Goal: Book appointment/travel/reservation

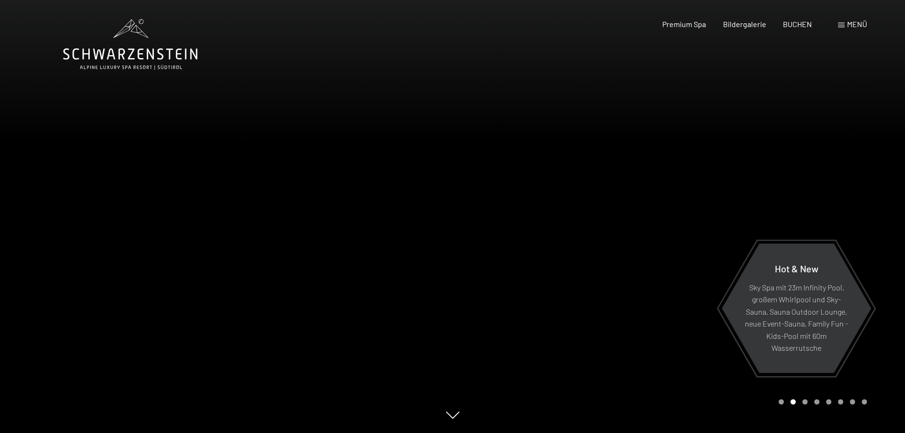
click at [840, 19] on div "Menü" at bounding box center [852, 24] width 29 height 10
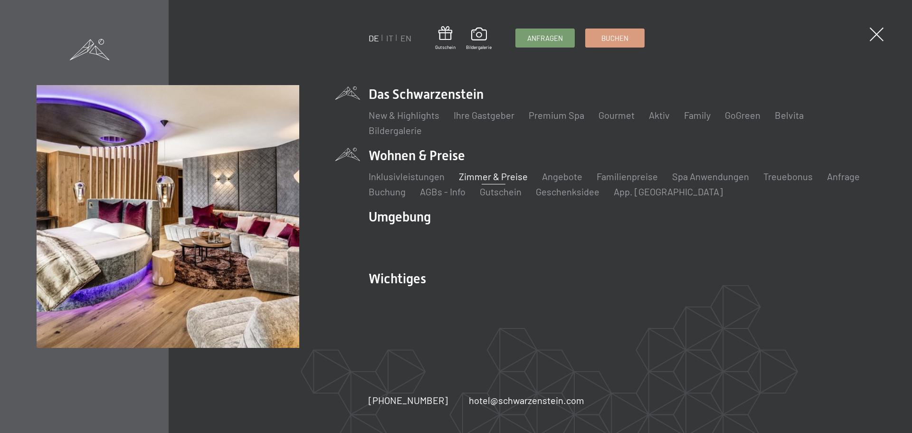
click at [482, 174] on link "Zimmer & Preise" at bounding box center [493, 176] width 69 height 11
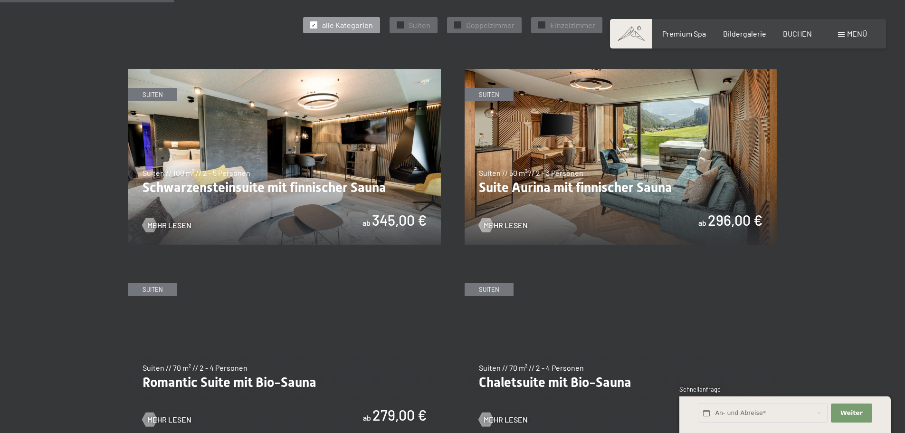
scroll to position [522, 0]
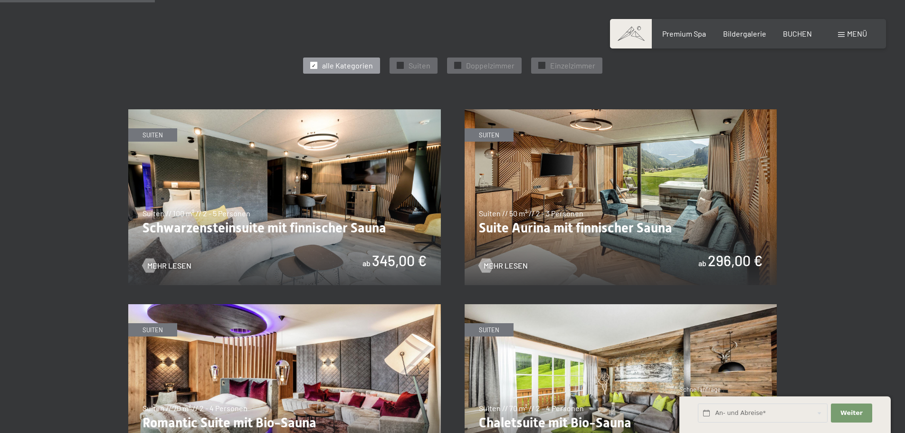
click at [496, 149] on img at bounding box center [621, 197] width 313 height 176
click at [269, 211] on img at bounding box center [284, 197] width 313 height 176
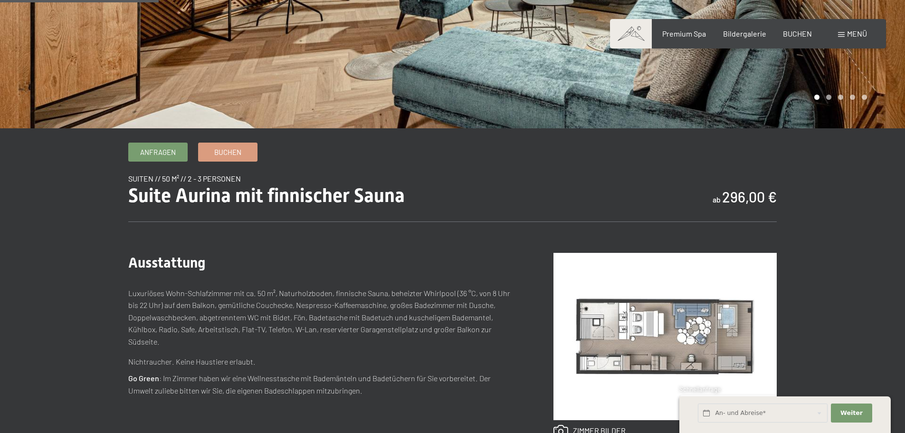
scroll to position [190, 0]
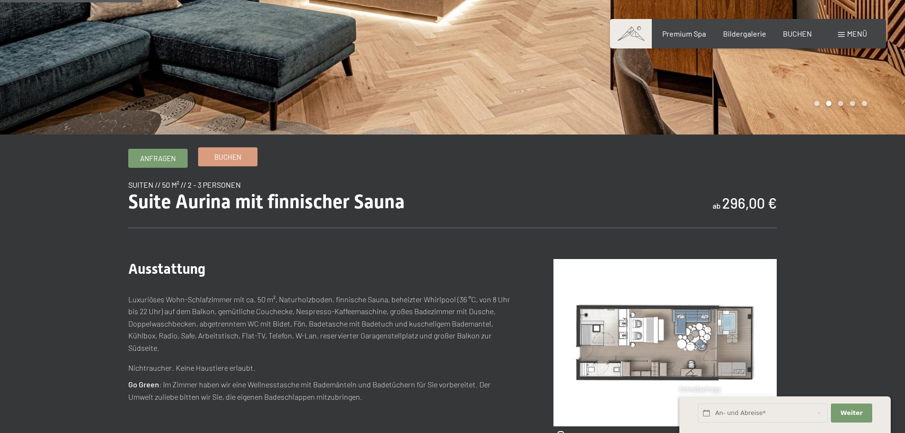
click at [233, 156] on span "Buchen" at bounding box center [227, 157] width 27 height 10
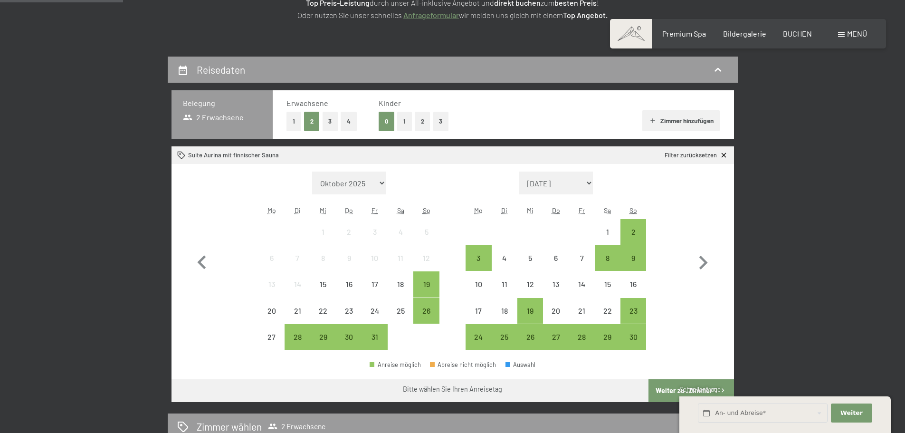
scroll to position [190, 0]
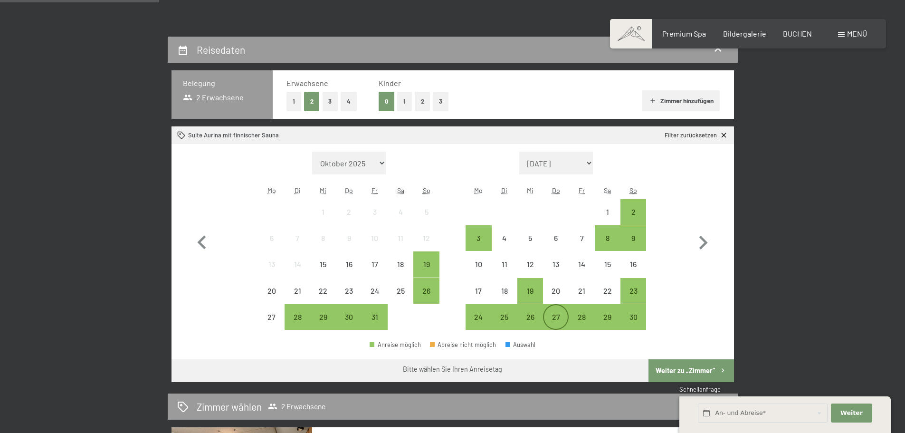
click at [558, 315] on div "27" at bounding box center [556, 325] width 24 height 24
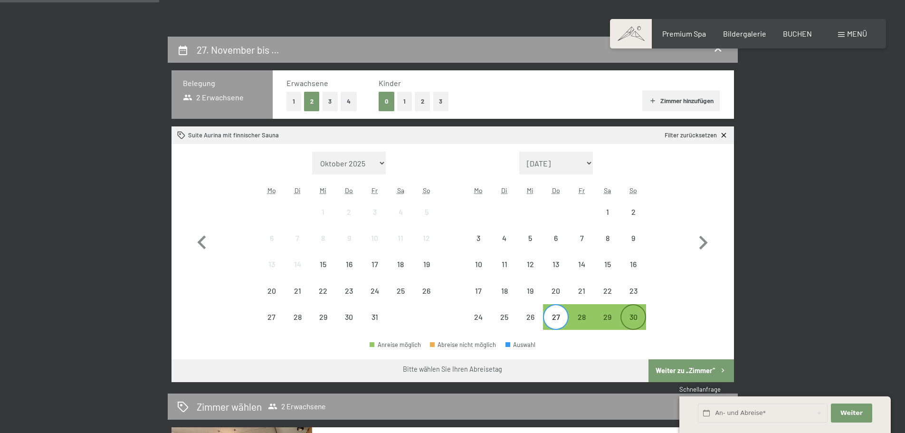
click at [632, 316] on div "30" at bounding box center [633, 325] width 24 height 24
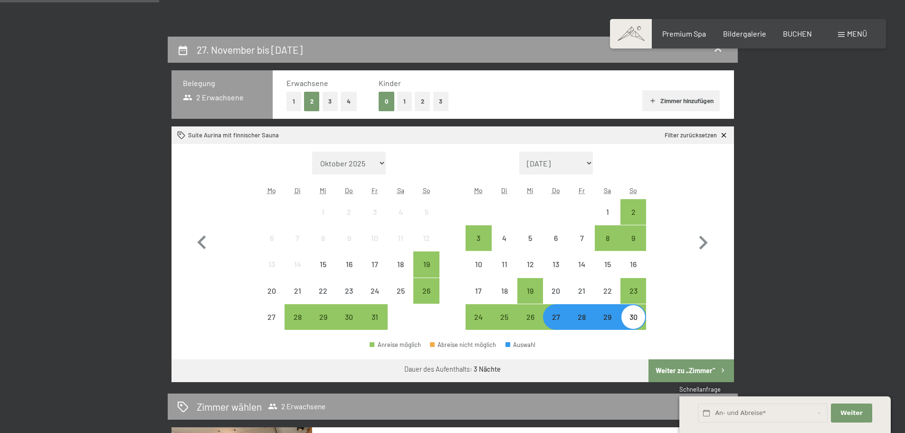
click at [671, 370] on button "Weiter zu „Zimmer“" at bounding box center [690, 370] width 85 height 23
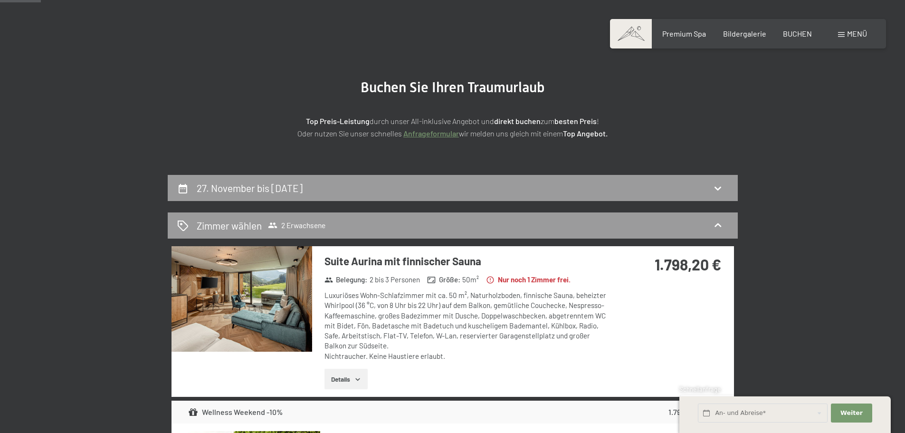
scroll to position [47, 0]
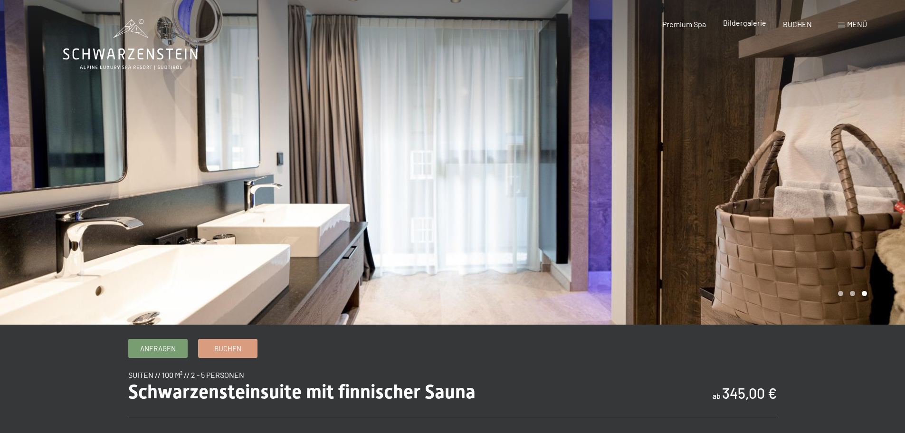
click at [741, 23] on span "Bildergalerie" at bounding box center [744, 22] width 43 height 9
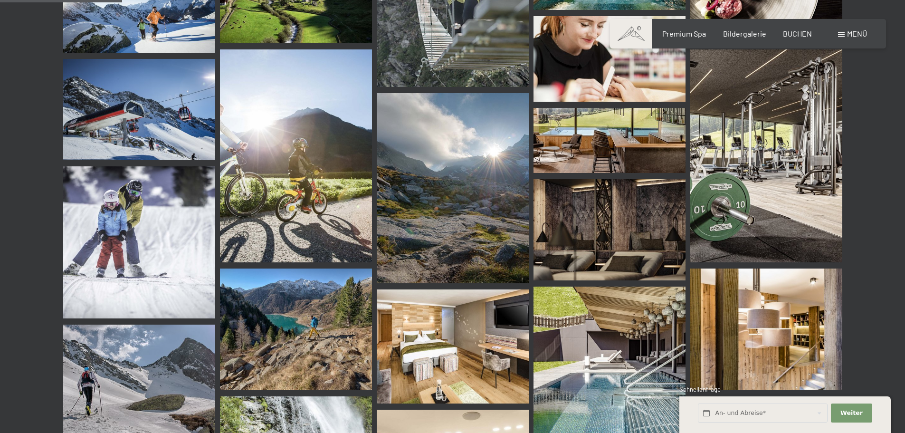
scroll to position [1425, 0]
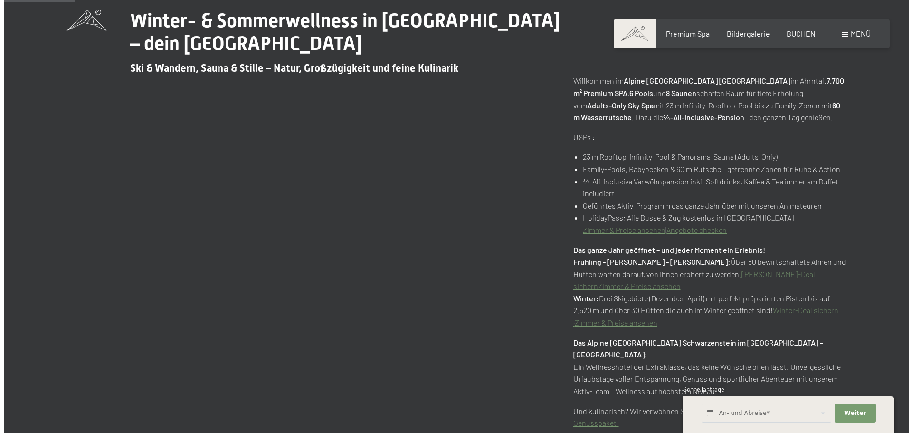
scroll to position [475, 0]
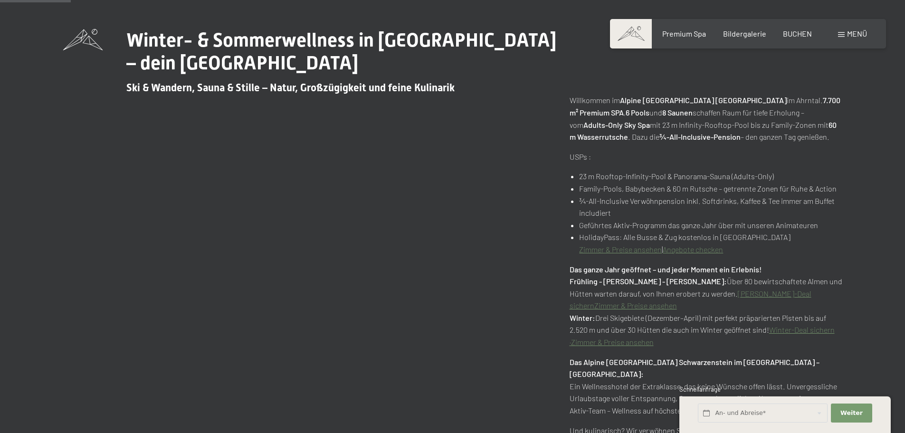
click at [841, 29] on div "Menü" at bounding box center [852, 33] width 29 height 10
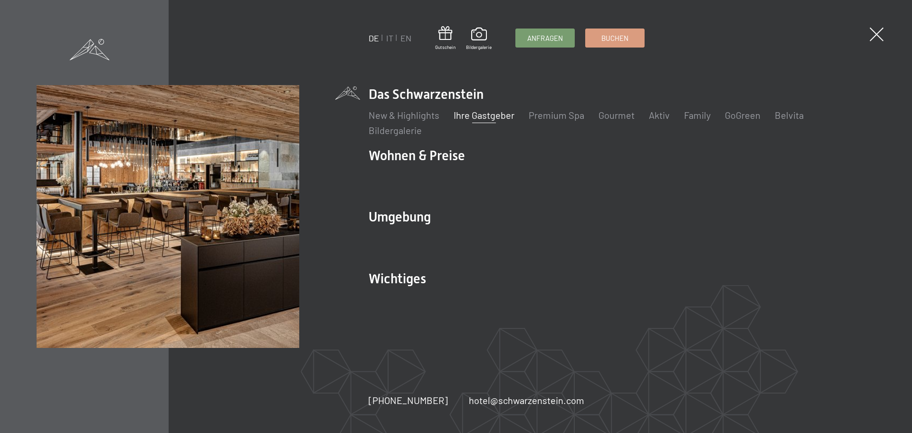
click at [481, 116] on link "Ihre Gastgeber" at bounding box center [484, 114] width 61 height 11
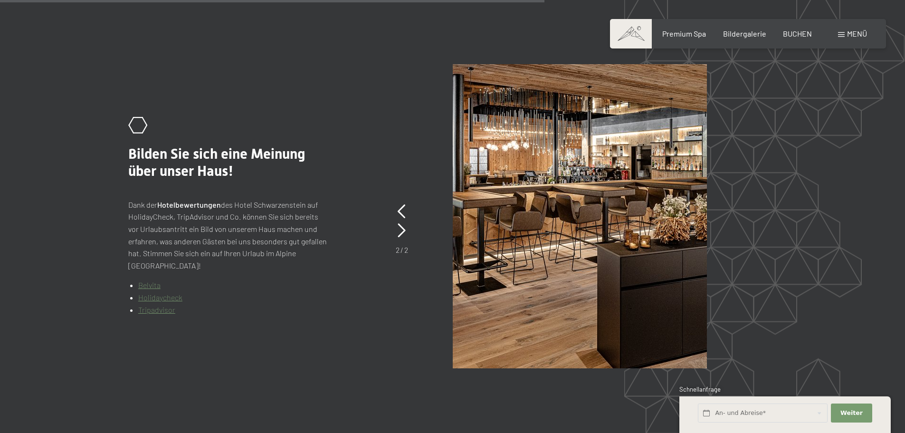
scroll to position [2019, 0]
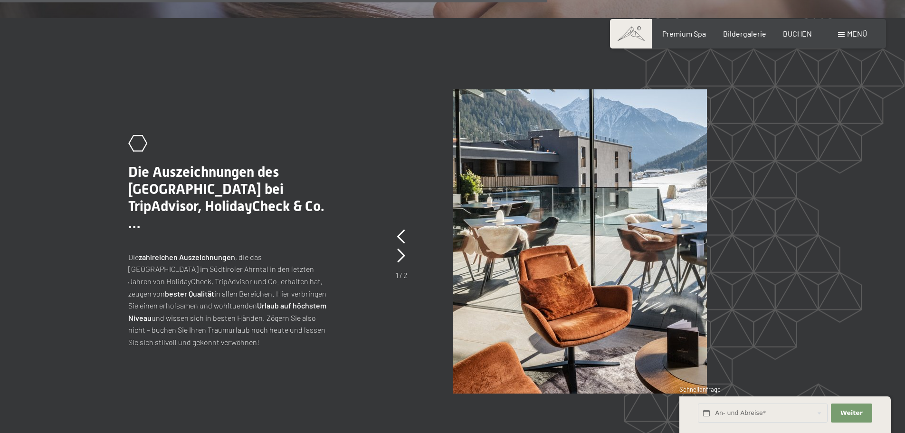
click at [840, 30] on div "Menü" at bounding box center [852, 33] width 29 height 10
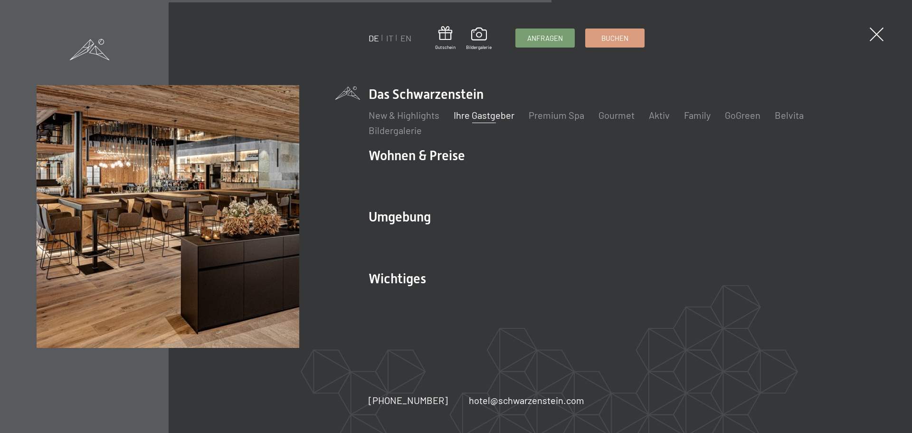
scroll to position [2000, 0]
click at [471, 116] on link "Ihre Gastgeber" at bounding box center [484, 114] width 61 height 11
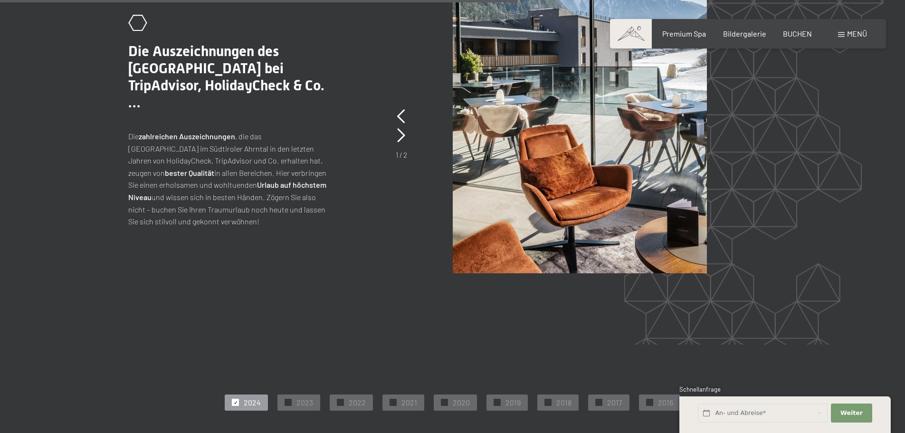
scroll to position [2066, 0]
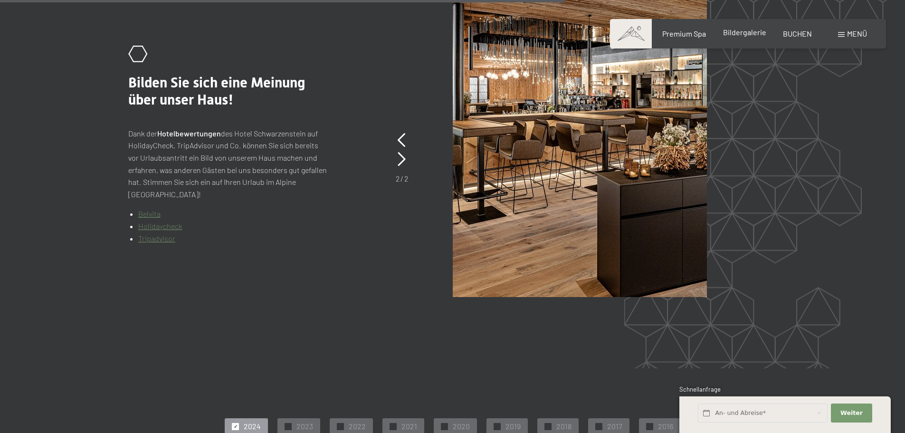
click at [734, 32] on span "Bildergalerie" at bounding box center [744, 32] width 43 height 9
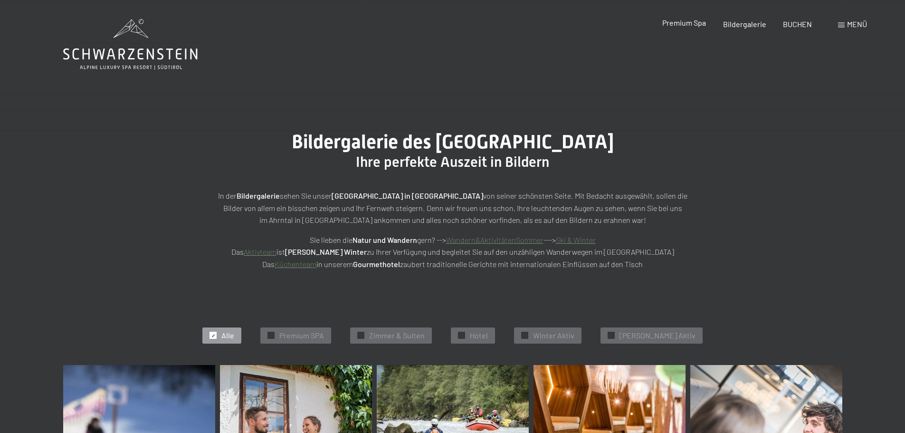
click at [678, 26] on span "Premium Spa" at bounding box center [684, 22] width 44 height 9
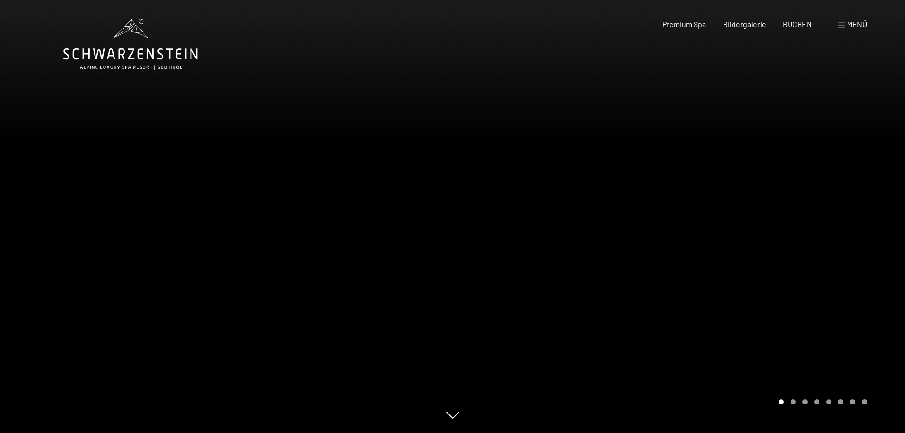
click at [795, 400] on div "Carousel Page 2" at bounding box center [792, 401] width 5 height 5
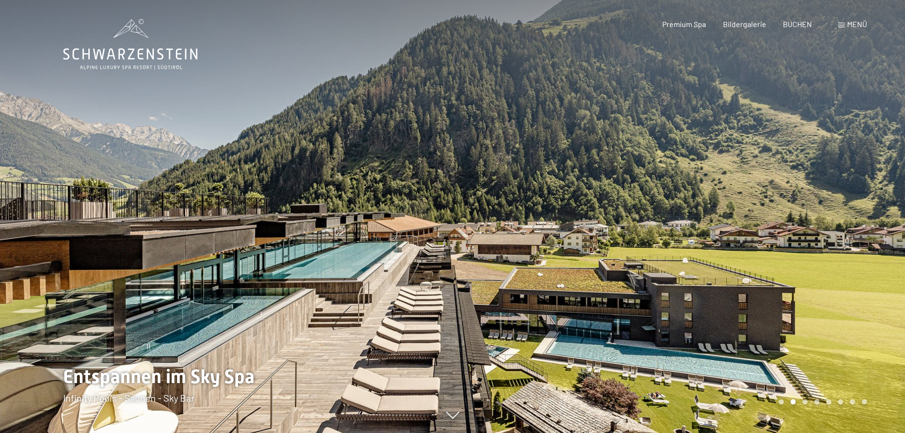
click at [804, 399] on div "Carousel Page 3" at bounding box center [804, 401] width 5 height 5
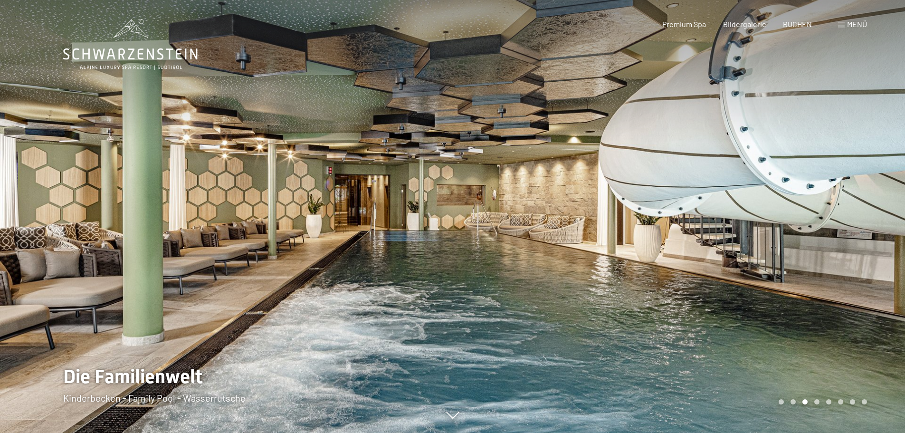
click at [820, 400] on div "Carousel Pagination" at bounding box center [821, 401] width 92 height 5
click at [827, 401] on div "Carousel Page 5" at bounding box center [828, 401] width 5 height 5
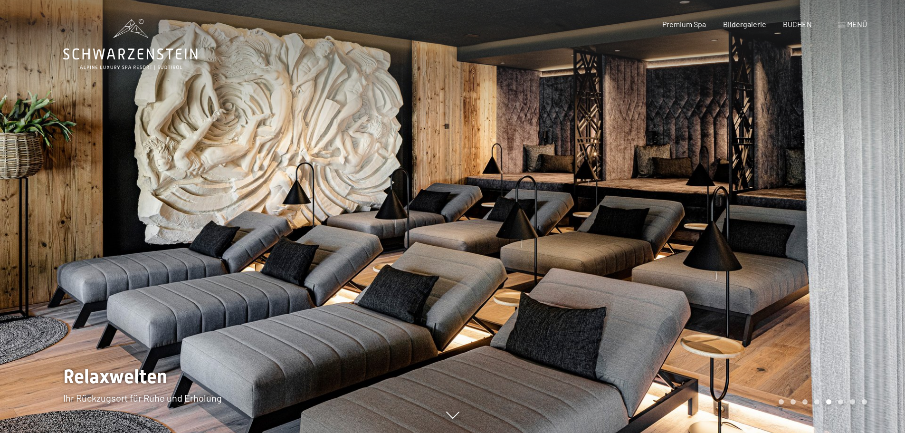
click at [838, 401] on div "Carousel Page 6" at bounding box center [840, 401] width 5 height 5
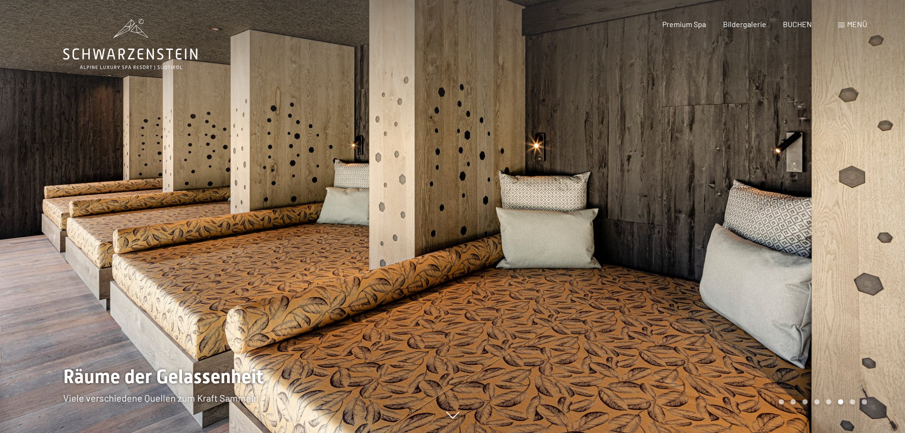
click at [852, 399] on div "Carousel Page 7" at bounding box center [852, 401] width 5 height 5
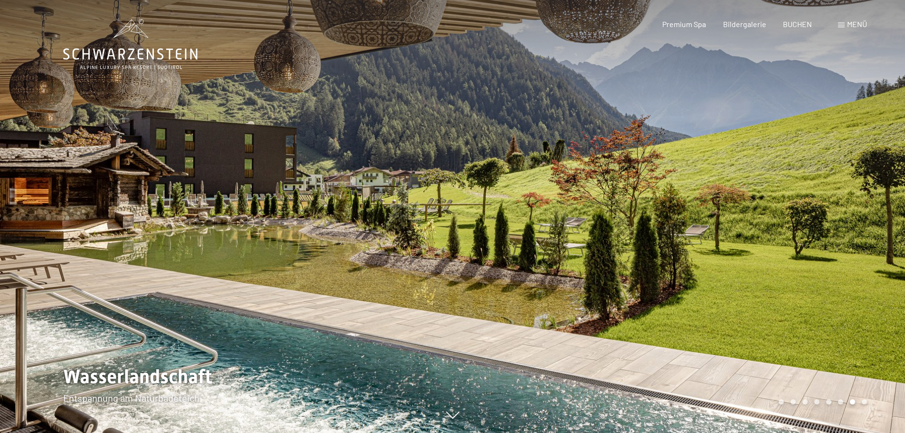
click at [862, 401] on div "Carousel Page 8" at bounding box center [864, 401] width 5 height 5
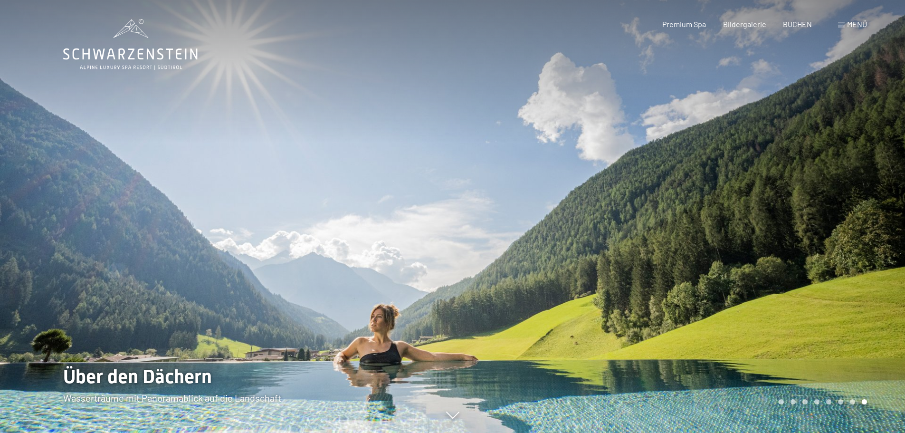
click at [840, 24] on span at bounding box center [841, 25] width 7 height 5
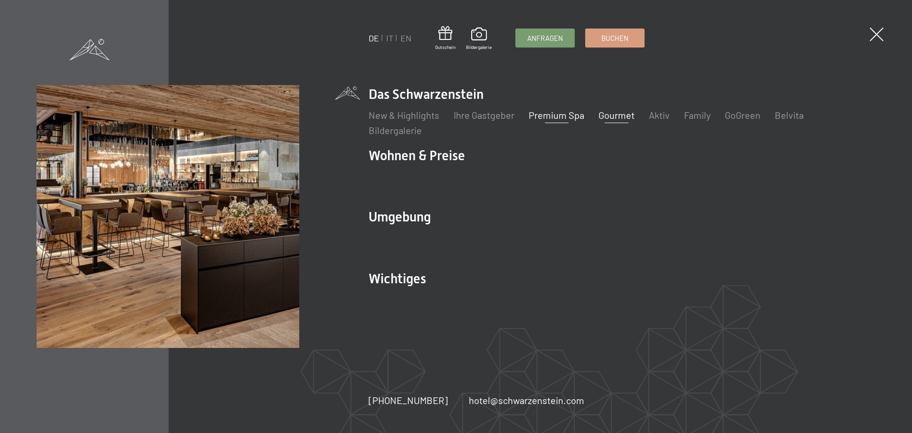
click at [608, 115] on link "Gourmet" at bounding box center [616, 114] width 36 height 11
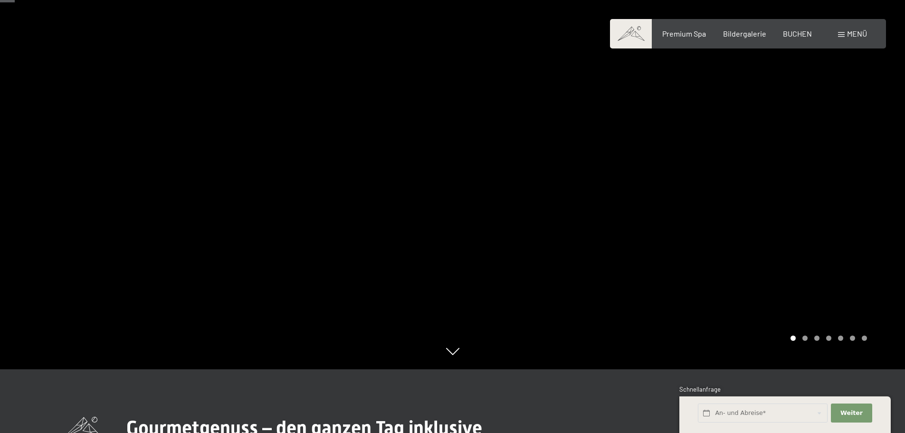
scroll to position [47, 0]
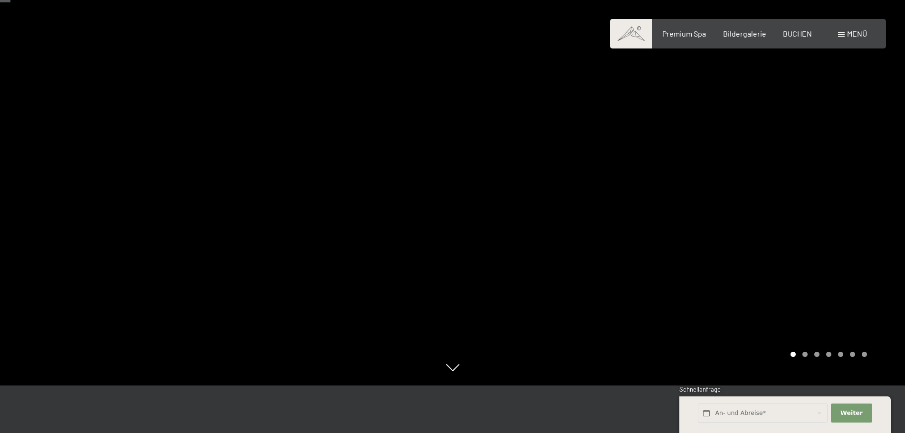
click at [807, 356] on div "Carousel Pagination" at bounding box center [827, 353] width 80 height 5
click at [806, 354] on div "Carousel Page 2" at bounding box center [804, 353] width 5 height 5
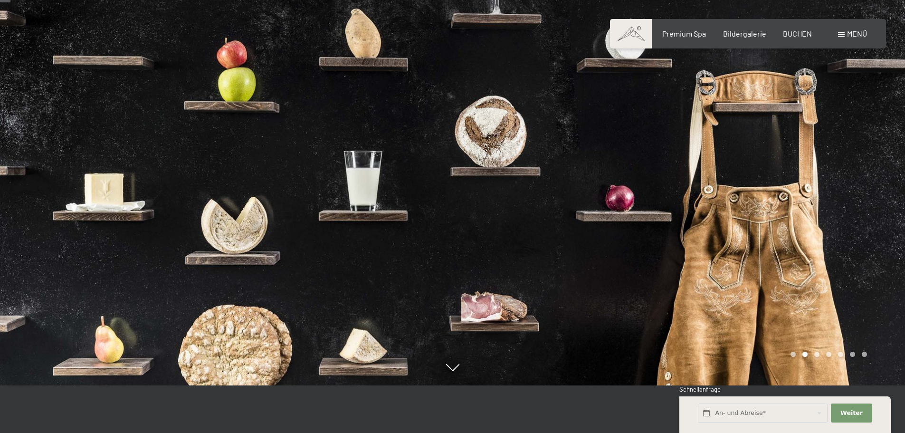
click at [824, 353] on div "Carousel Pagination" at bounding box center [827, 353] width 80 height 5
click at [832, 353] on div "Carousel Pagination" at bounding box center [827, 353] width 80 height 5
click at [840, 354] on div "Carousel Page 5" at bounding box center [840, 353] width 5 height 5
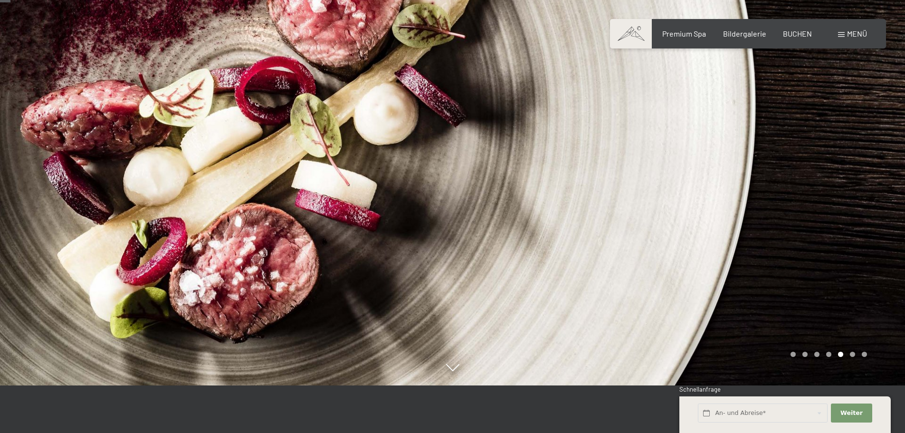
click at [860, 356] on div "Carousel Pagination" at bounding box center [827, 353] width 80 height 5
click at [862, 355] on div "Carousel Page 7" at bounding box center [864, 353] width 5 height 5
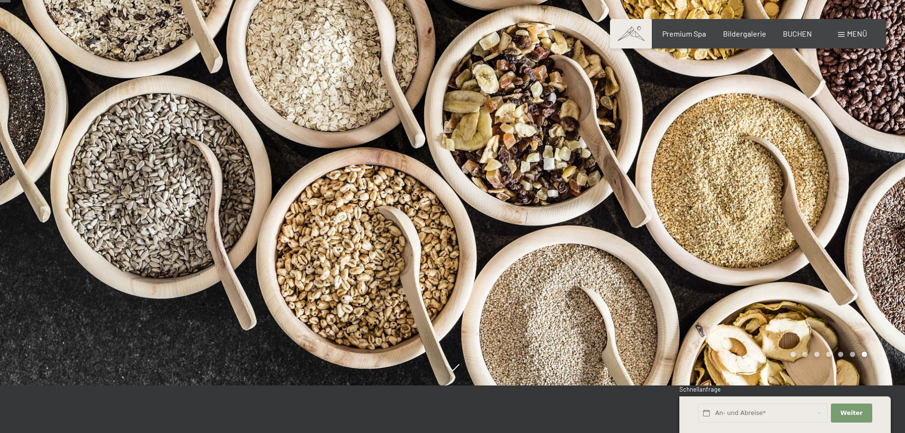
click at [868, 357] on div at bounding box center [679, 169] width 453 height 433
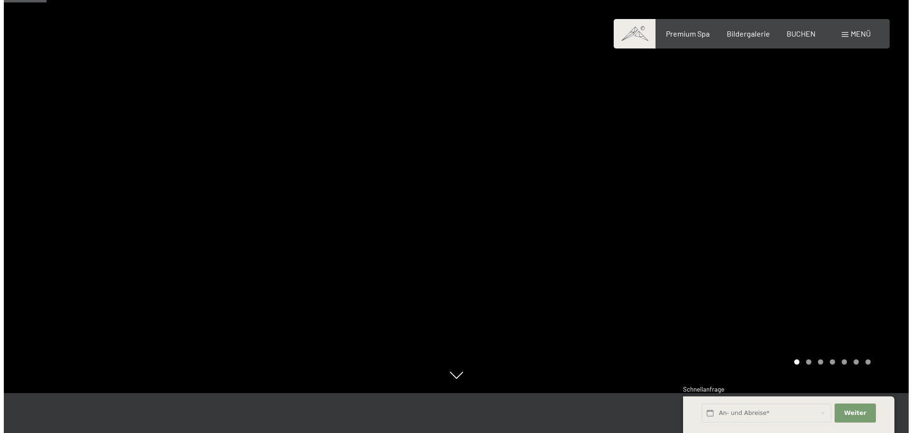
scroll to position [0, 0]
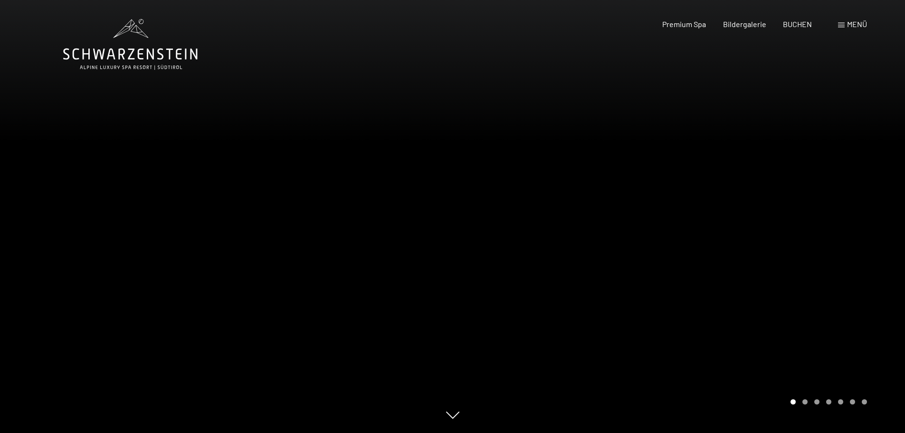
click at [840, 23] on span at bounding box center [841, 25] width 7 height 5
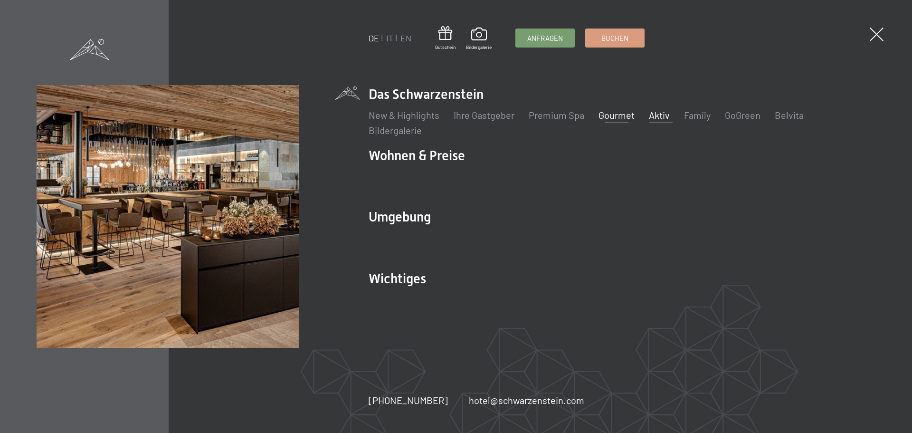
click at [658, 112] on link "Aktiv" at bounding box center [659, 114] width 21 height 11
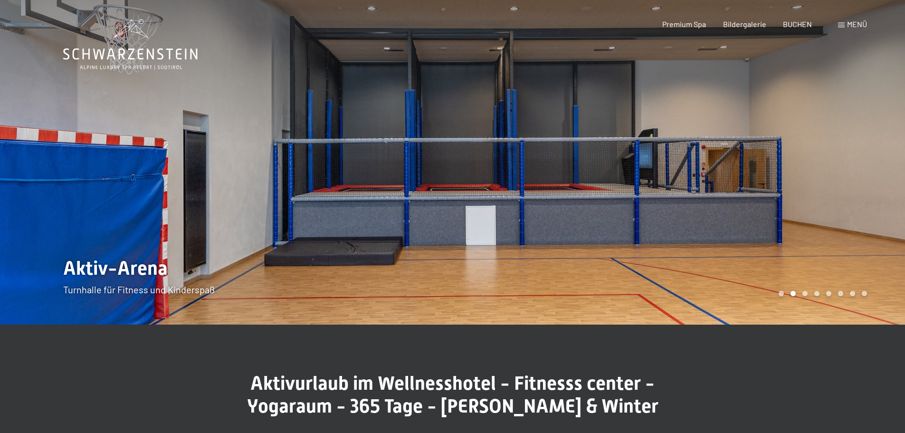
click at [791, 296] on div "Carousel Pagination" at bounding box center [821, 293] width 92 height 5
click at [805, 296] on div "Carousel Pagination" at bounding box center [821, 293] width 92 height 5
click at [818, 290] on div at bounding box center [679, 162] width 453 height 324
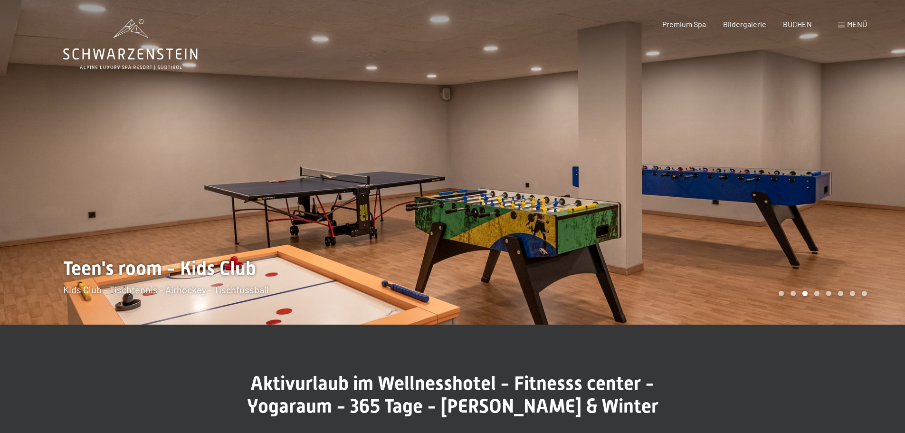
click at [829, 290] on div at bounding box center [679, 162] width 453 height 324
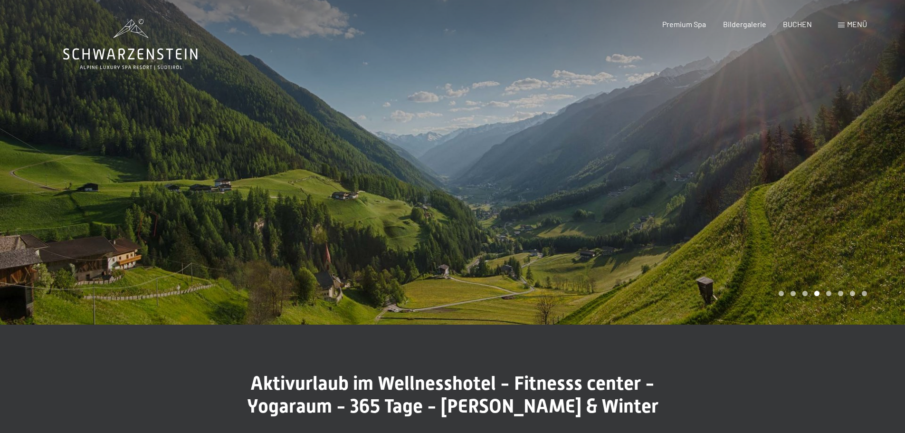
click at [838, 286] on div at bounding box center [679, 162] width 453 height 324
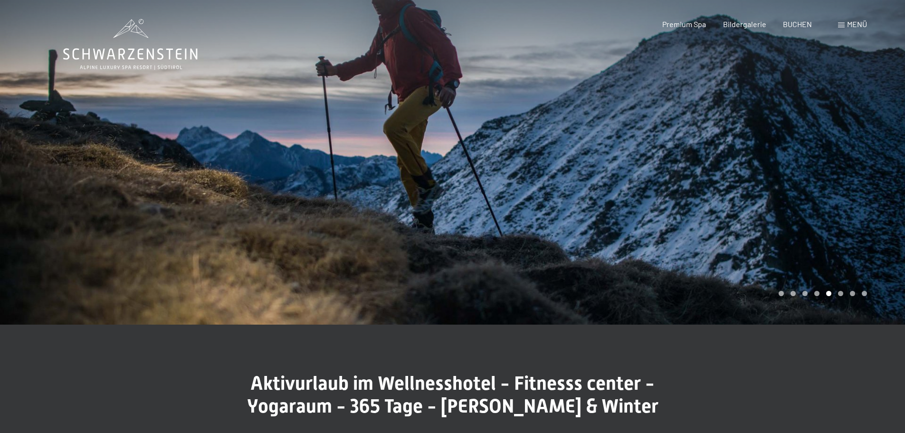
click at [839, 288] on div at bounding box center [679, 162] width 453 height 324
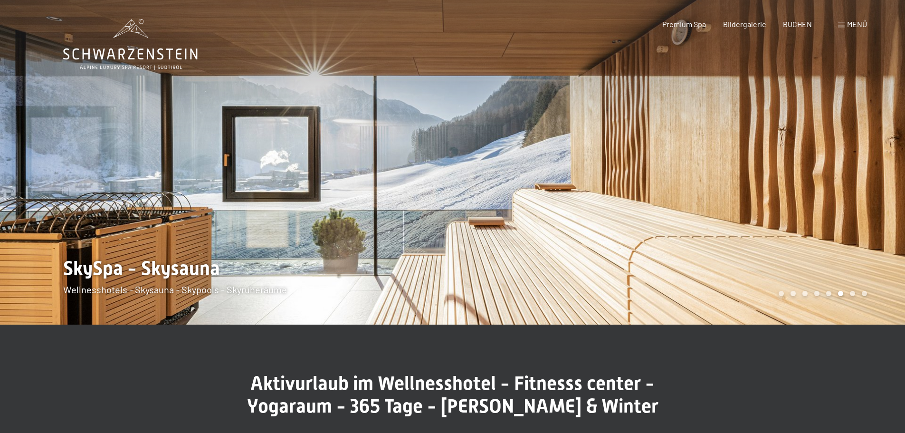
click at [850, 293] on div "Carousel Page 7" at bounding box center [852, 293] width 5 height 5
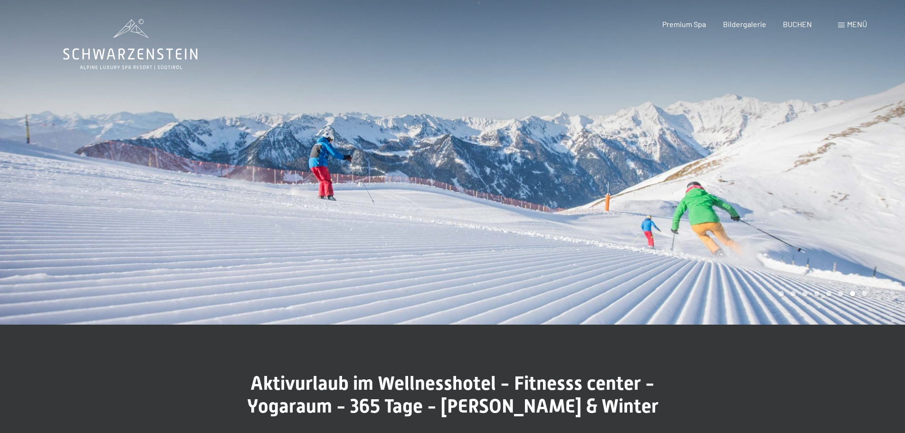
click at [850, 293] on div "Carousel Page 7 (Current Slide)" at bounding box center [852, 293] width 5 height 5
click at [862, 283] on div at bounding box center [679, 162] width 453 height 324
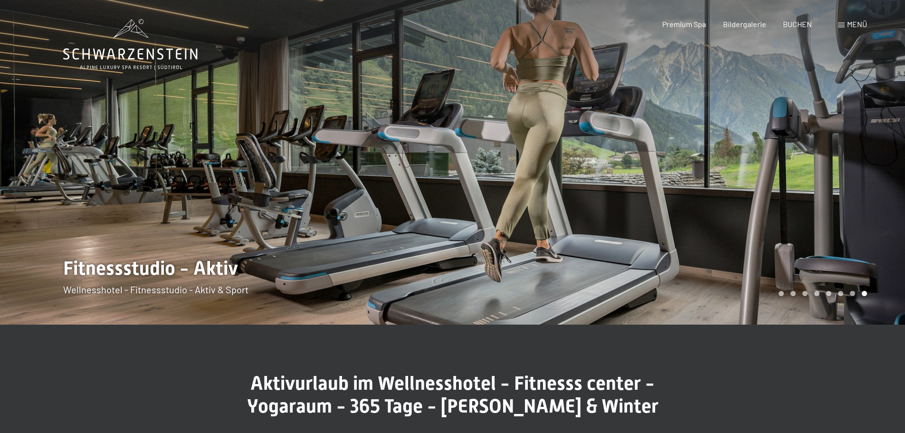
click at [841, 26] on span at bounding box center [841, 25] width 7 height 5
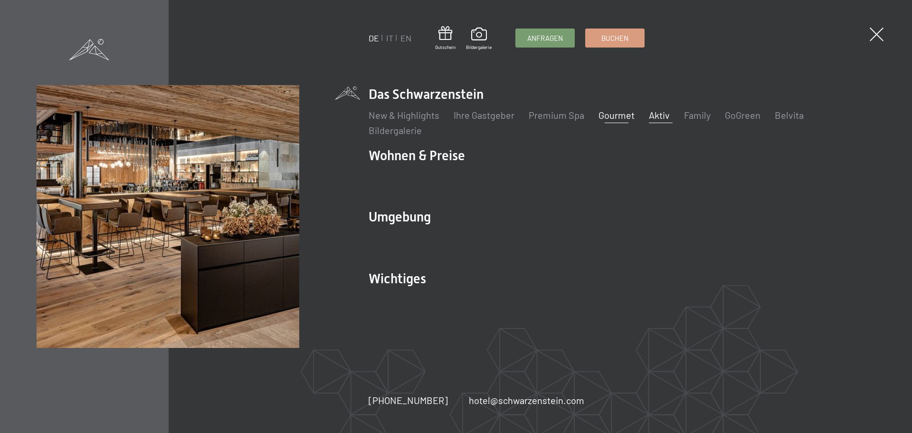
click at [605, 114] on link "Gourmet" at bounding box center [616, 114] width 36 height 11
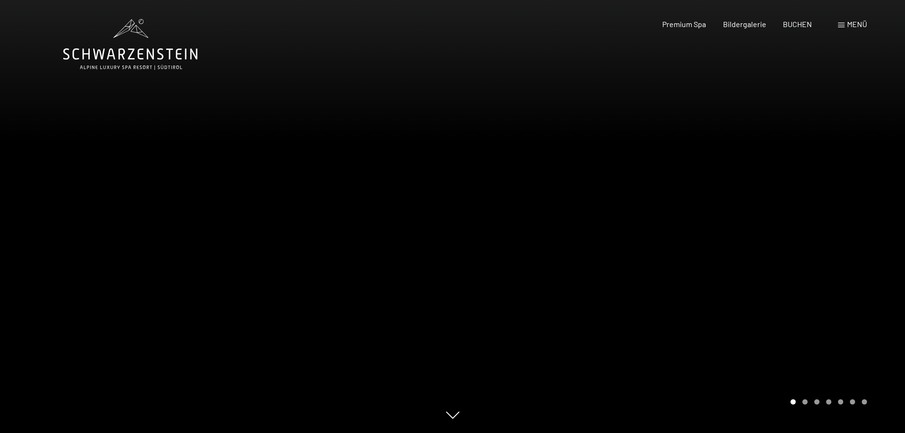
click at [649, 168] on div at bounding box center [679, 216] width 453 height 433
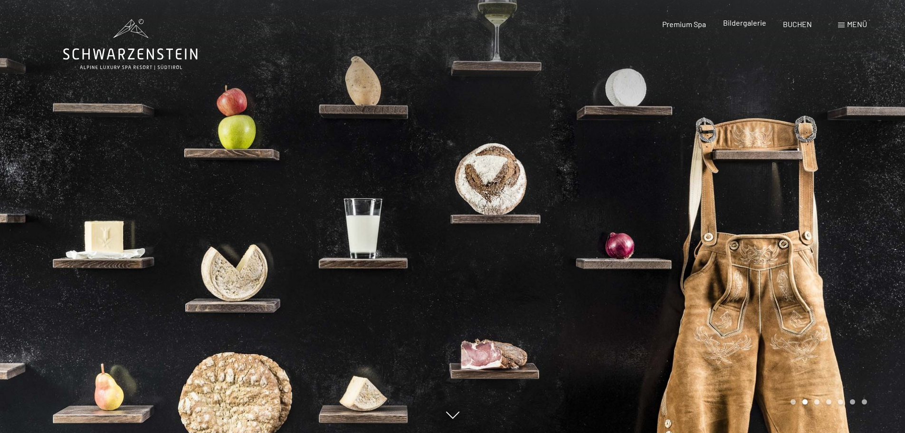
click at [750, 24] on span "Bildergalerie" at bounding box center [744, 22] width 43 height 9
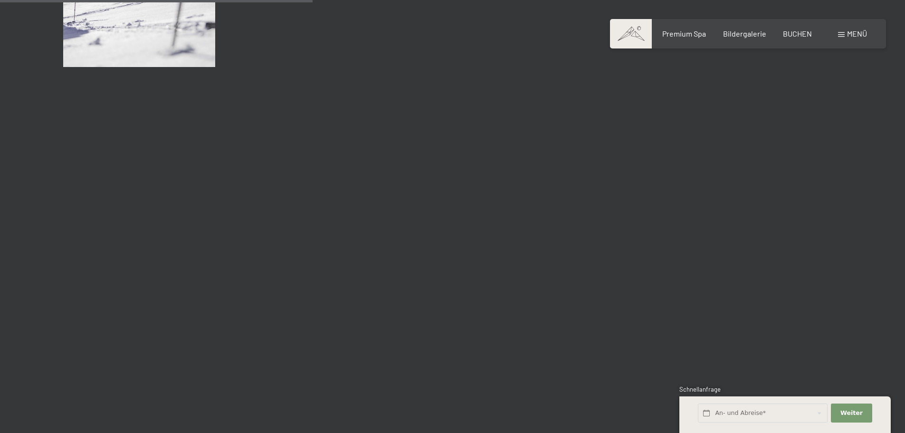
scroll to position [4180, 0]
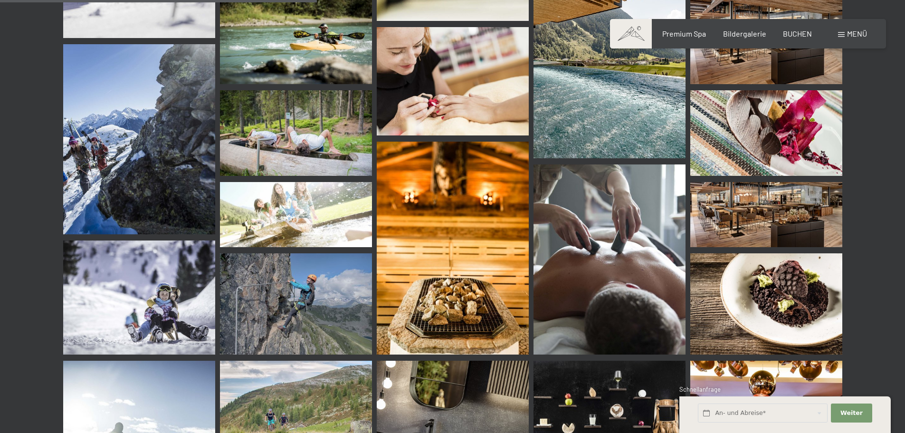
click at [764, 213] on img at bounding box center [766, 214] width 152 height 65
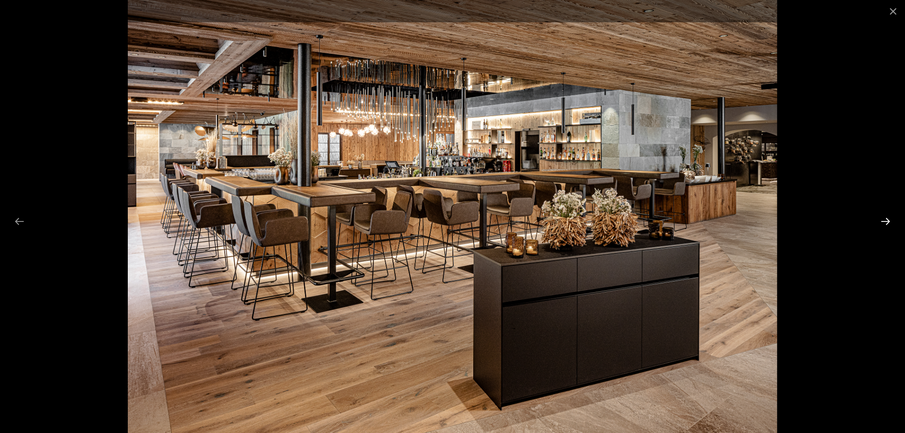
click at [886, 217] on button "Next slide" at bounding box center [885, 221] width 20 height 19
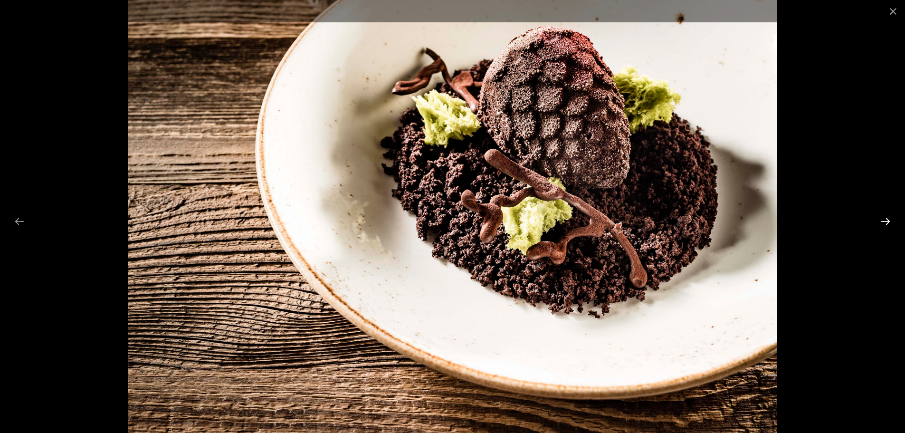
click at [886, 217] on button "Next slide" at bounding box center [885, 221] width 20 height 19
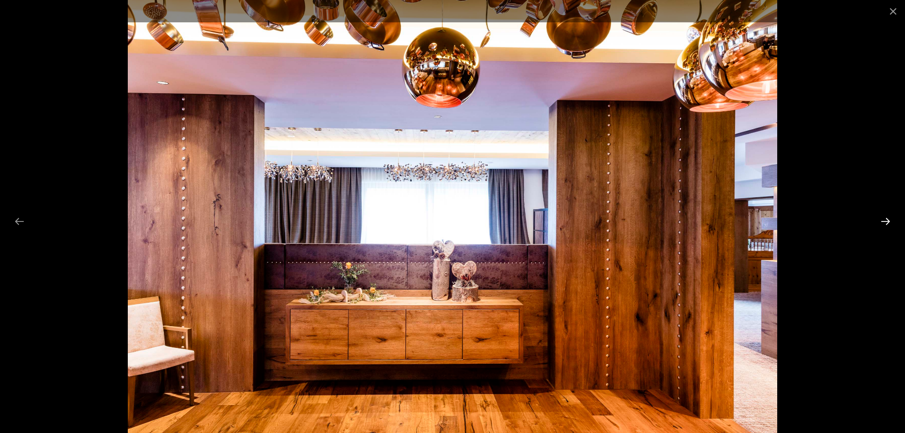
click at [886, 217] on button "Next slide" at bounding box center [885, 221] width 20 height 19
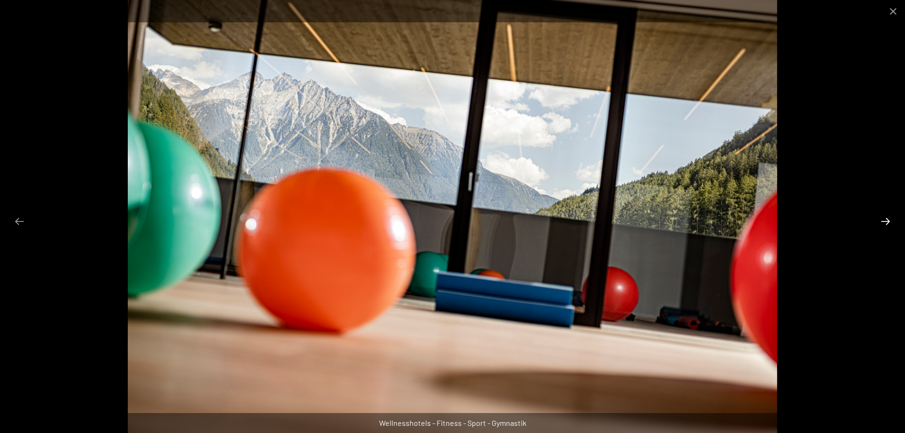
click at [886, 217] on button "Next slide" at bounding box center [885, 221] width 20 height 19
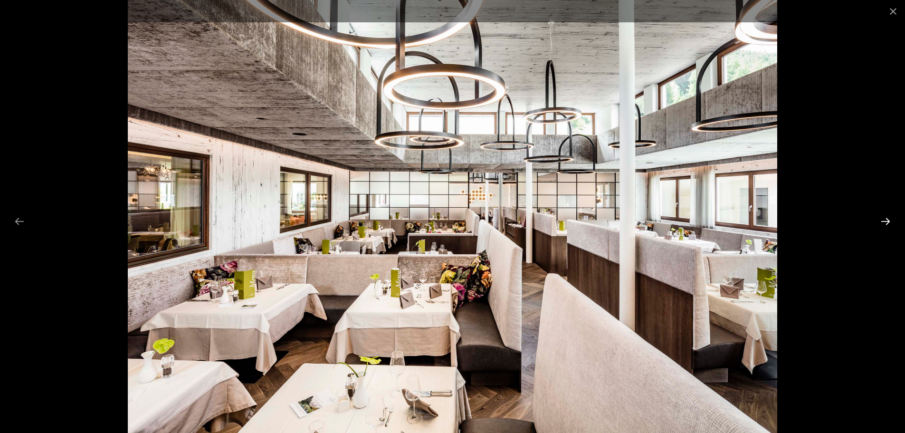
click at [887, 222] on button "Next slide" at bounding box center [885, 221] width 20 height 19
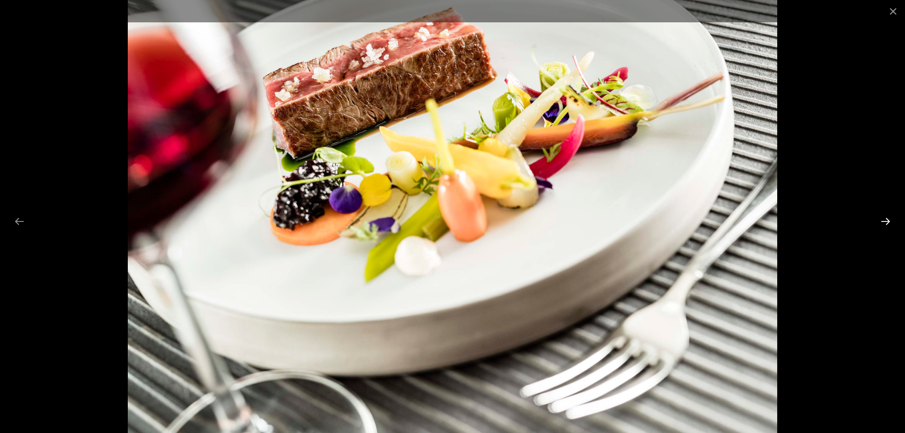
click at [884, 222] on button "Next slide" at bounding box center [885, 221] width 20 height 19
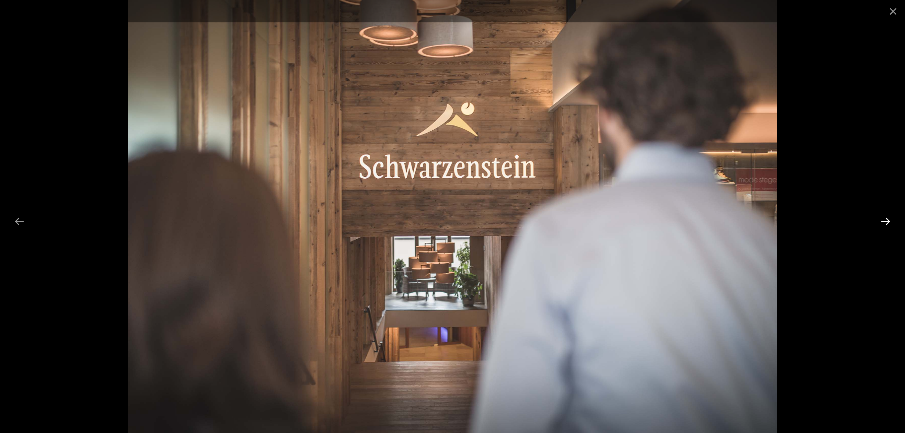
click at [884, 222] on button "Next slide" at bounding box center [885, 221] width 20 height 19
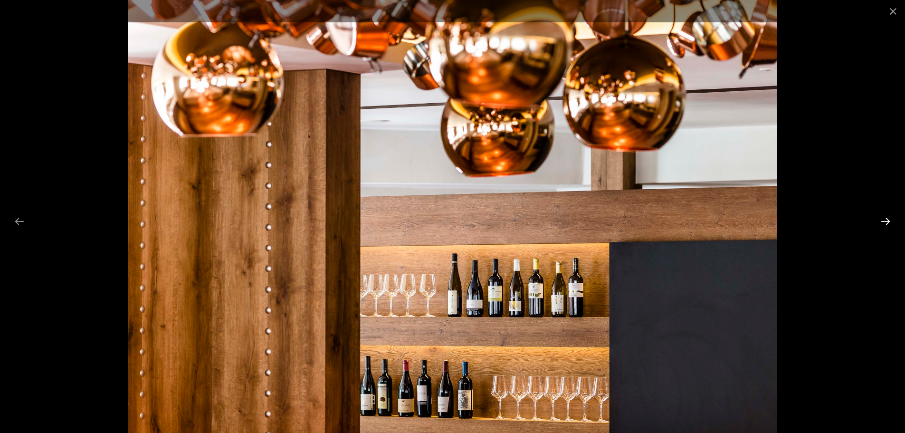
click at [884, 222] on button "Next slide" at bounding box center [885, 221] width 20 height 19
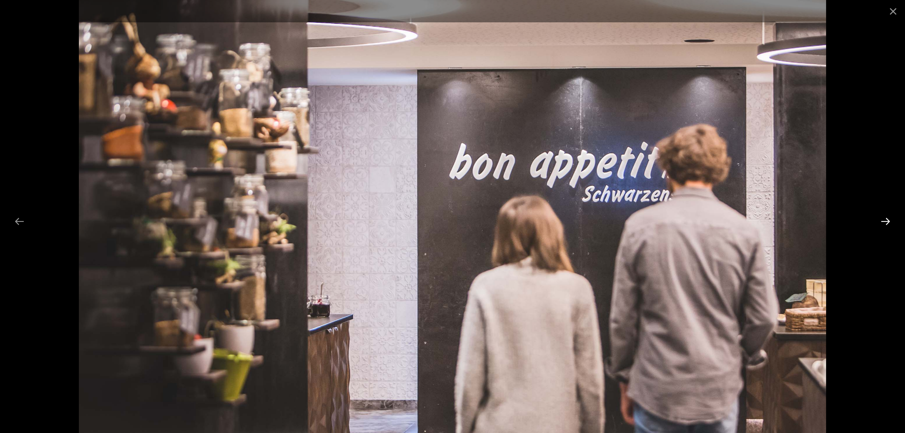
click at [884, 222] on button "Next slide" at bounding box center [885, 221] width 20 height 19
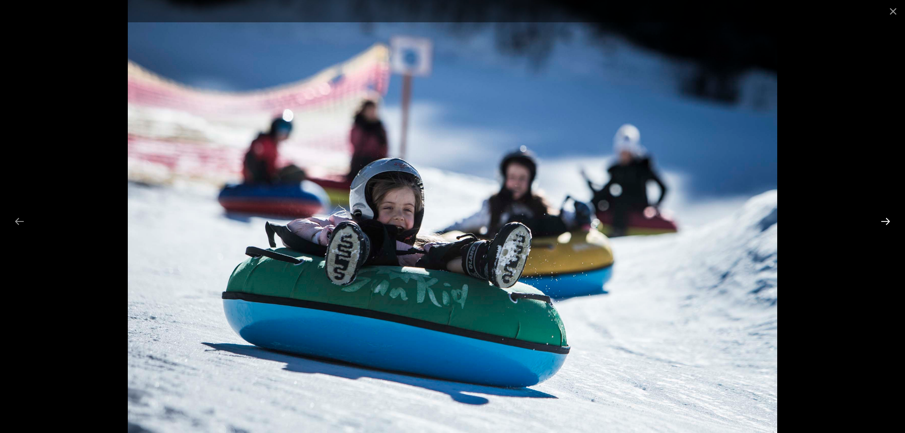
click at [884, 222] on button "Next slide" at bounding box center [885, 221] width 20 height 19
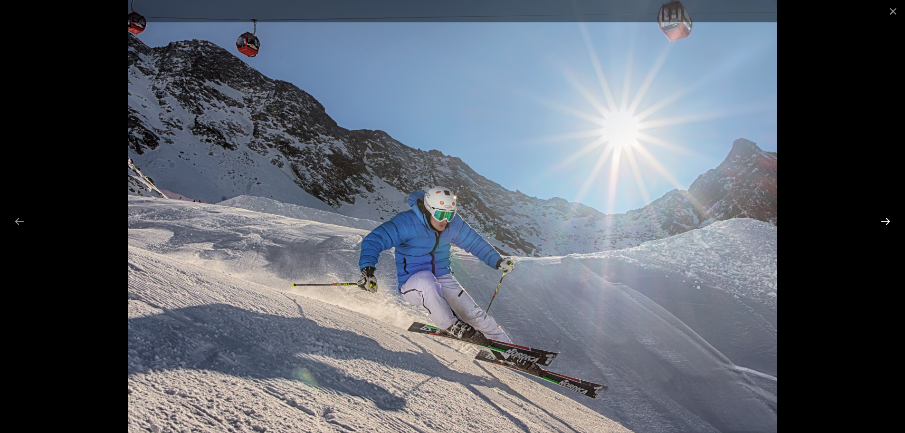
click at [884, 222] on button "Next slide" at bounding box center [885, 221] width 20 height 19
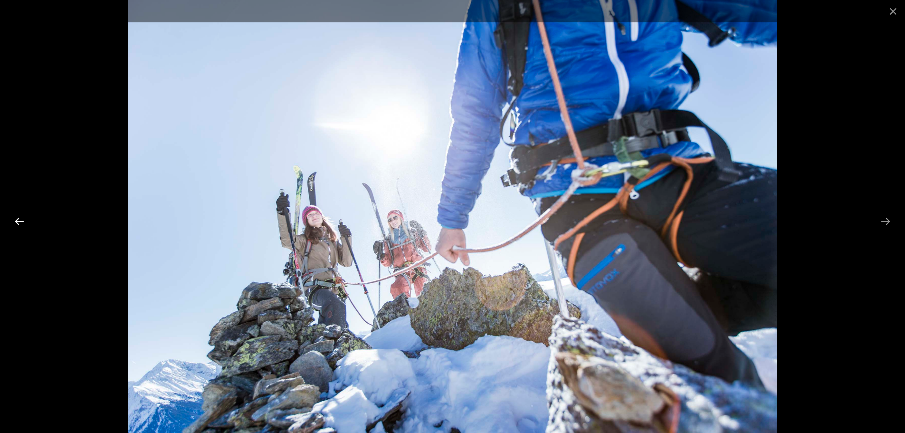
click at [21, 217] on button "Previous slide" at bounding box center [19, 221] width 20 height 19
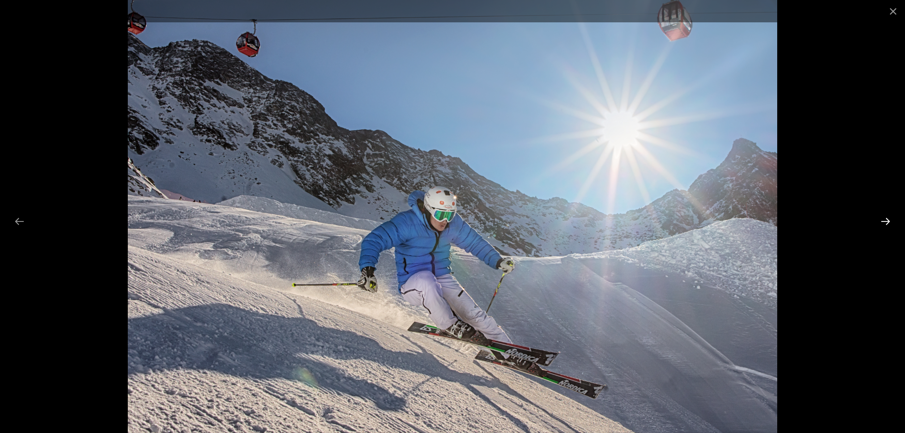
click at [892, 220] on button "Next slide" at bounding box center [885, 221] width 20 height 19
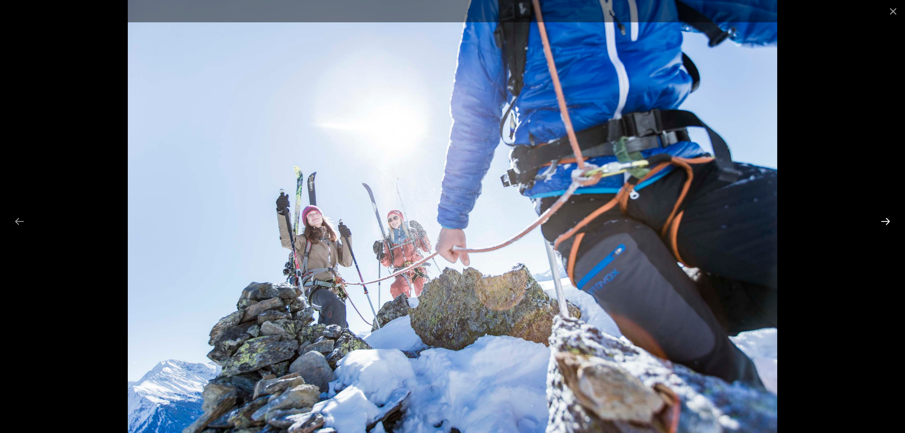
click at [892, 220] on button "Next slide" at bounding box center [885, 221] width 20 height 19
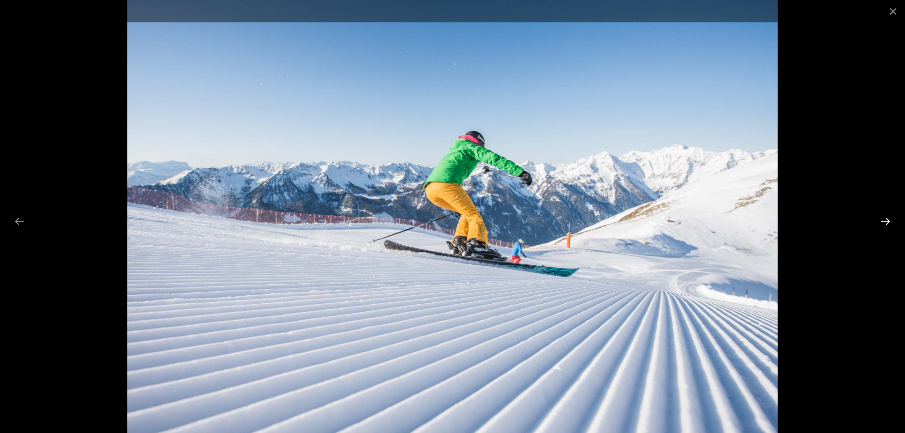
click at [892, 220] on button "Next slide" at bounding box center [885, 221] width 20 height 19
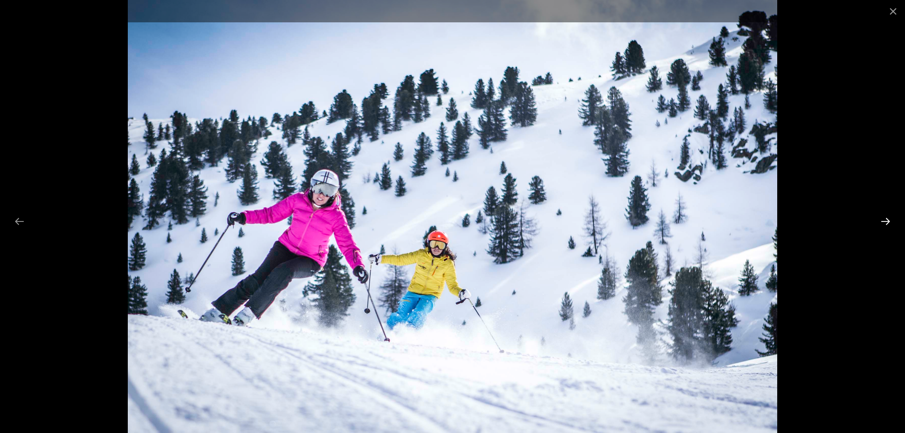
click at [892, 220] on button "Next slide" at bounding box center [885, 221] width 20 height 19
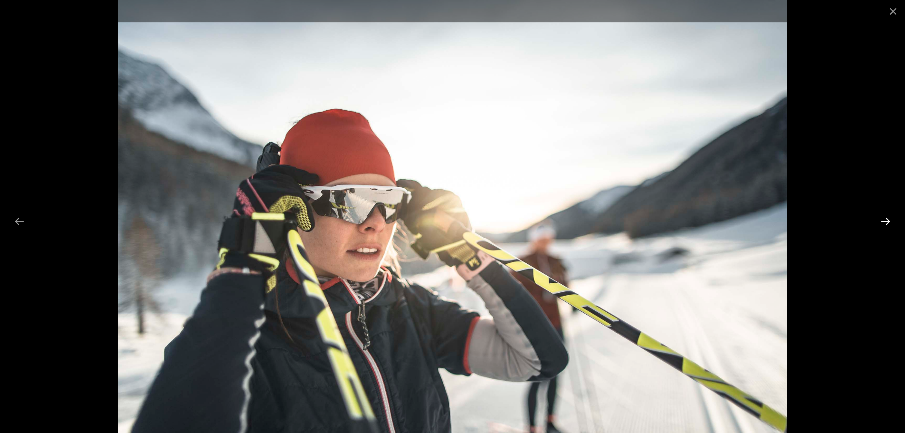
click at [892, 220] on button "Next slide" at bounding box center [885, 221] width 20 height 19
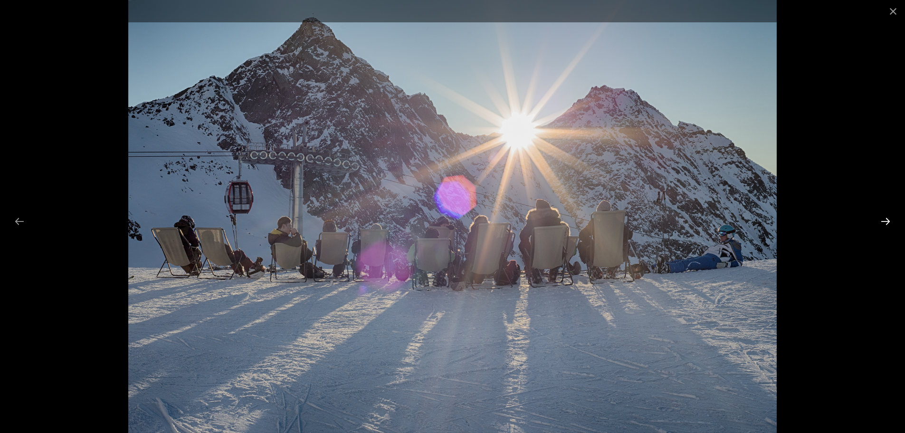
click at [892, 220] on button "Next slide" at bounding box center [885, 221] width 20 height 19
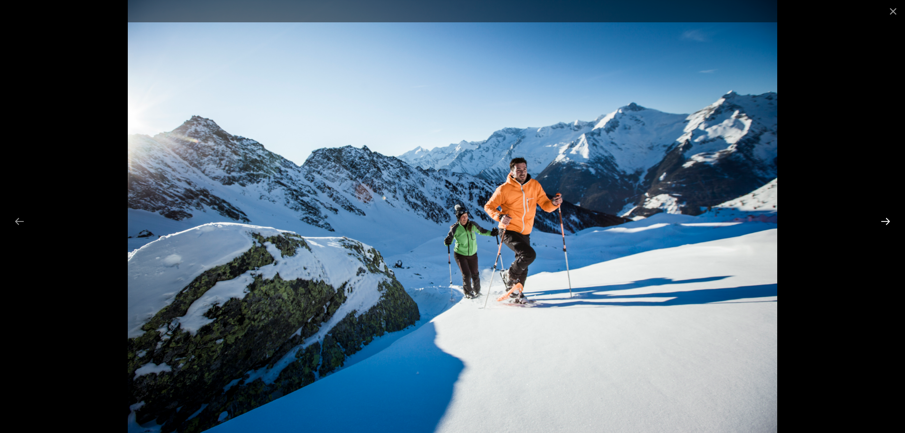
click at [892, 220] on button "Next slide" at bounding box center [885, 221] width 20 height 19
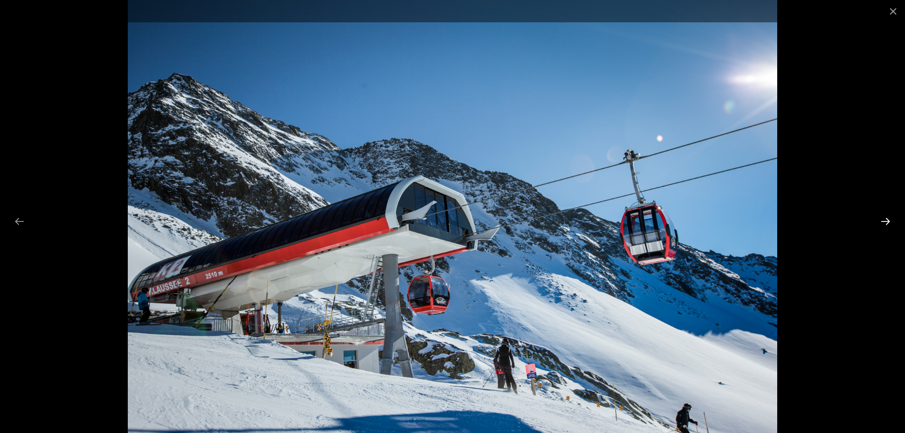
click at [892, 220] on button "Next slide" at bounding box center [885, 221] width 20 height 19
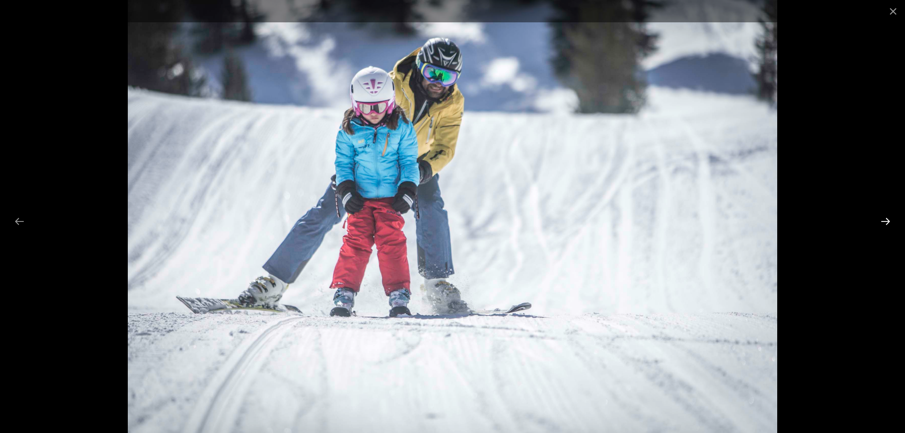
click at [892, 220] on button "Next slide" at bounding box center [885, 221] width 20 height 19
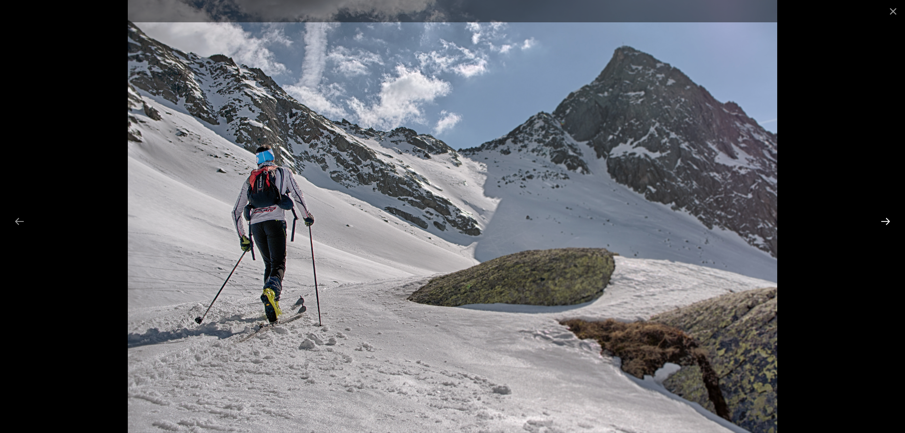
click at [892, 220] on button "Next slide" at bounding box center [885, 221] width 20 height 19
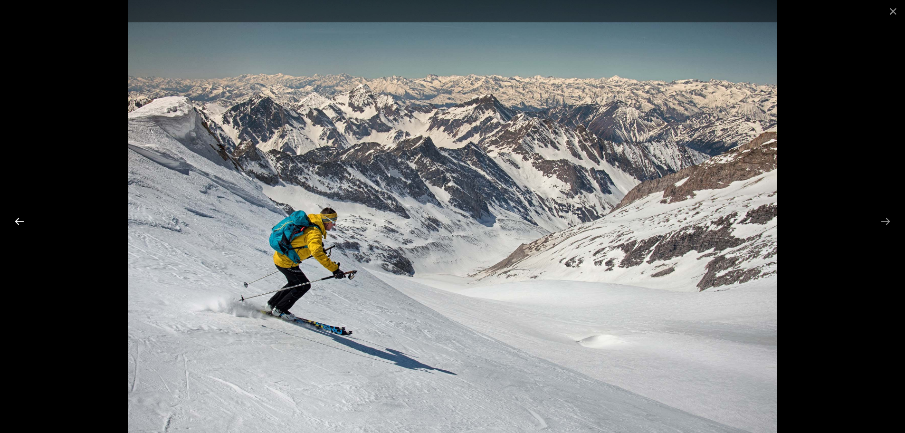
click at [21, 224] on button "Previous slide" at bounding box center [19, 221] width 20 height 19
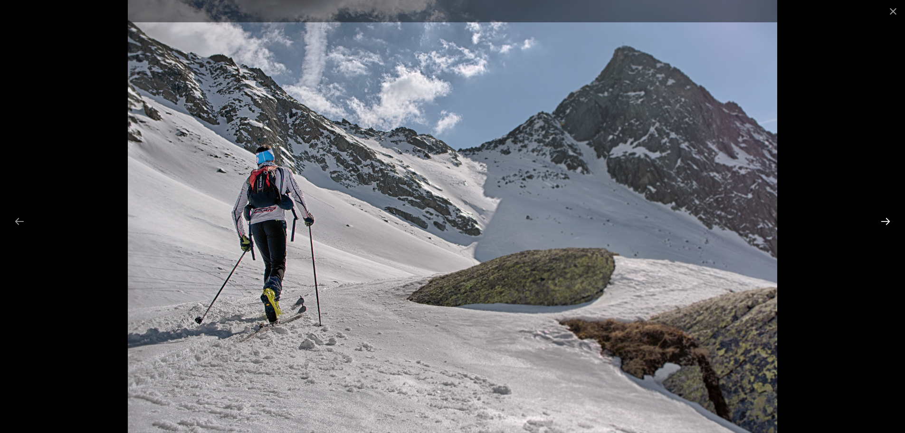
click at [883, 220] on button "Next slide" at bounding box center [885, 221] width 20 height 19
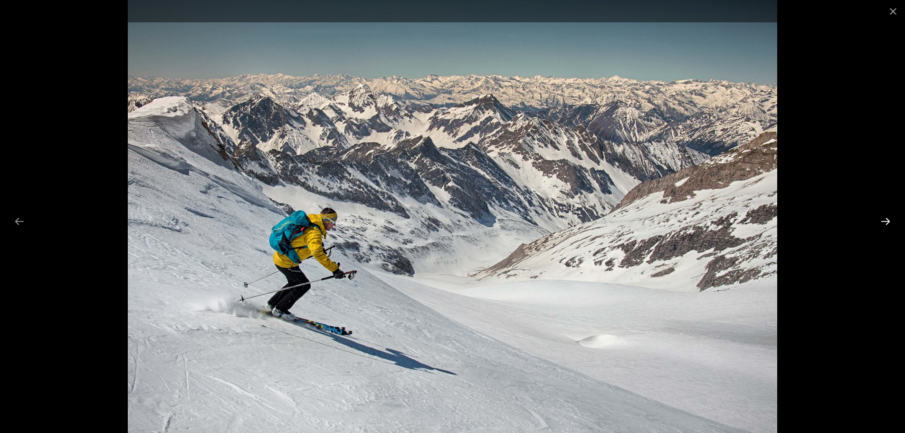
click at [883, 220] on button "Next slide" at bounding box center [885, 221] width 20 height 19
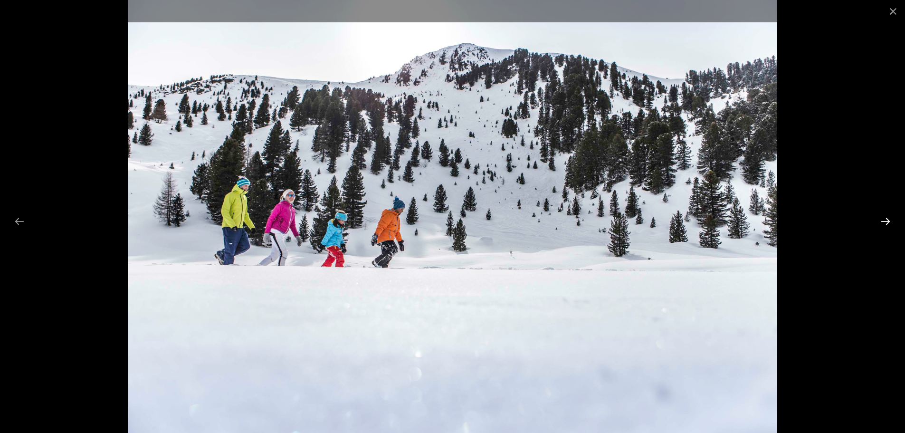
click at [883, 220] on button "Next slide" at bounding box center [885, 221] width 20 height 19
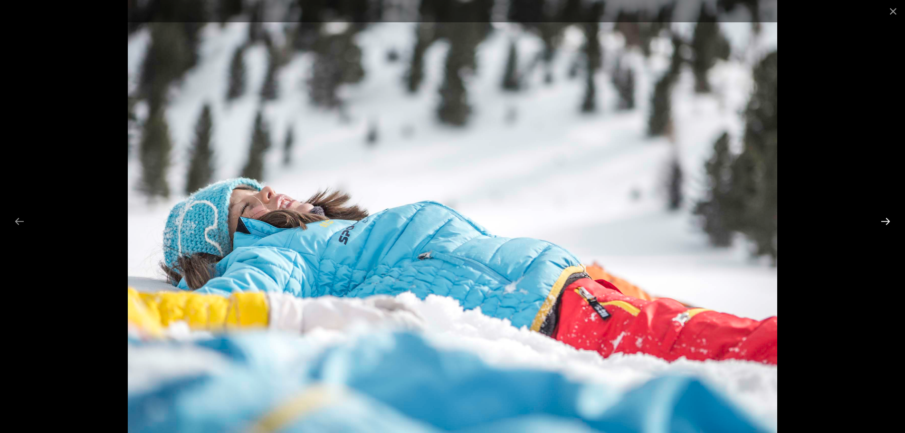
click at [883, 220] on button "Next slide" at bounding box center [885, 221] width 20 height 19
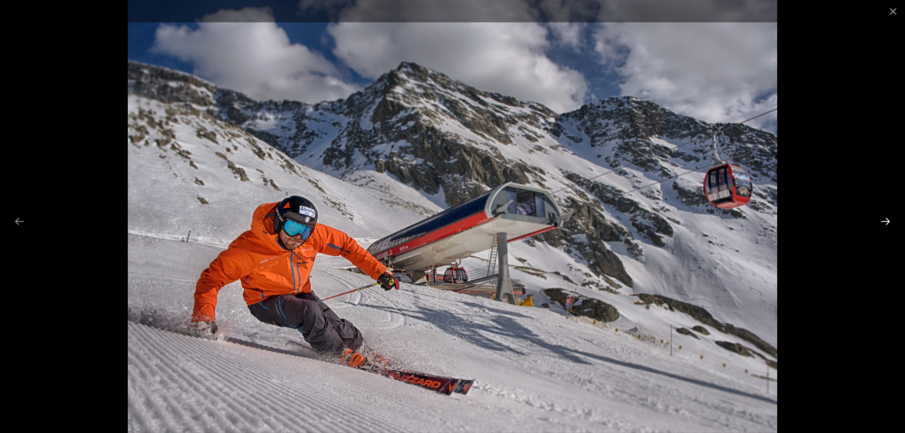
click at [883, 220] on button "Next slide" at bounding box center [885, 221] width 20 height 19
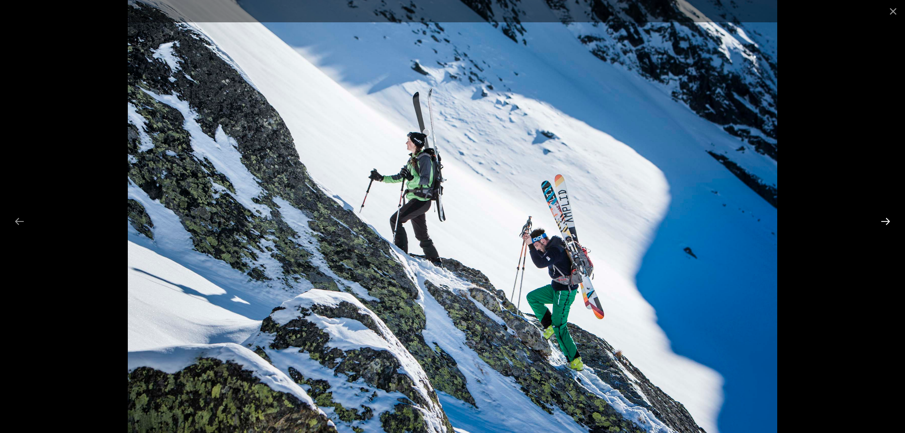
click at [883, 220] on button "Next slide" at bounding box center [885, 221] width 20 height 19
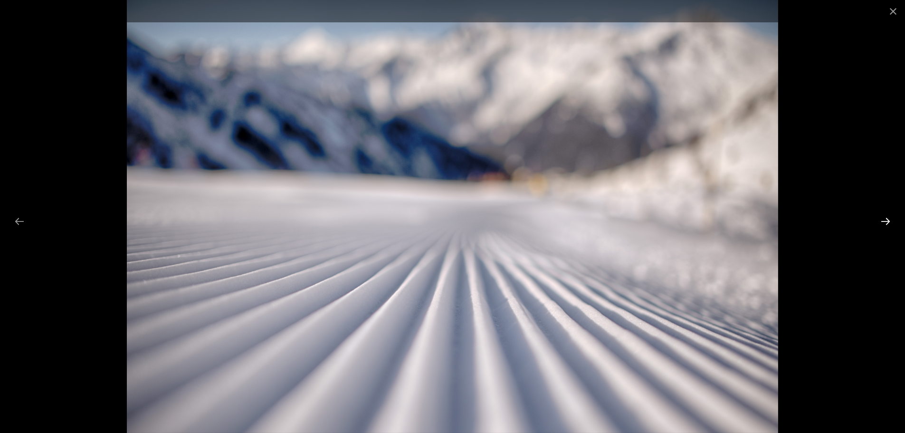
click at [883, 220] on button "Next slide" at bounding box center [885, 221] width 20 height 19
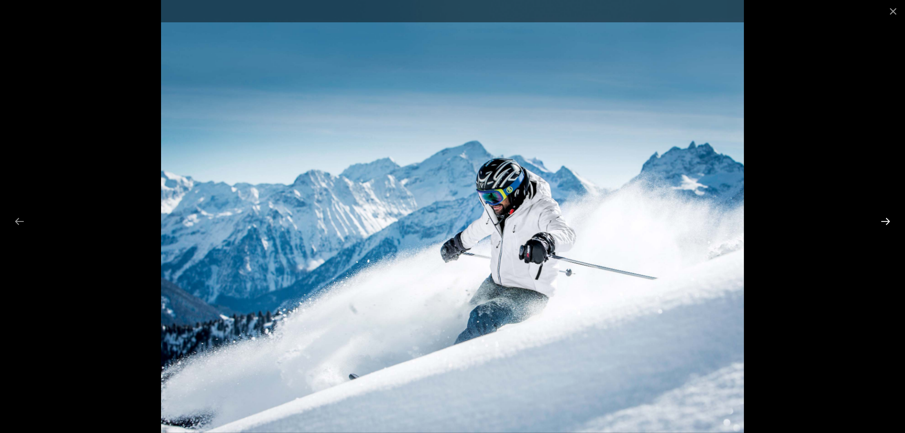
click at [883, 220] on button "Next slide" at bounding box center [885, 221] width 20 height 19
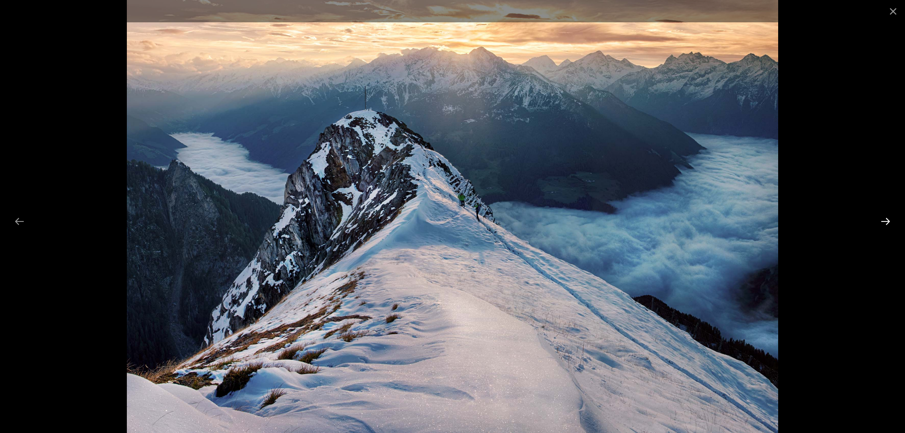
click at [883, 220] on button "Next slide" at bounding box center [885, 221] width 20 height 19
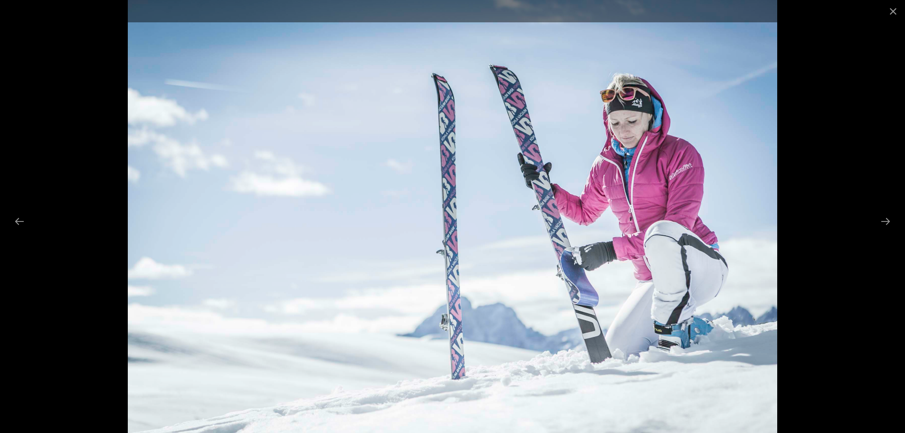
click at [642, 212] on img at bounding box center [452, 216] width 649 height 433
click at [888, 12] on button "Close gallery" at bounding box center [893, 11] width 24 height 22
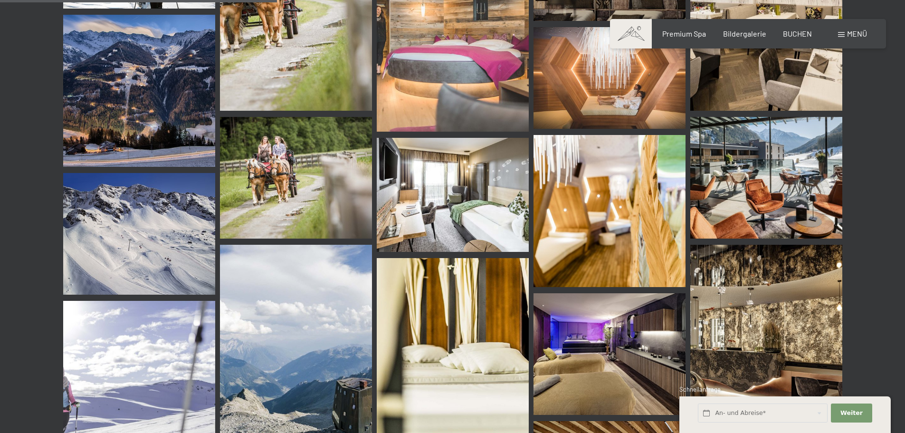
scroll to position [3610, 0]
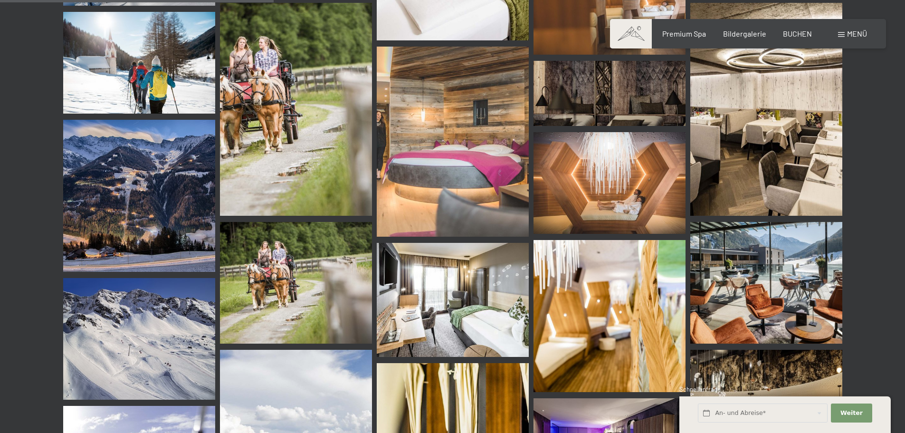
click at [769, 163] on img at bounding box center [766, 109] width 152 height 213
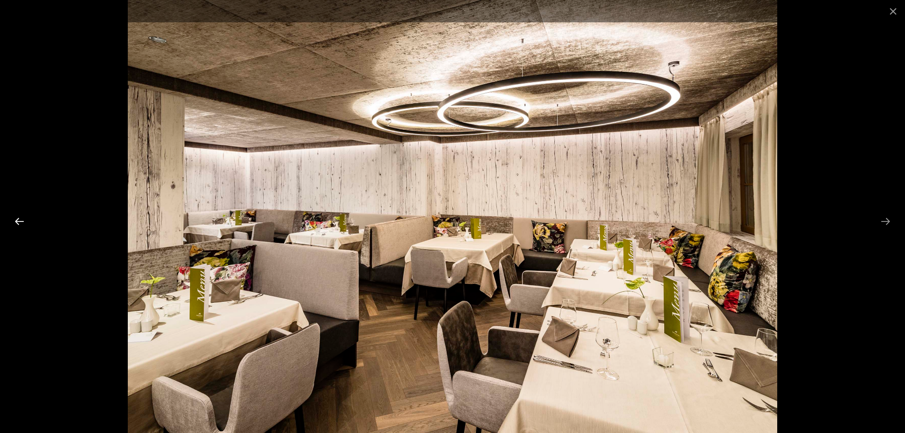
click at [24, 220] on button "Previous slide" at bounding box center [19, 221] width 20 height 19
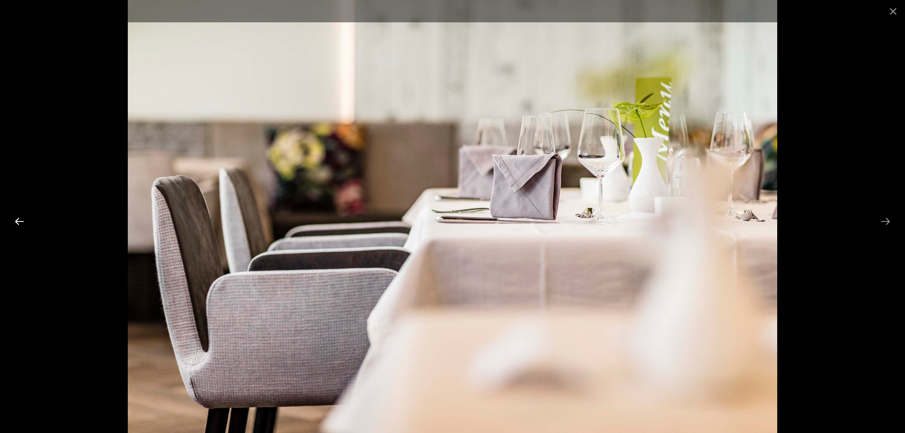
click at [24, 219] on button "Previous slide" at bounding box center [19, 221] width 20 height 19
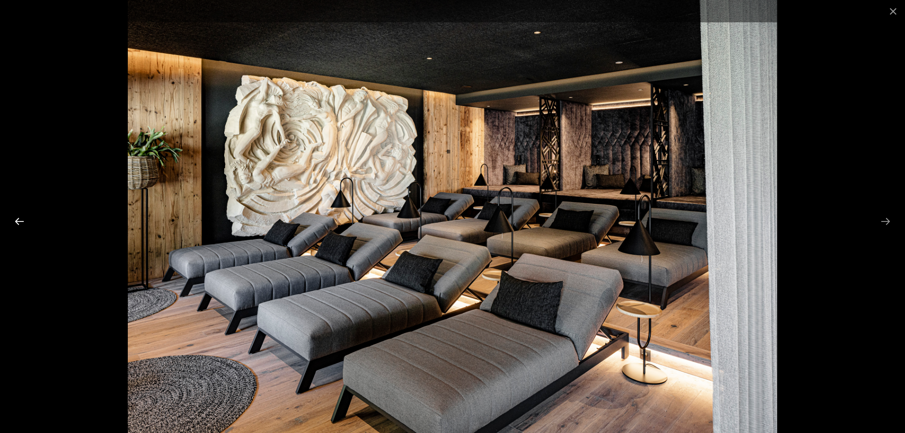
click at [23, 219] on button "Previous slide" at bounding box center [19, 221] width 20 height 19
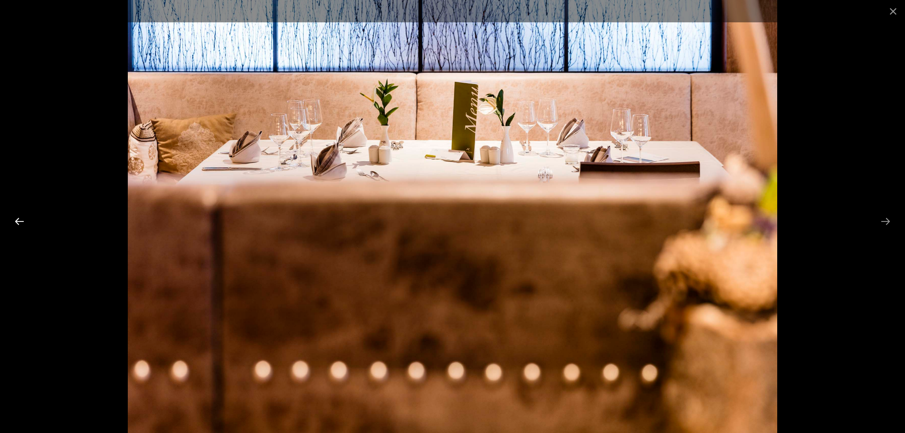
click at [22, 219] on button "Previous slide" at bounding box center [19, 221] width 20 height 19
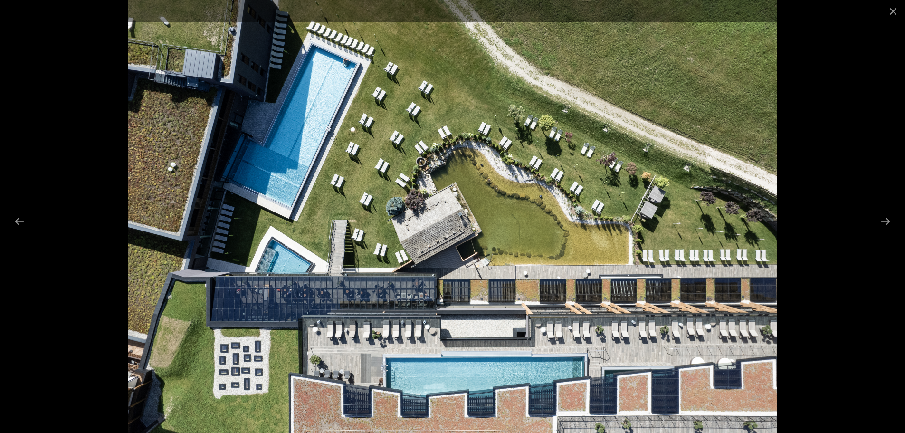
scroll to position [3705, 0]
click at [19, 221] on button "Previous slide" at bounding box center [19, 221] width 20 height 19
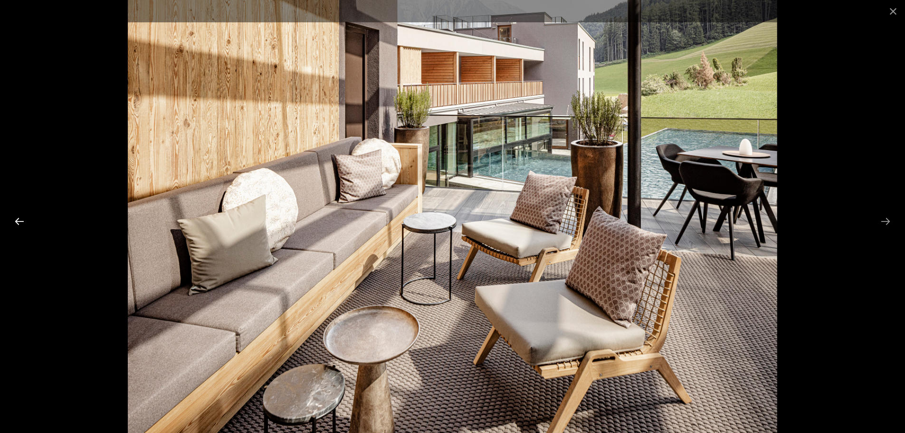
click at [19, 220] on button "Previous slide" at bounding box center [19, 221] width 20 height 19
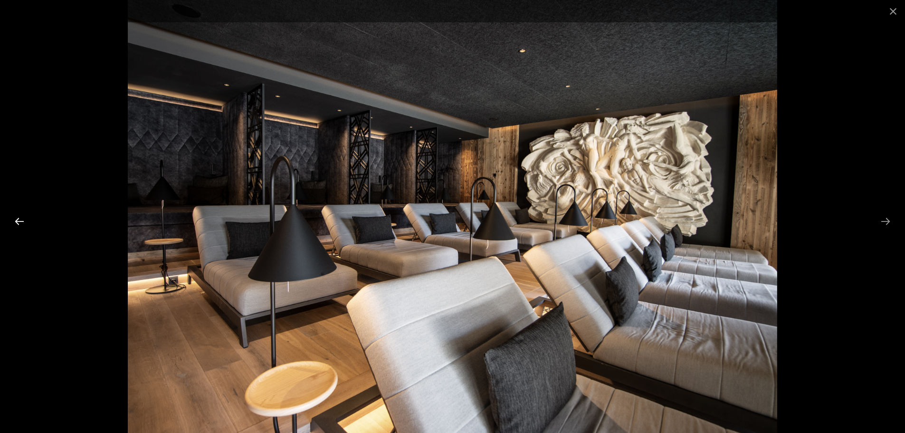
click at [21, 218] on button "Previous slide" at bounding box center [19, 221] width 20 height 19
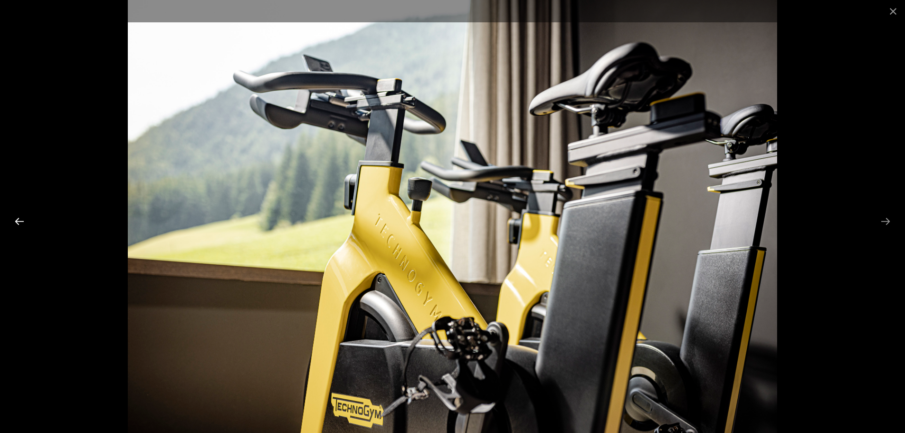
click at [21, 218] on button "Previous slide" at bounding box center [19, 221] width 20 height 19
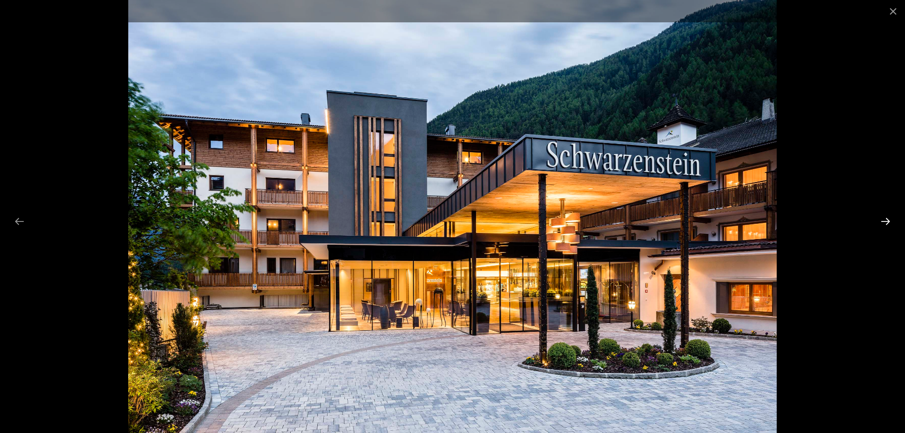
click at [885, 218] on button "Next slide" at bounding box center [885, 221] width 20 height 19
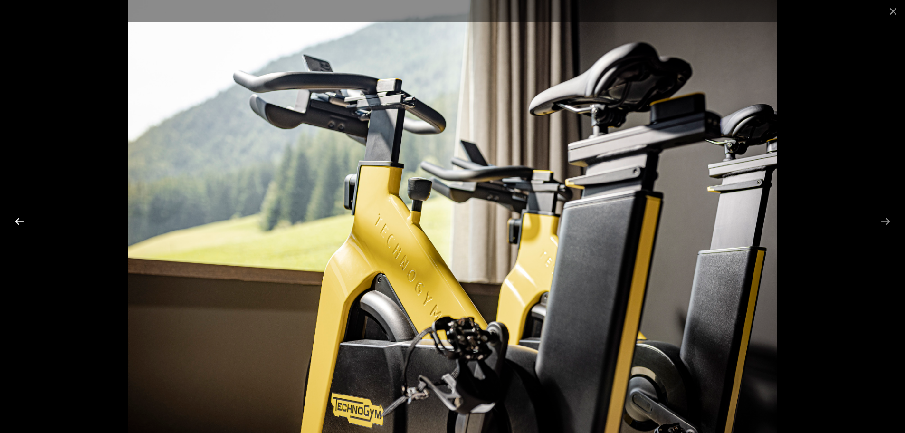
click at [18, 224] on button "Previous slide" at bounding box center [19, 221] width 20 height 19
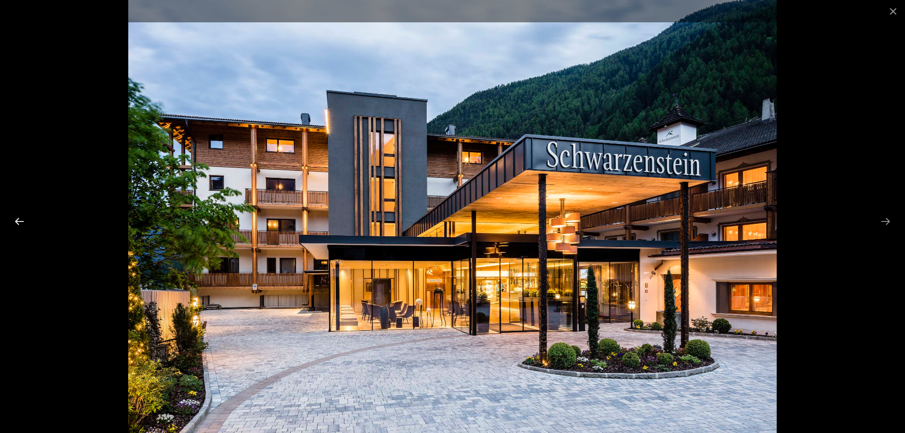
click at [18, 224] on button "Previous slide" at bounding box center [19, 221] width 20 height 19
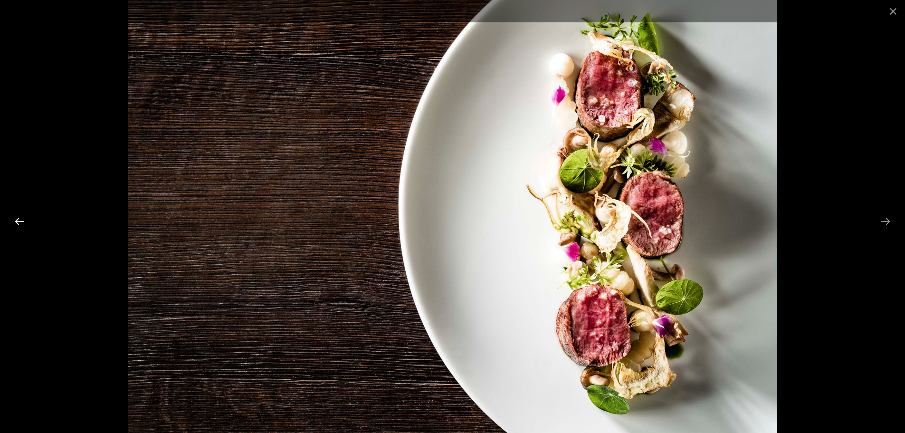
click at [18, 224] on button "Previous slide" at bounding box center [19, 221] width 20 height 19
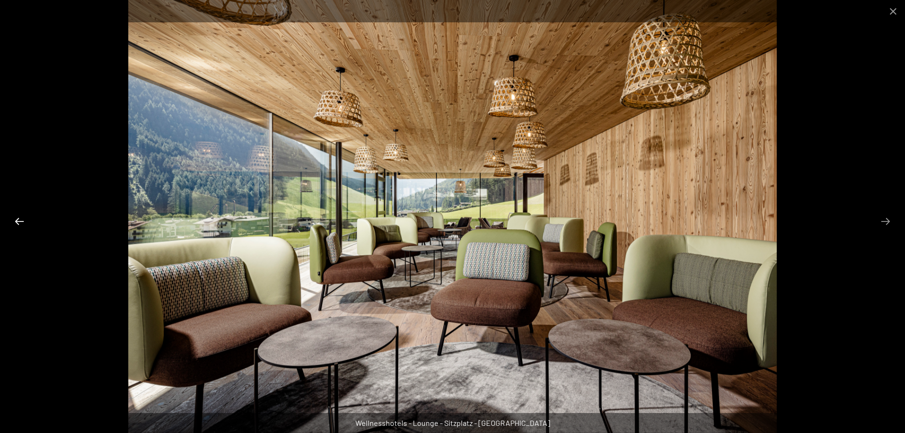
click at [18, 224] on button "Previous slide" at bounding box center [19, 221] width 20 height 19
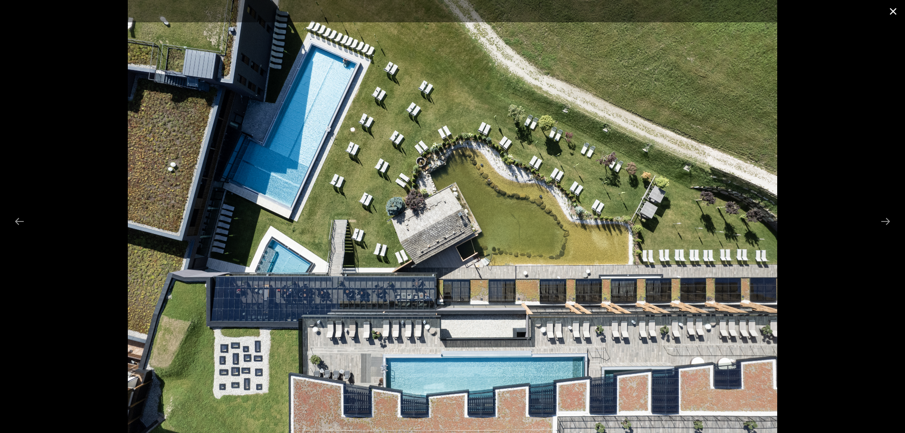
click at [900, 8] on button "Close gallery" at bounding box center [893, 11] width 24 height 22
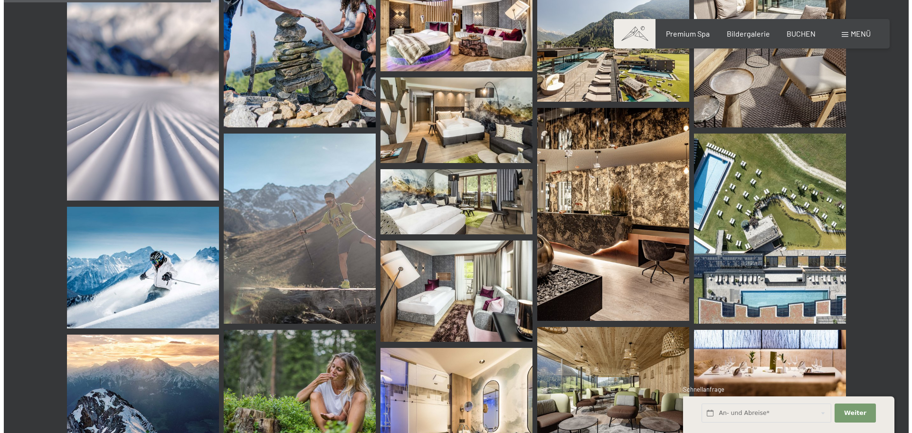
scroll to position [2707, 0]
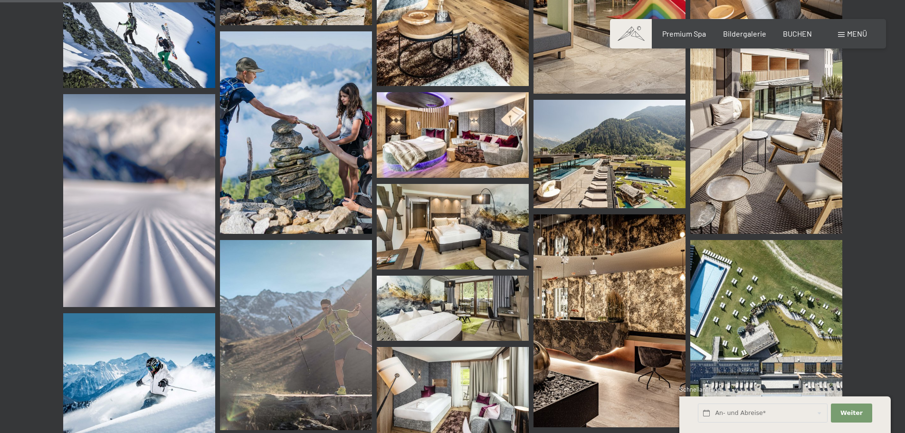
click at [839, 30] on div "Menü" at bounding box center [852, 33] width 29 height 10
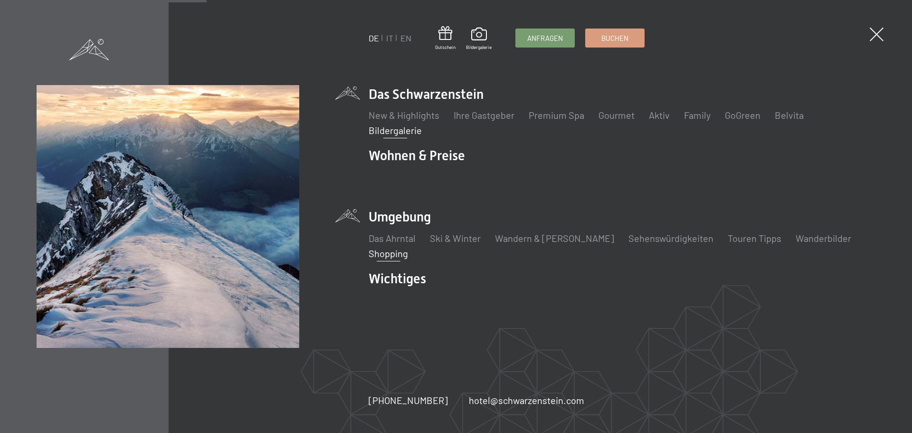
click at [390, 252] on link "Shopping" at bounding box center [388, 252] width 39 height 11
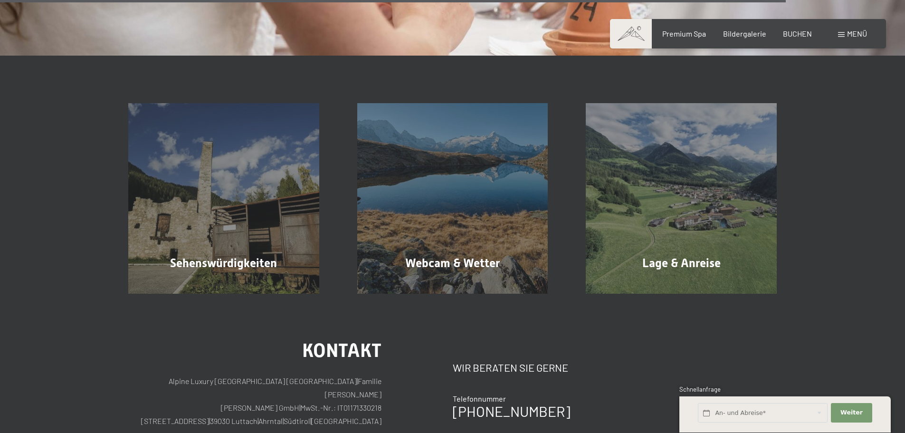
scroll to position [1757, 0]
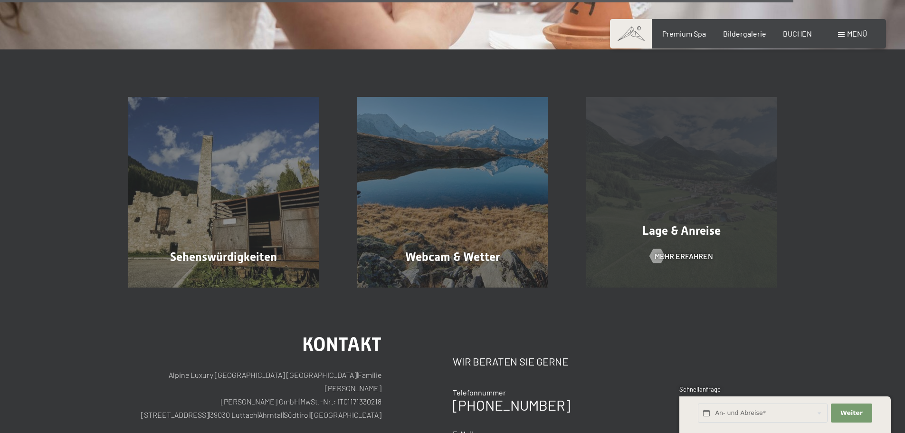
click at [687, 224] on span "Lage & Anreise" at bounding box center [681, 231] width 78 height 14
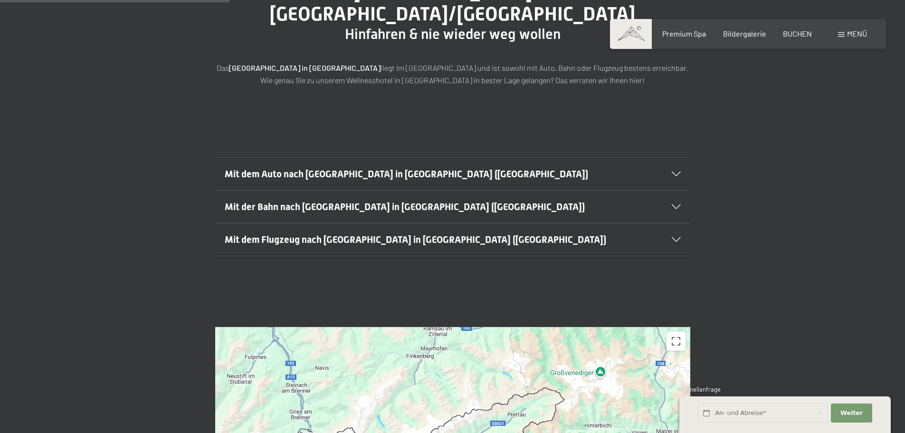
scroll to position [142, 0]
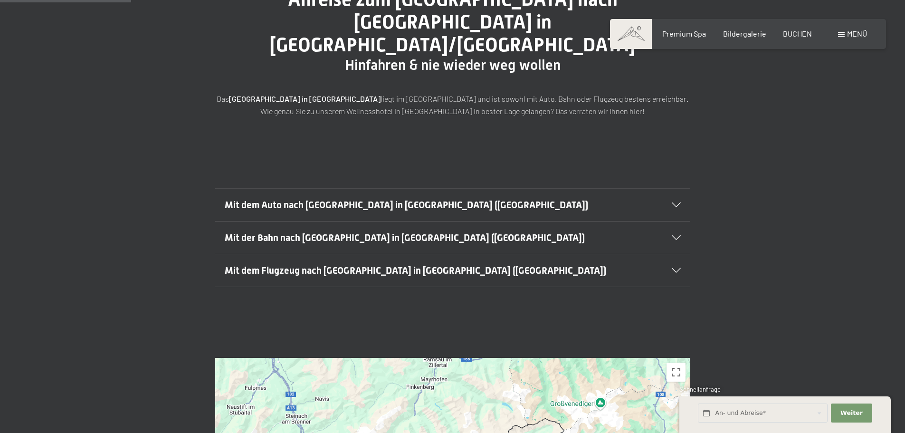
click at [674, 202] on icon at bounding box center [676, 204] width 9 height 5
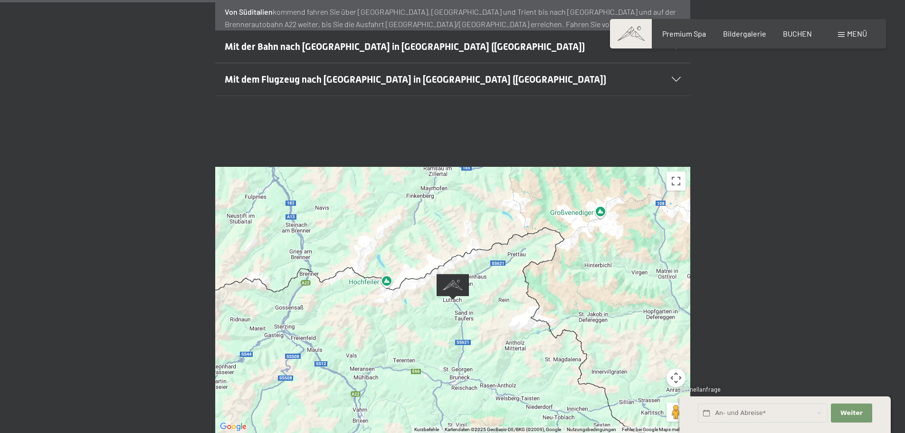
scroll to position [570, 0]
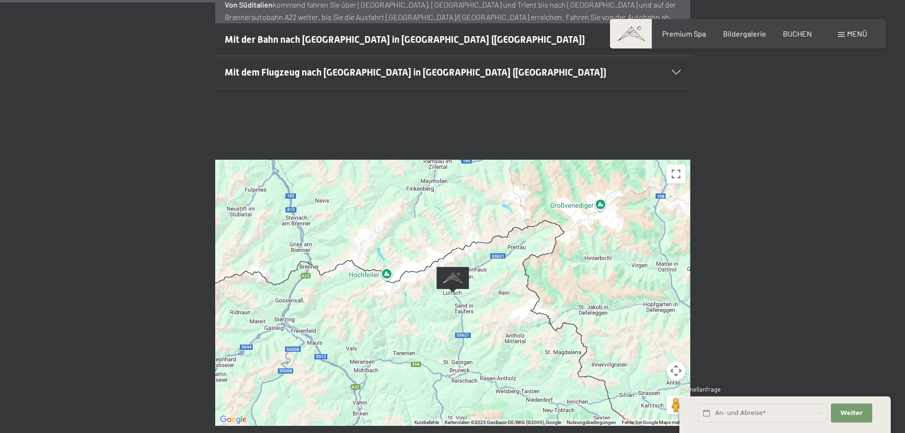
click at [427, 242] on span "Einwilligung Marketing*" at bounding box center [400, 243] width 78 height 9
click at [357, 242] on input "Einwilligung Marketing*" at bounding box center [351, 243] width 9 height 9
checkbox input "false"
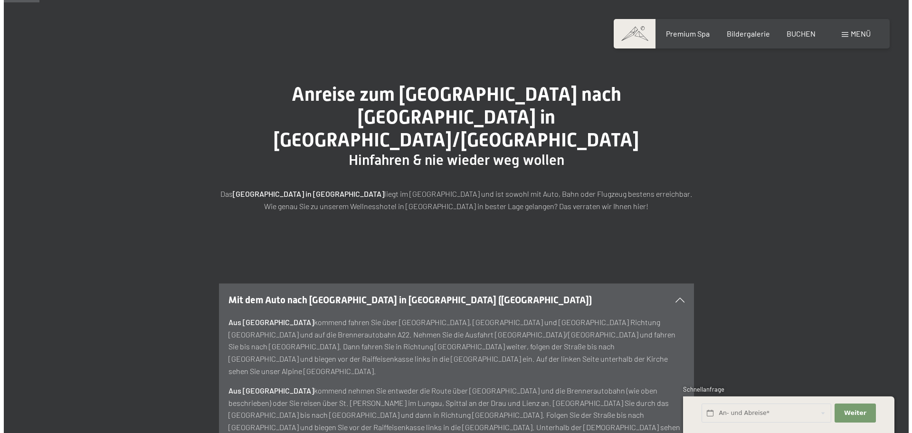
scroll to position [0, 0]
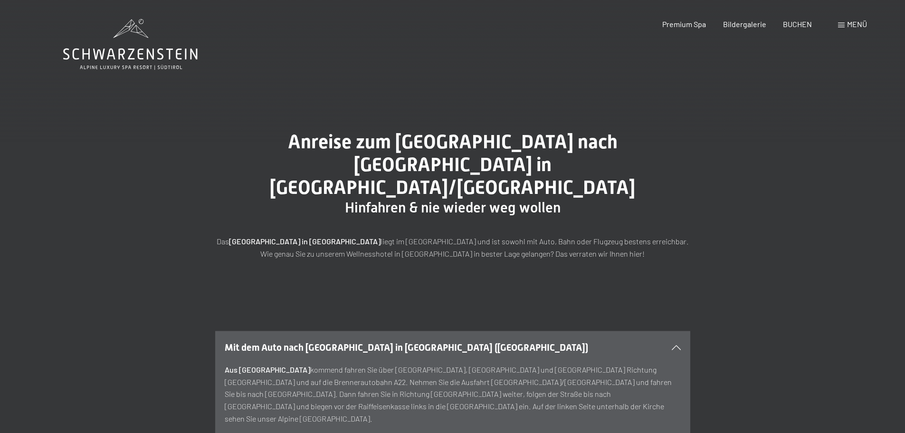
click at [844, 26] on span at bounding box center [841, 25] width 7 height 5
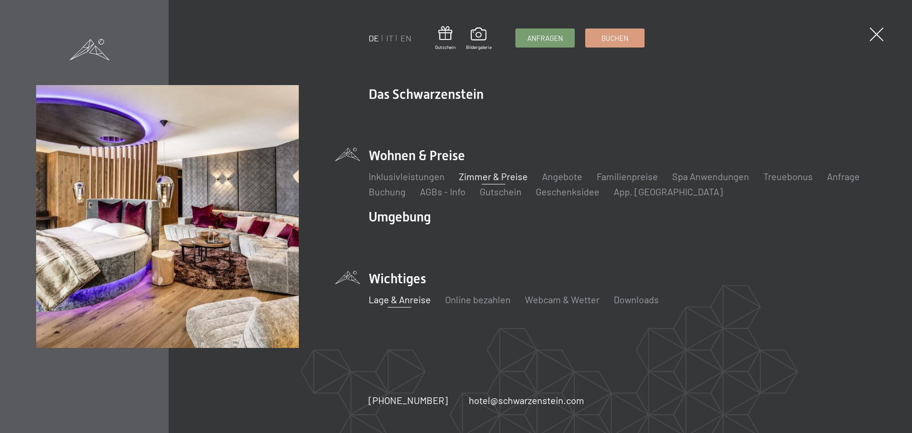
click at [480, 176] on link "Zimmer & Preise" at bounding box center [493, 176] width 69 height 11
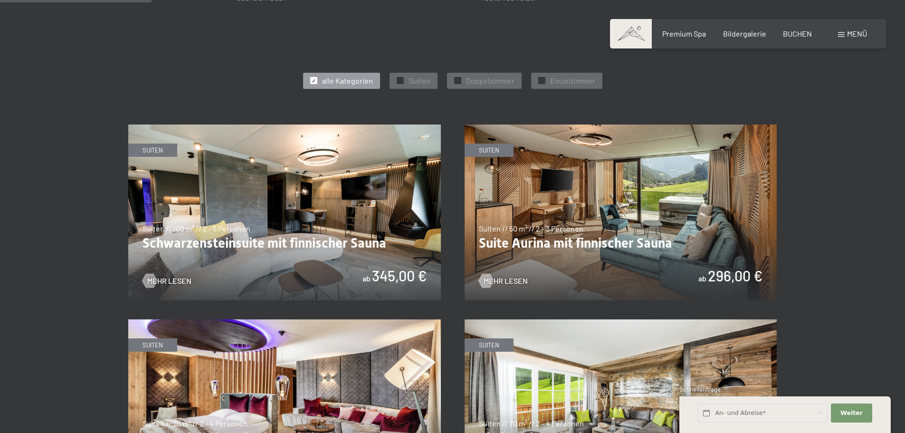
scroll to position [522, 0]
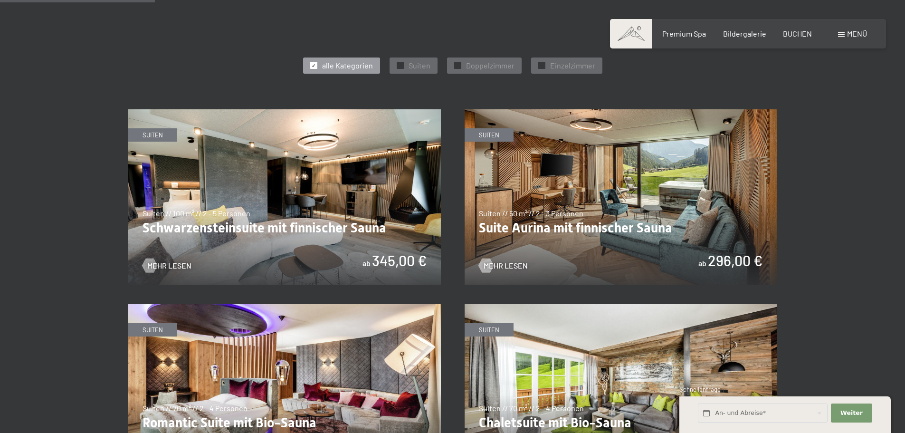
click at [346, 190] on img at bounding box center [284, 197] width 313 height 176
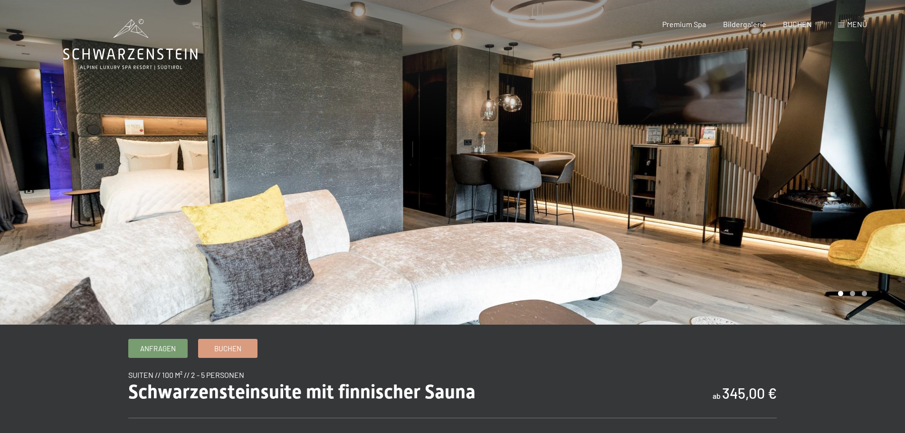
click at [761, 109] on div at bounding box center [679, 162] width 453 height 324
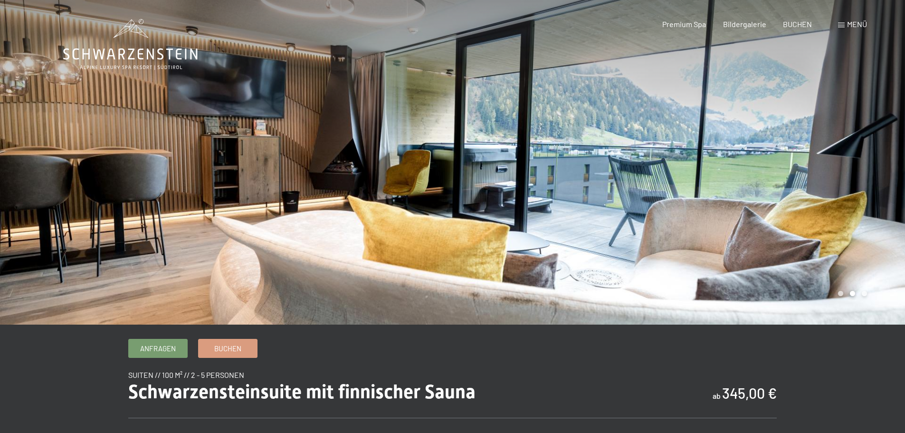
click at [761, 109] on div at bounding box center [679, 162] width 453 height 324
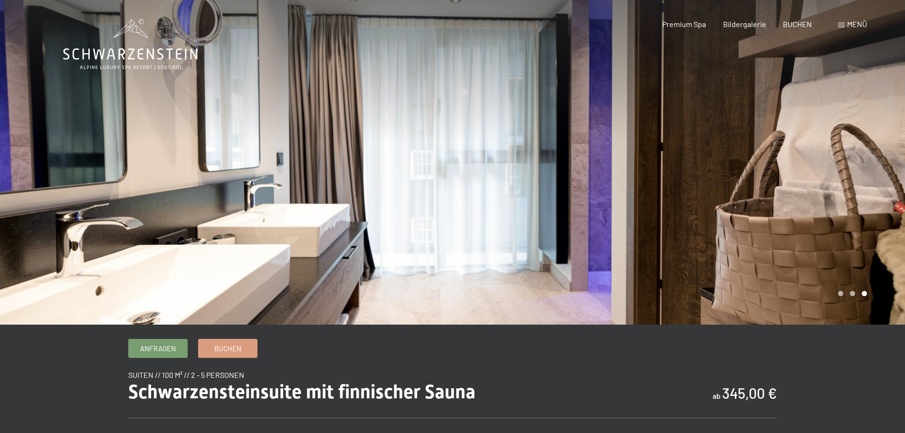
click at [761, 109] on div at bounding box center [679, 162] width 453 height 324
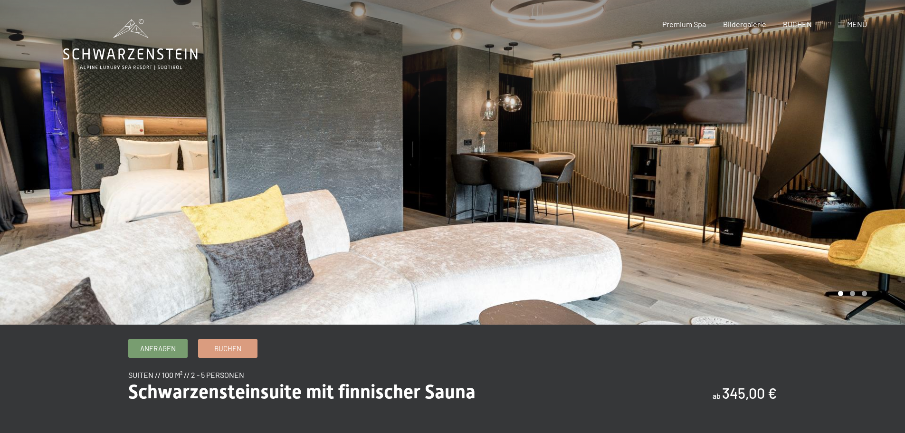
click at [761, 109] on div at bounding box center [679, 162] width 453 height 324
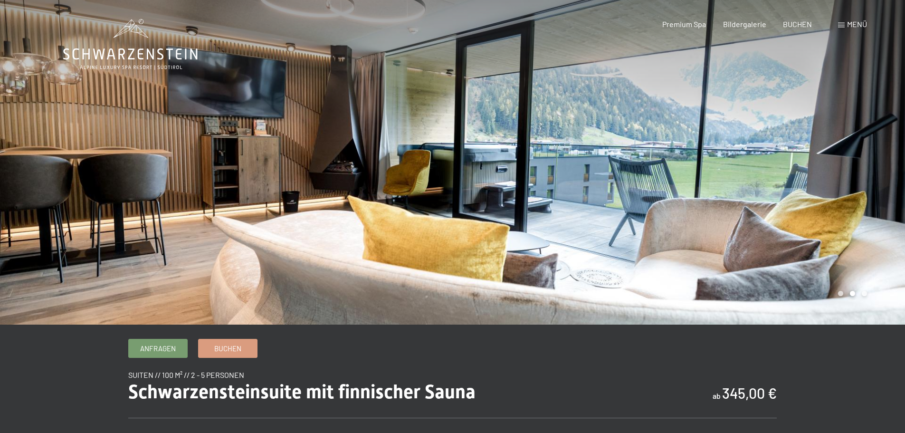
click at [761, 109] on div at bounding box center [679, 162] width 453 height 324
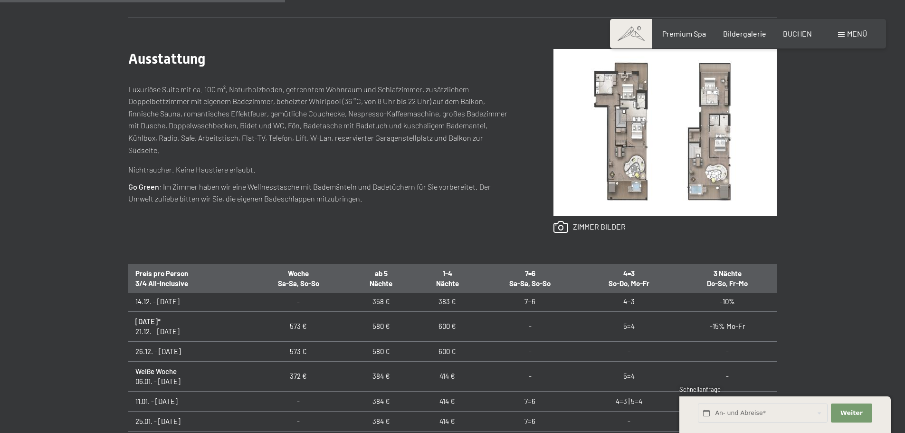
scroll to position [380, 0]
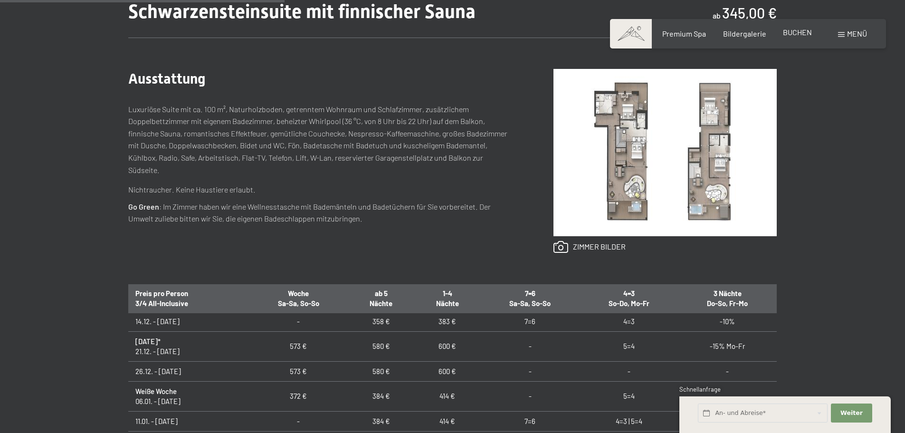
click at [797, 33] on span "BUCHEN" at bounding box center [797, 32] width 29 height 9
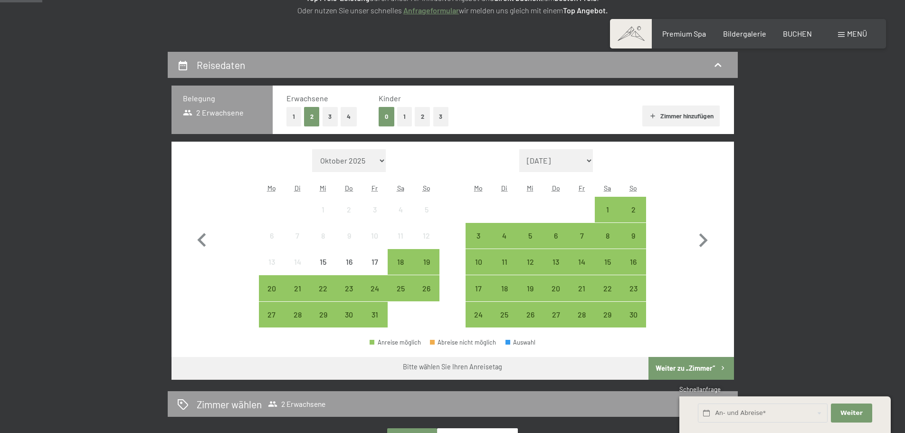
scroll to position [190, 0]
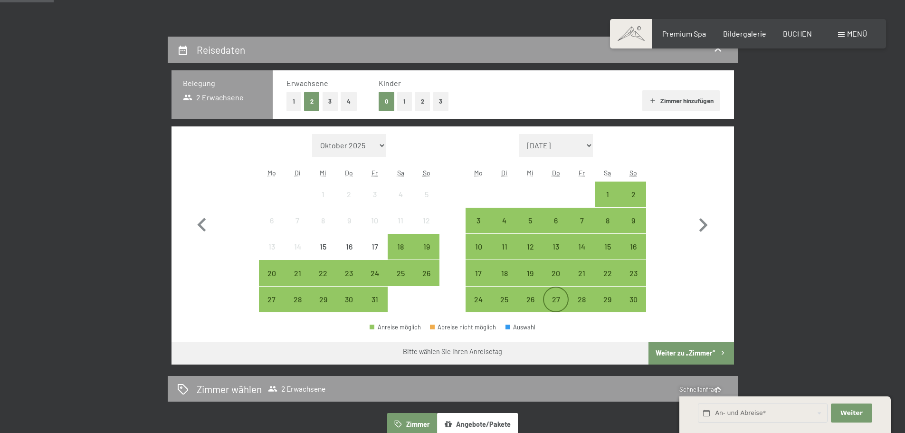
click at [558, 300] on div "27" at bounding box center [556, 307] width 24 height 24
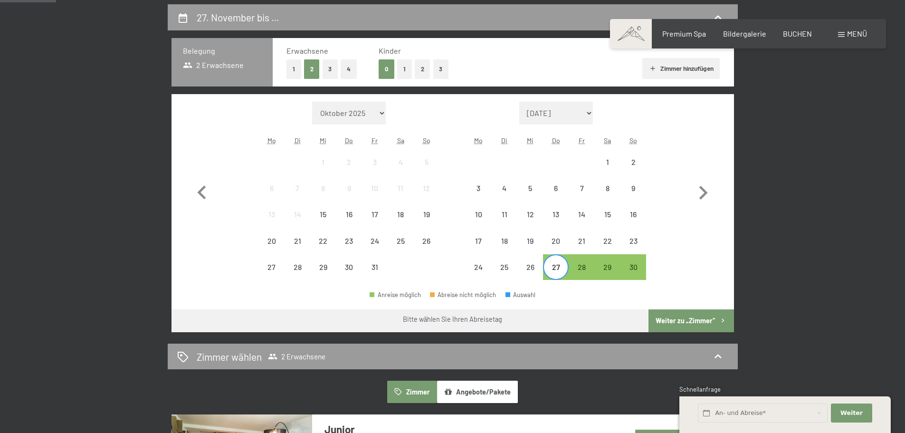
scroll to position [285, 0]
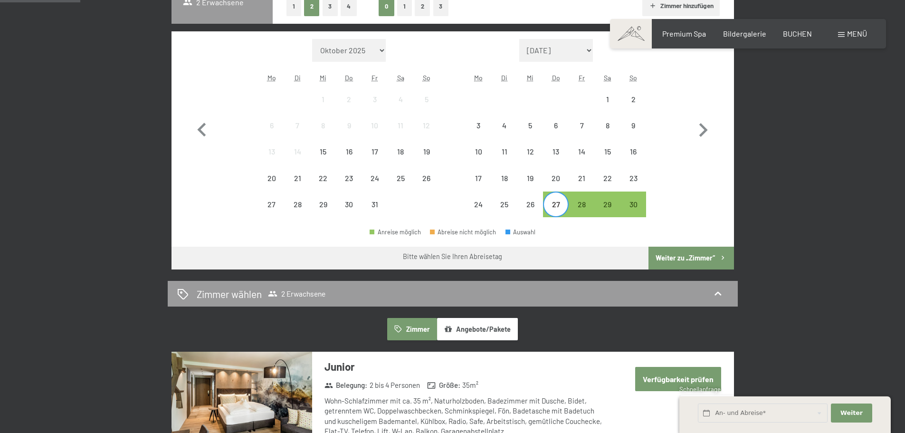
click at [700, 256] on button "Weiter zu „Zimmer“" at bounding box center [690, 258] width 85 height 23
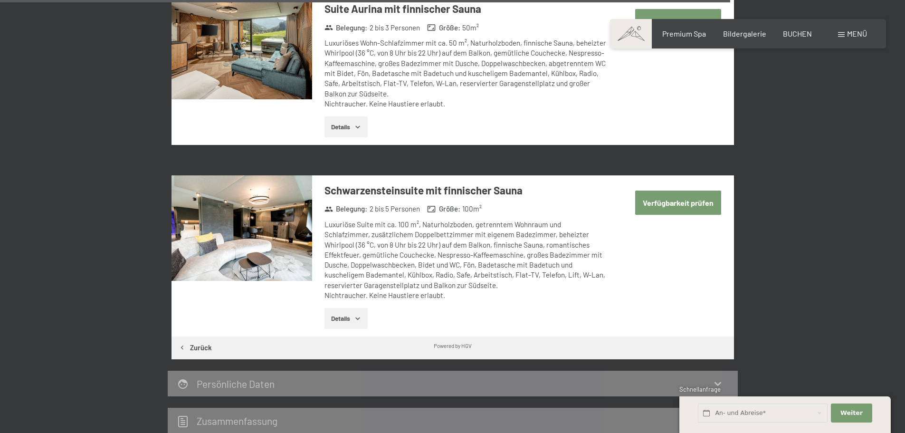
scroll to position [2269, 0]
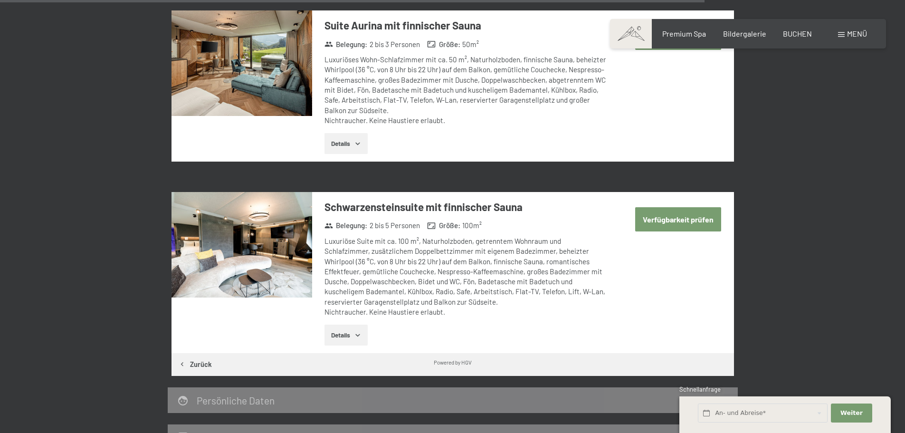
click at [674, 207] on button "Verfügbarkeit prüfen" at bounding box center [678, 219] width 86 height 24
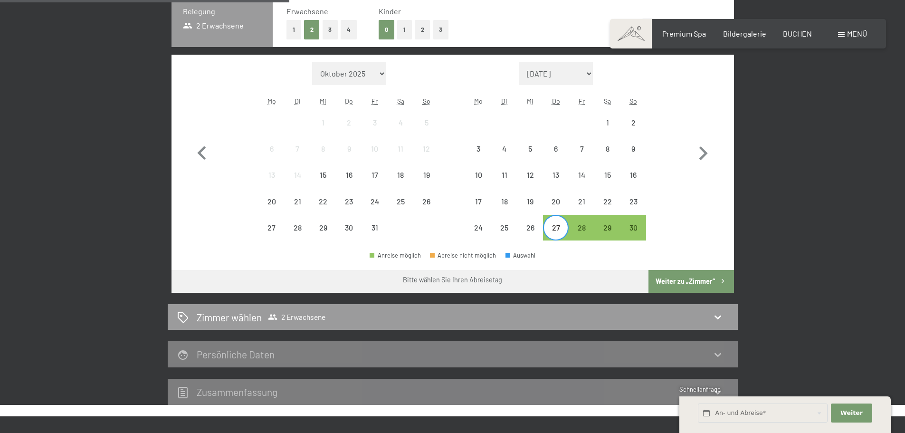
scroll to position [227, 0]
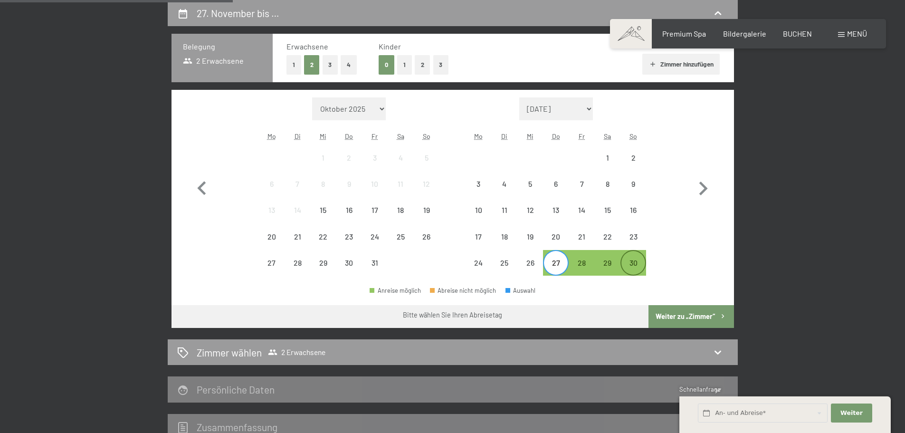
click at [631, 263] on div "30" at bounding box center [633, 271] width 24 height 24
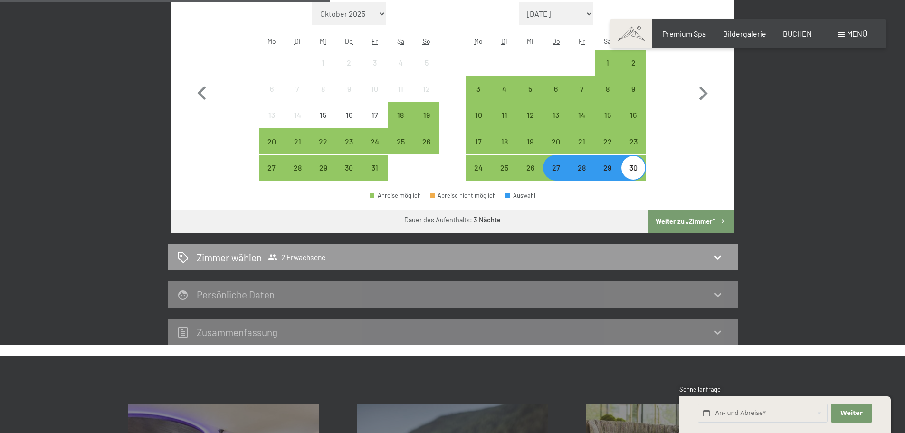
click at [702, 223] on button "Weiter zu „Zimmer“" at bounding box center [690, 221] width 85 height 23
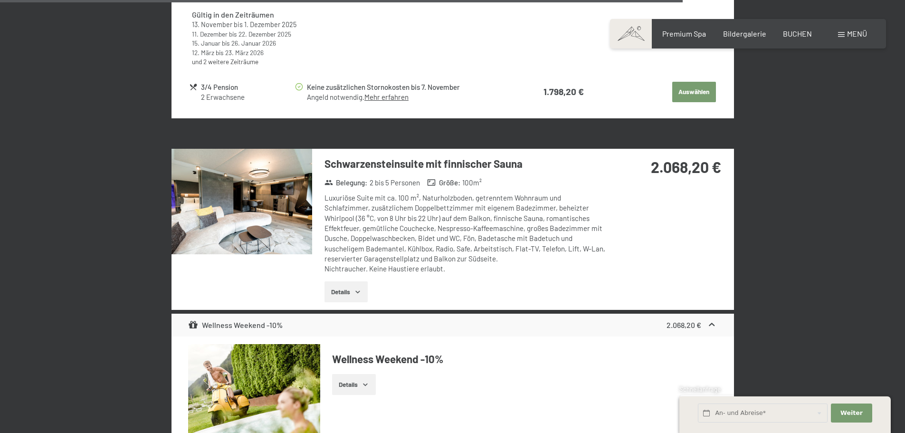
scroll to position [2792, 0]
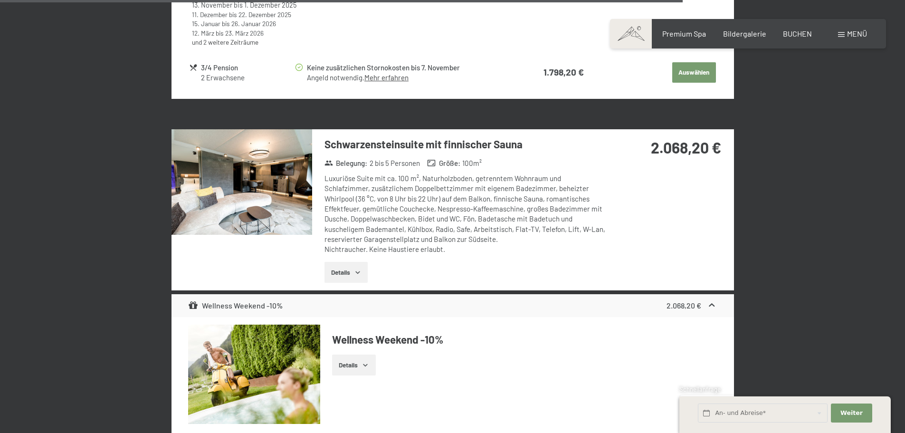
click at [357, 273] on icon "button" at bounding box center [357, 272] width 4 height 2
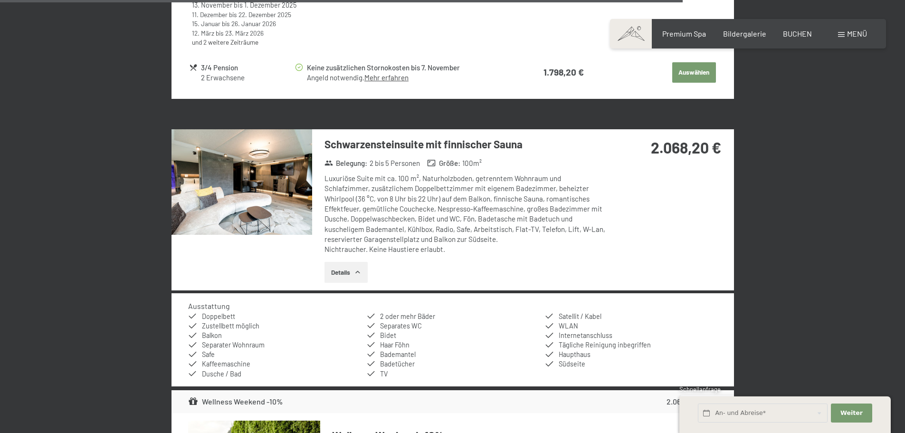
click at [688, 198] on div "Schwarzensteinsuite mit finnischer Sauna Belegung : 2 bis 5 Personen Größe : 10…" at bounding box center [452, 209] width 562 height 161
click at [348, 271] on button "Details" at bounding box center [345, 272] width 43 height 21
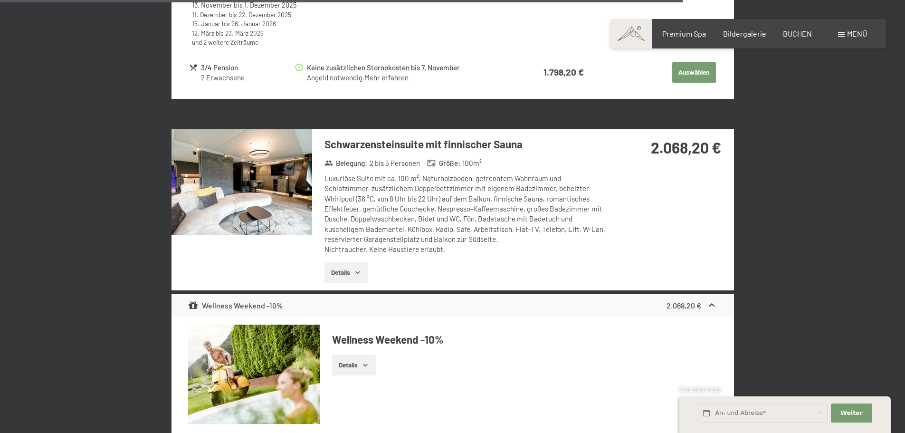
click at [348, 271] on button "Details" at bounding box center [345, 272] width 43 height 21
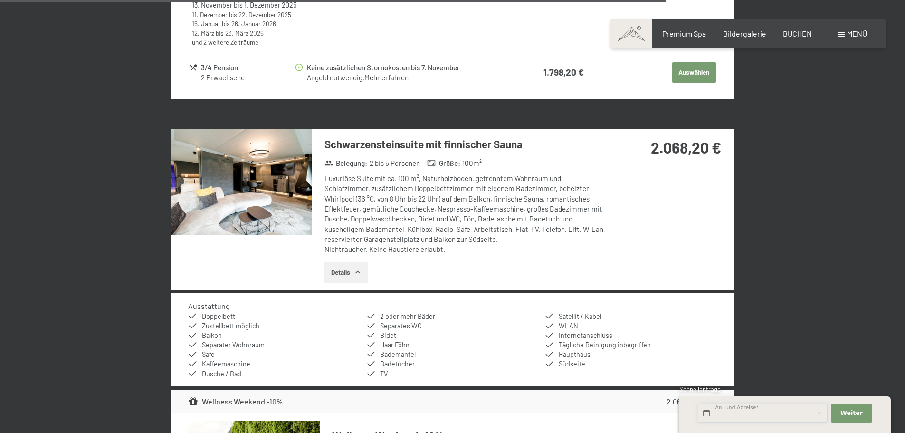
click at [735, 416] on input "text" at bounding box center [763, 412] width 130 height 19
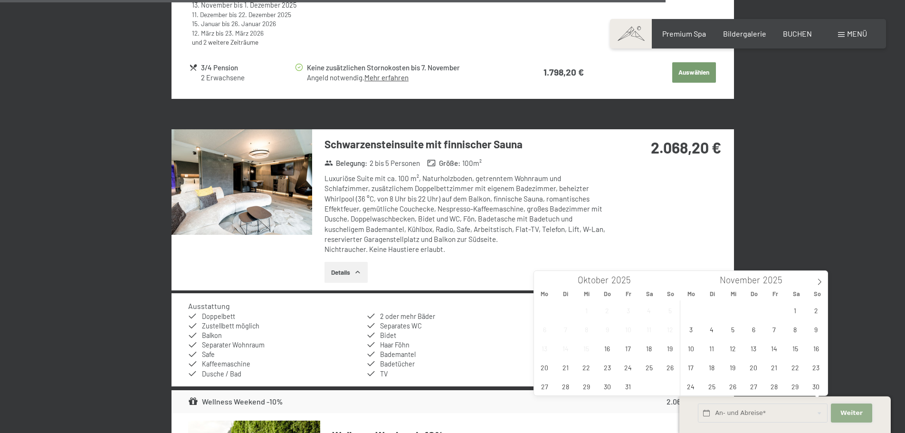
click at [852, 413] on span "Weiter" at bounding box center [851, 412] width 22 height 9
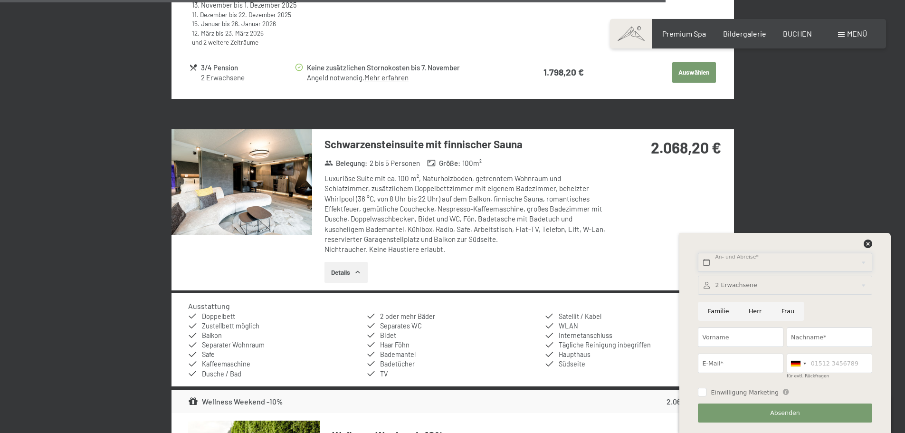
click at [746, 261] on input "text" at bounding box center [785, 262] width 174 height 19
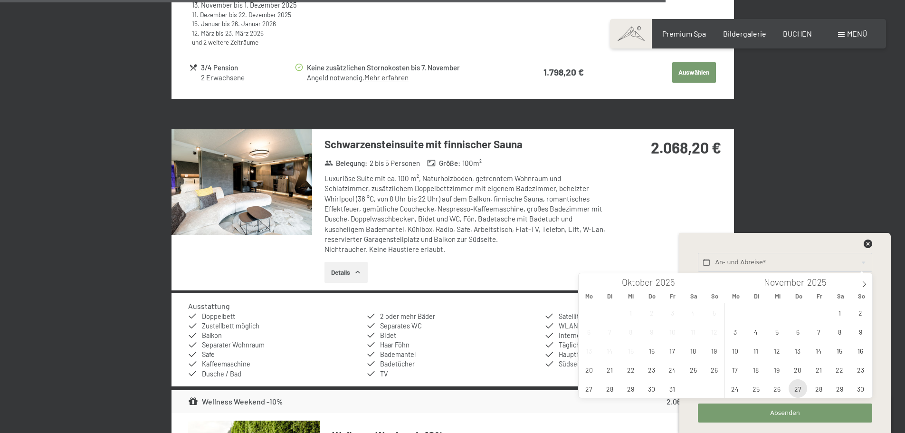
click at [796, 385] on span "27" at bounding box center [797, 388] width 19 height 19
click at [861, 388] on span "30" at bounding box center [860, 388] width 19 height 19
type input "Do. [DATE] - So. [DATE]"
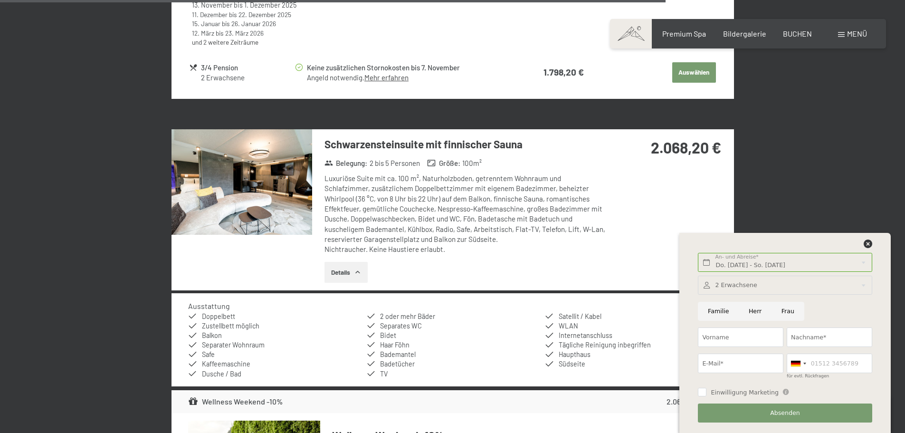
click at [754, 311] on input "Herr" at bounding box center [755, 311] width 33 height 19
radio input "true"
click at [747, 339] on input "Vorname" at bounding box center [740, 336] width 85 height 19
type input "Ronny"
type input "[PERSON_NAME]"
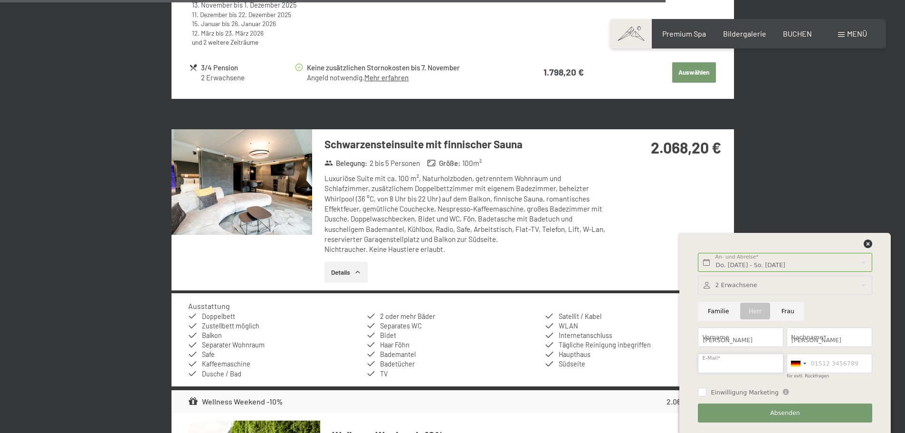
type input "ronny@cava-ag.ch"
type input "0819252712"
click at [804, 363] on div at bounding box center [804, 363] width 3 height 2
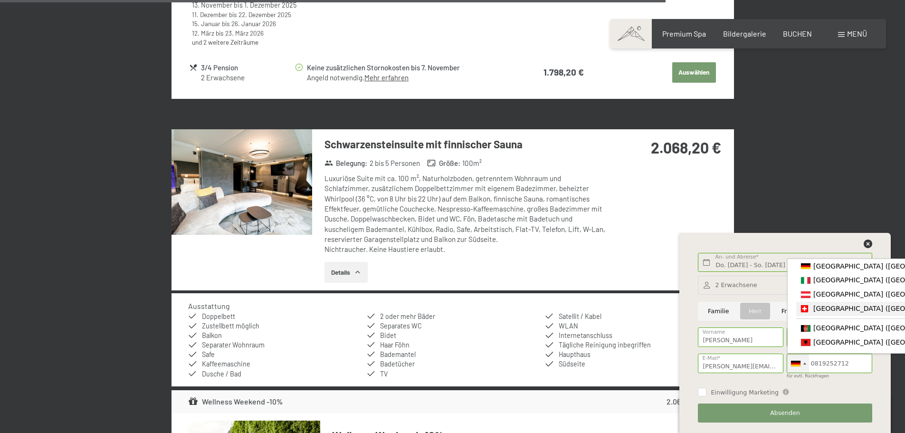
click at [804, 311] on div "List of countries" at bounding box center [804, 308] width 7 height 7
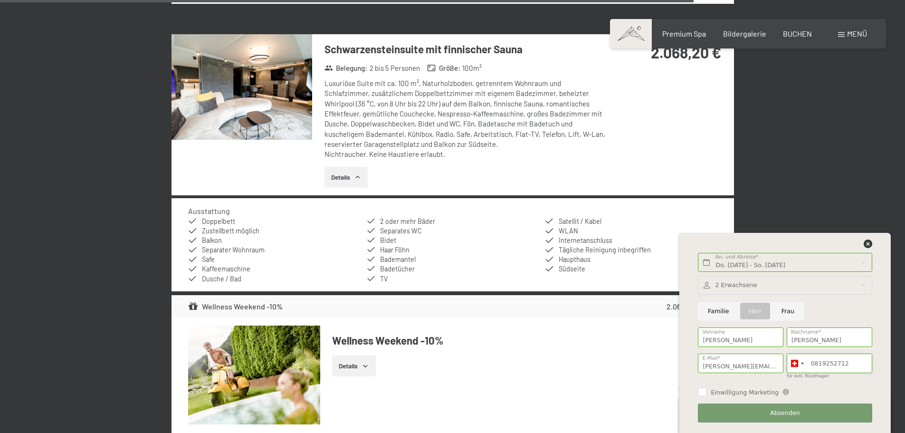
scroll to position [2934, 0]
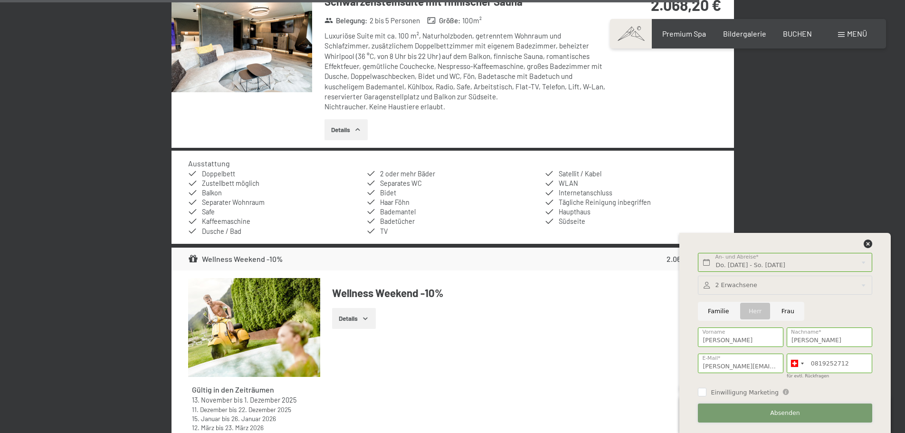
click at [760, 411] on button "Absenden" at bounding box center [785, 412] width 174 height 19
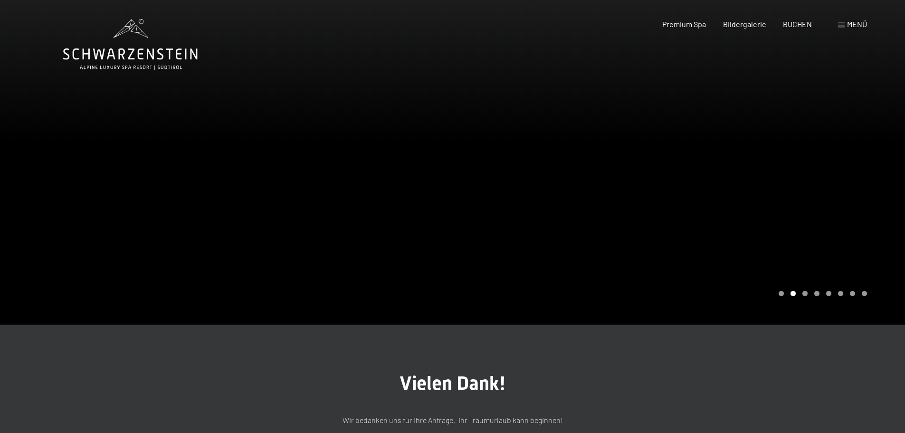
click at [845, 23] on div "Menü" at bounding box center [852, 24] width 29 height 10
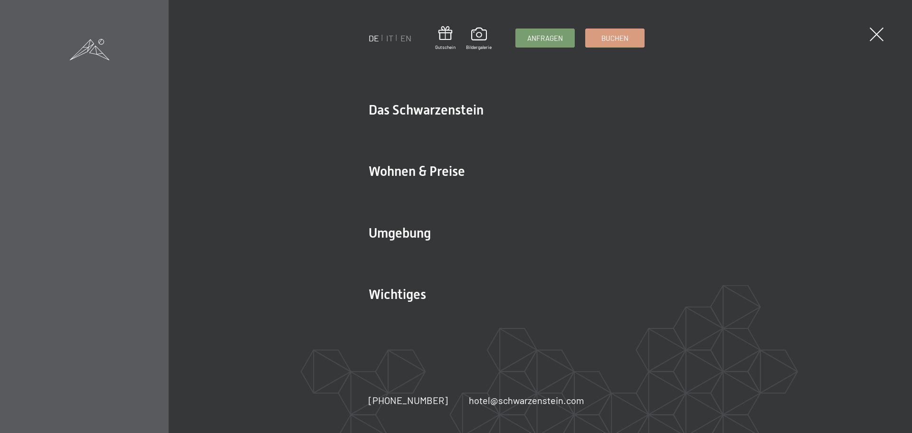
click at [874, 34] on span at bounding box center [877, 35] width 14 height 14
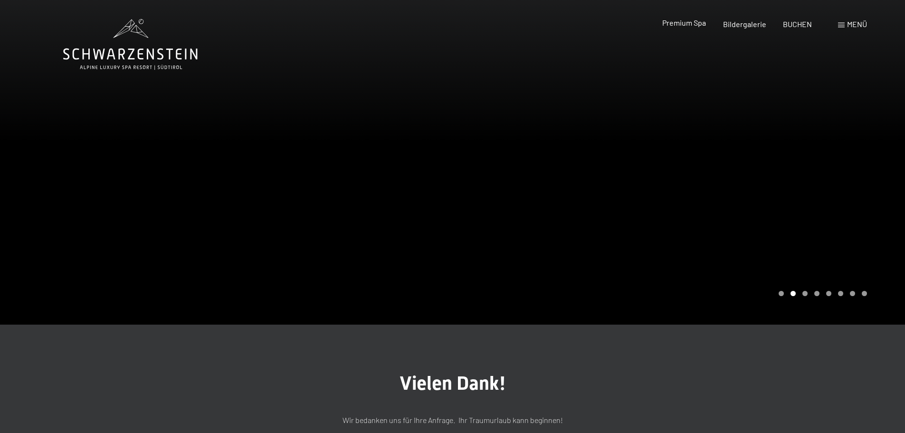
click at [702, 24] on span "Premium Spa" at bounding box center [684, 22] width 44 height 9
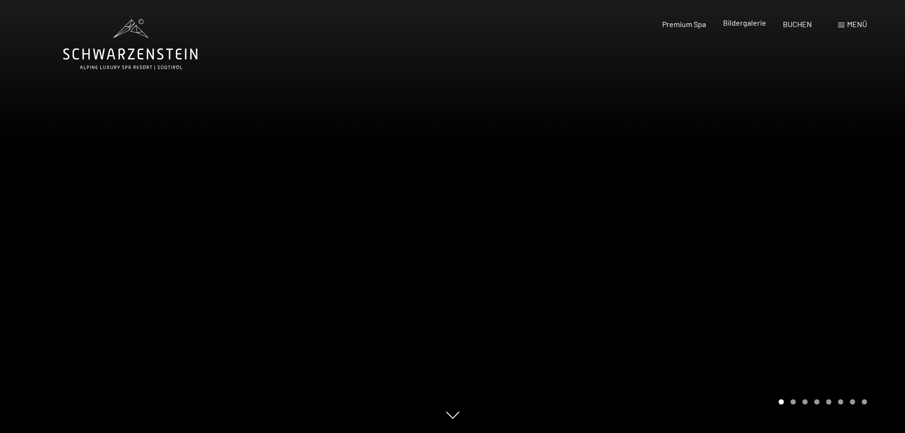
click at [736, 23] on span "Bildergalerie" at bounding box center [744, 22] width 43 height 9
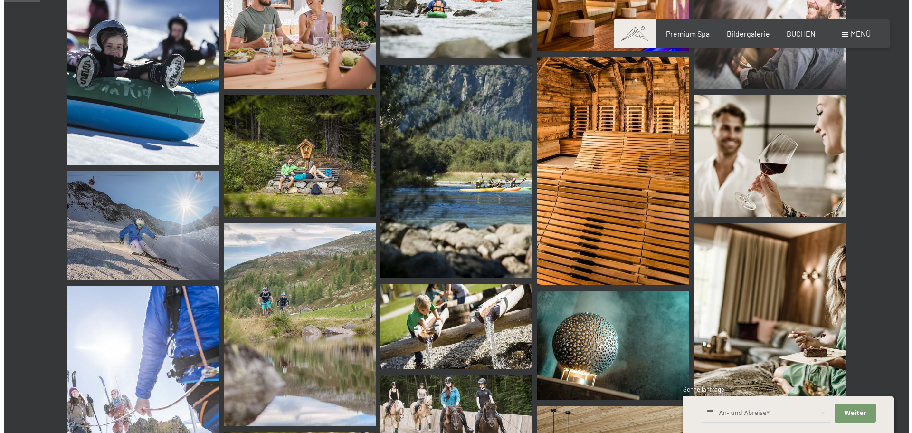
scroll to position [380, 0]
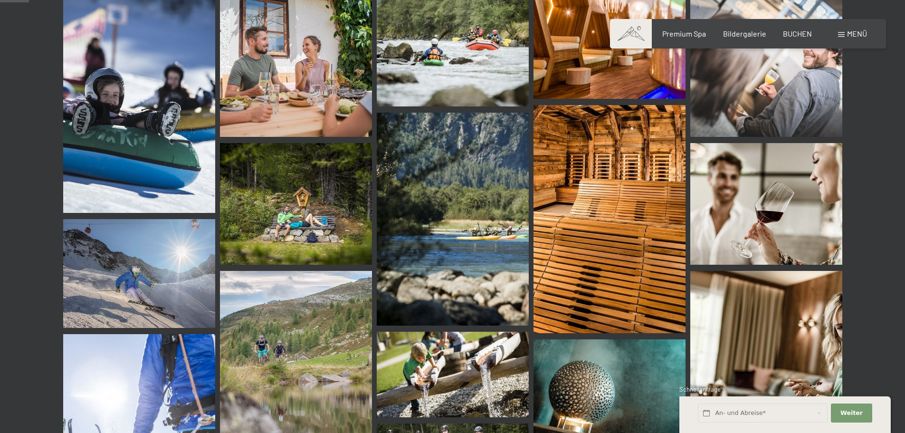
click at [839, 35] on span at bounding box center [841, 34] width 7 height 5
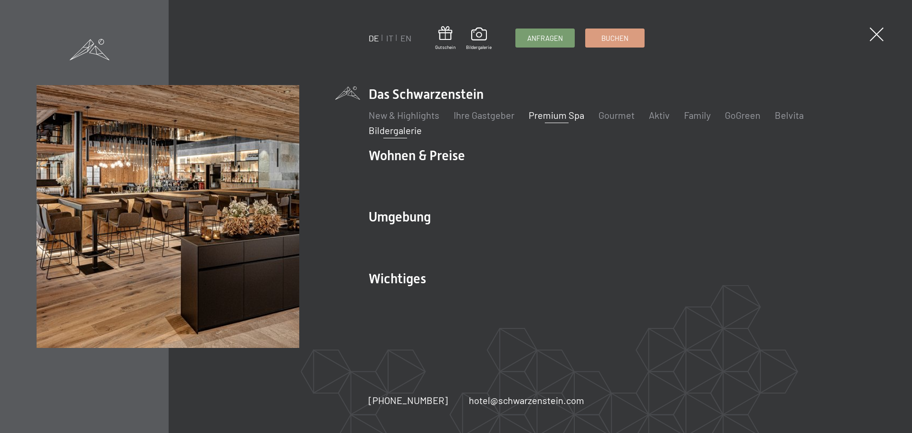
click at [556, 114] on link "Premium Spa" at bounding box center [557, 114] width 56 height 11
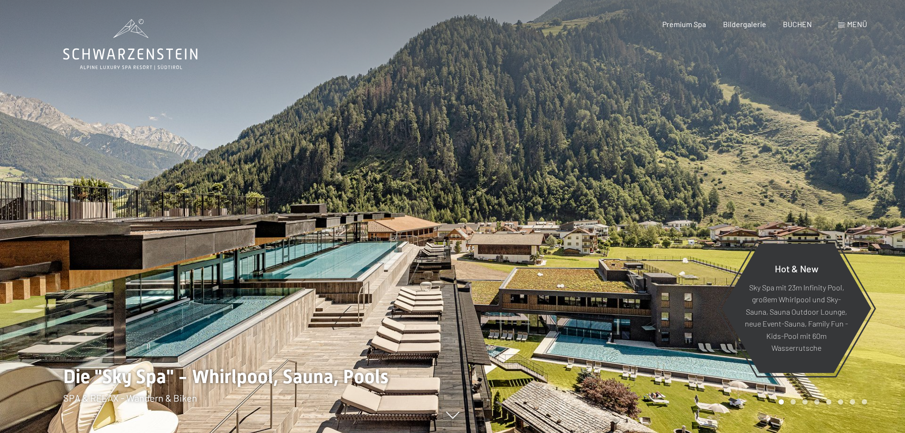
click at [843, 23] on span at bounding box center [841, 25] width 7 height 5
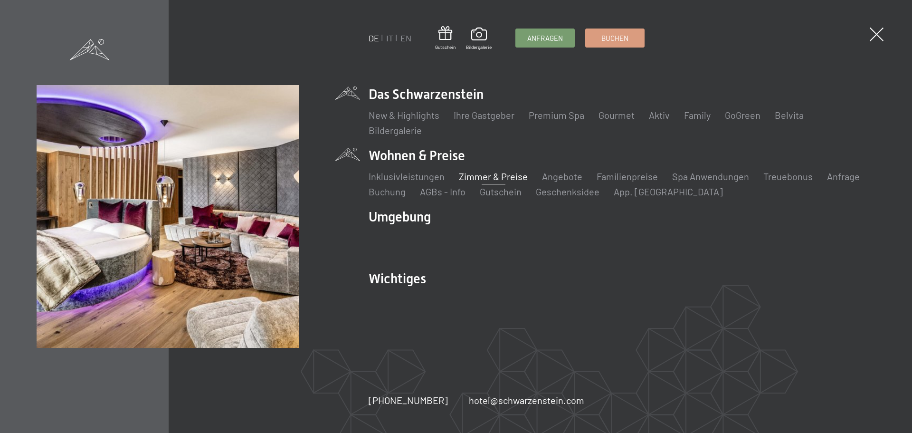
click at [475, 175] on link "Zimmer & Preise" at bounding box center [493, 176] width 69 height 11
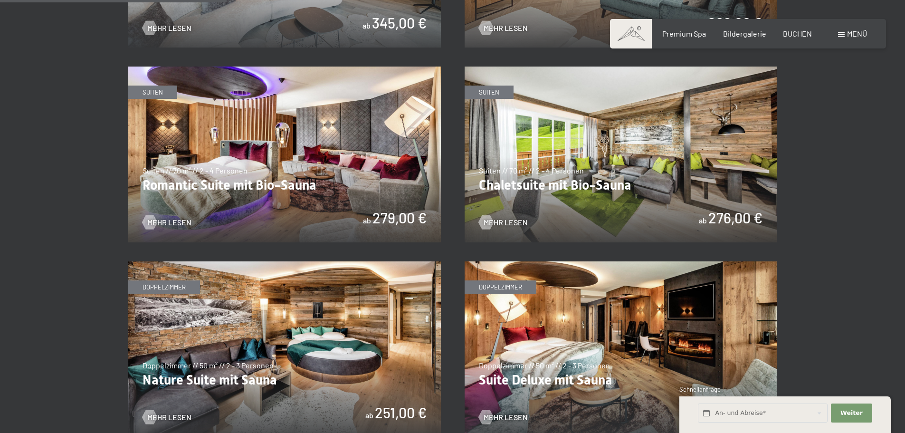
scroll to position [712, 0]
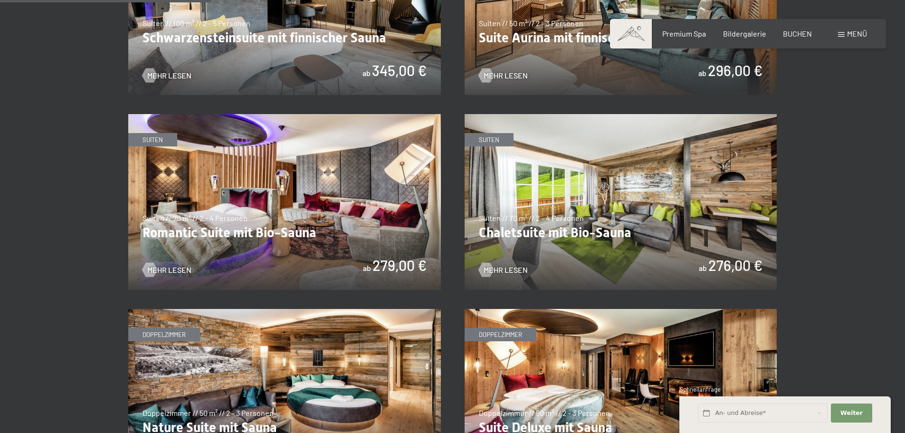
click at [316, 212] on img at bounding box center [284, 202] width 313 height 176
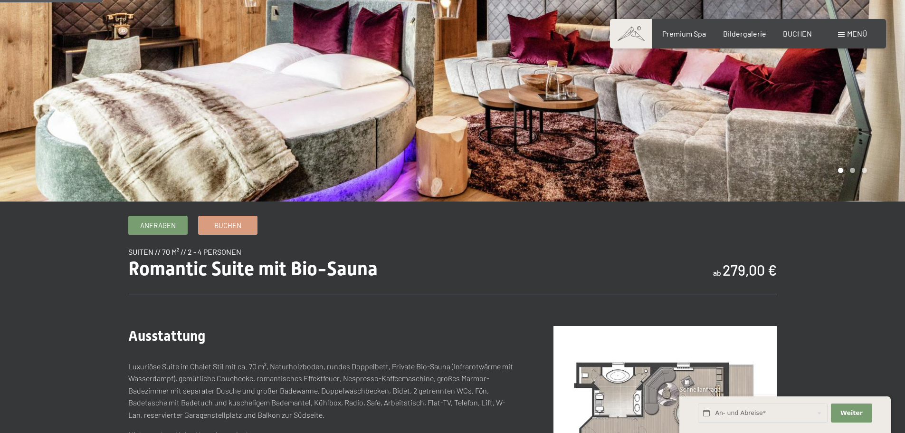
scroll to position [142, 0]
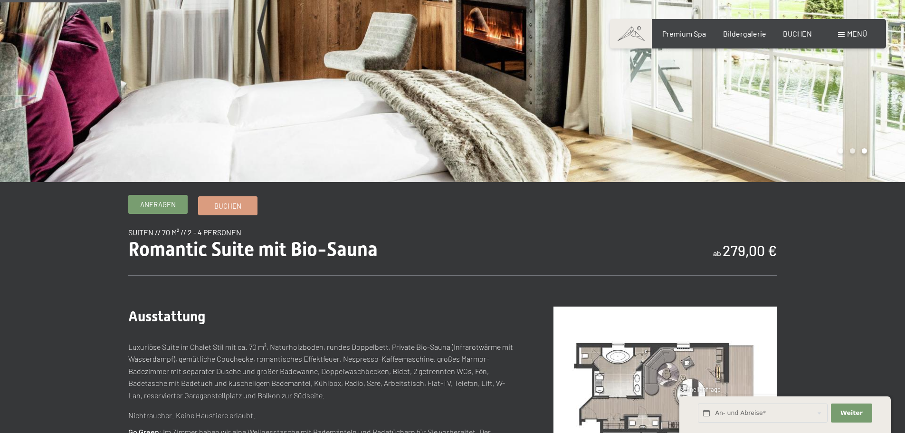
click at [150, 203] on span "Anfragen" at bounding box center [158, 204] width 36 height 10
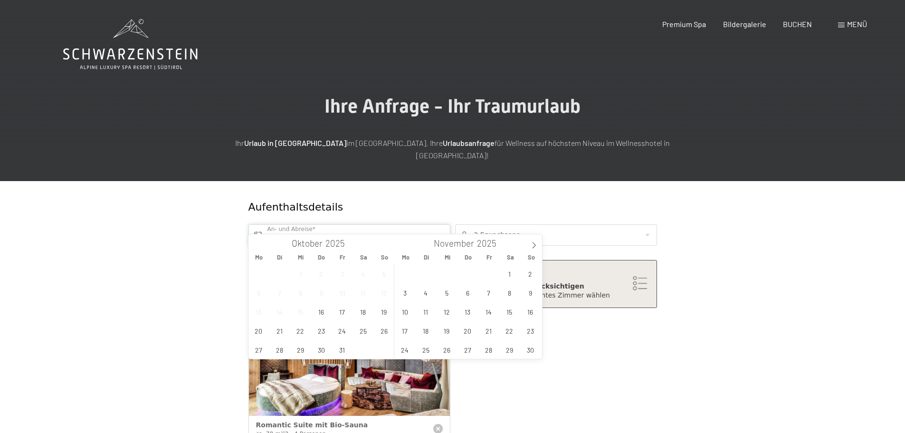
click at [442, 224] on input "text" at bounding box center [349, 234] width 202 height 21
click at [469, 347] on span "27" at bounding box center [467, 349] width 19 height 19
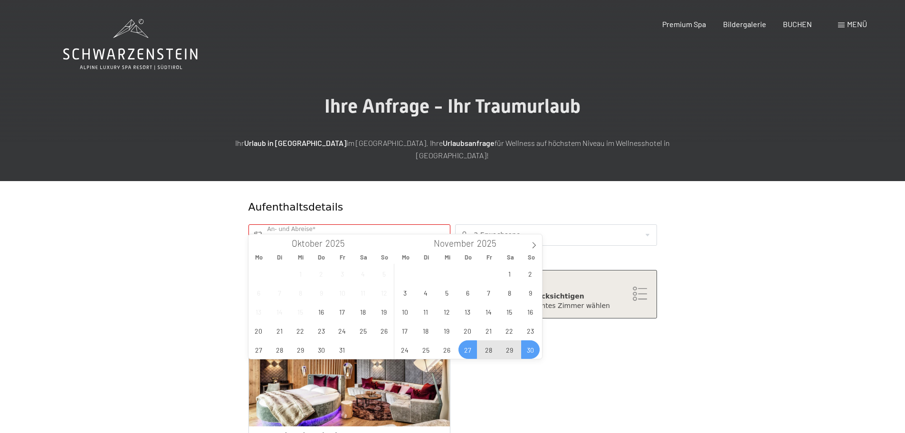
click at [527, 348] on span "30" at bounding box center [530, 349] width 19 height 19
type input "Do. [DATE] - So. [DATE]"
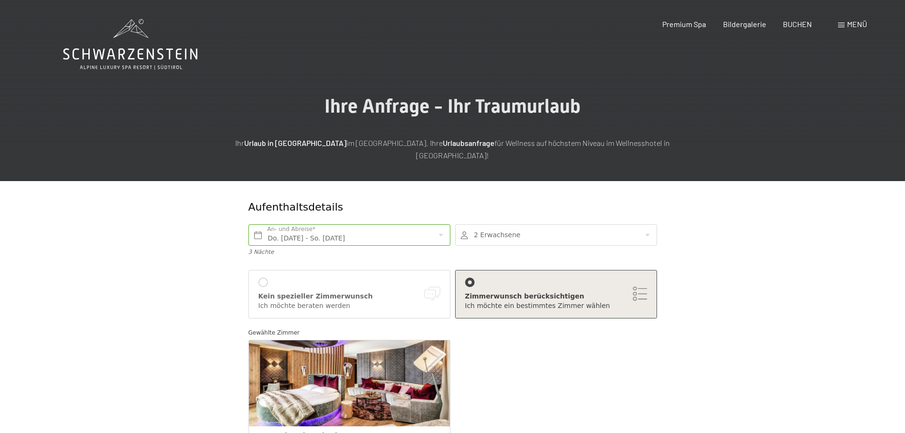
click at [469, 277] on div at bounding box center [469, 281] width 9 height 9
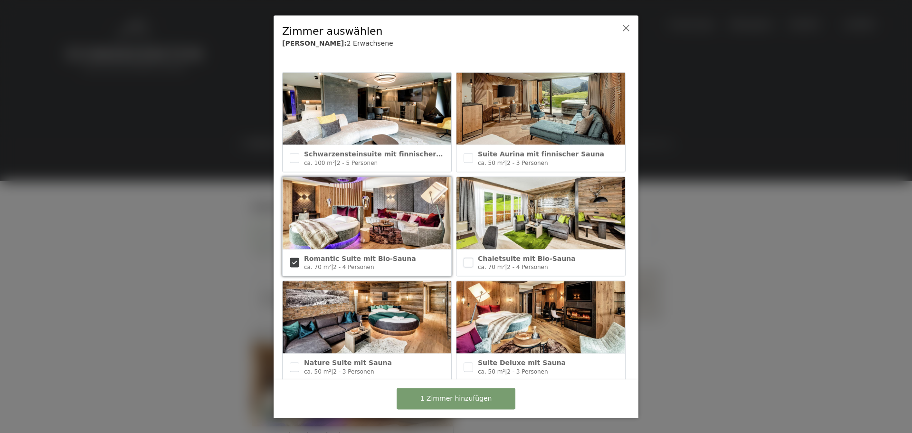
click at [466, 262] on input "checkbox" at bounding box center [468, 261] width 9 height 9
checkbox input "true"
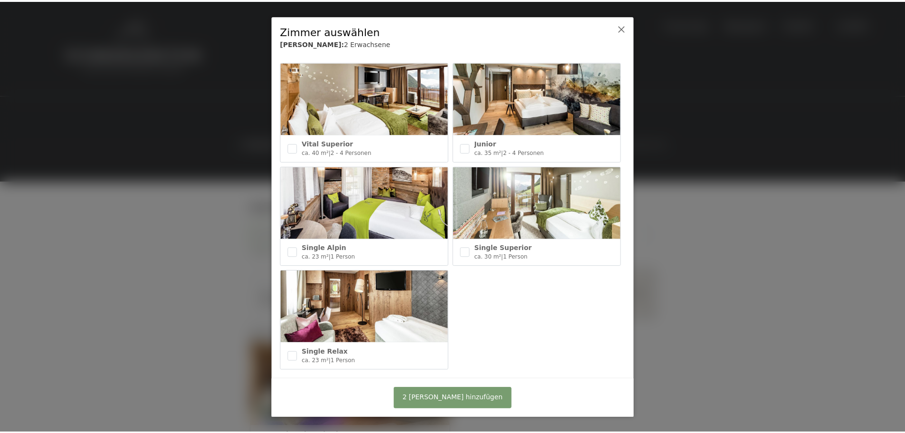
scroll to position [428, 0]
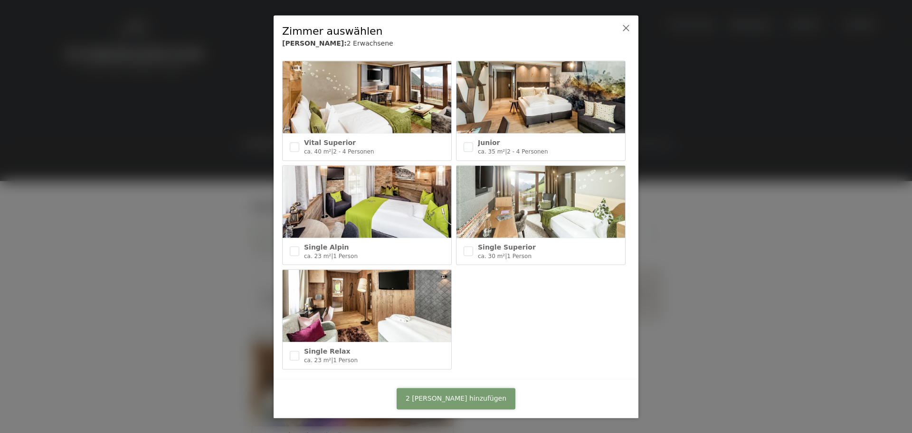
click at [417, 400] on button "2 [PERSON_NAME] hinzufügen" at bounding box center [456, 398] width 119 height 21
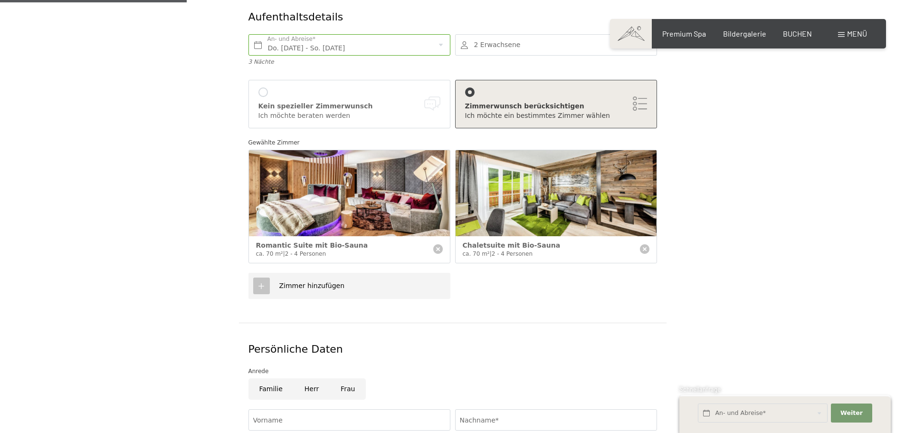
scroll to position [237, 0]
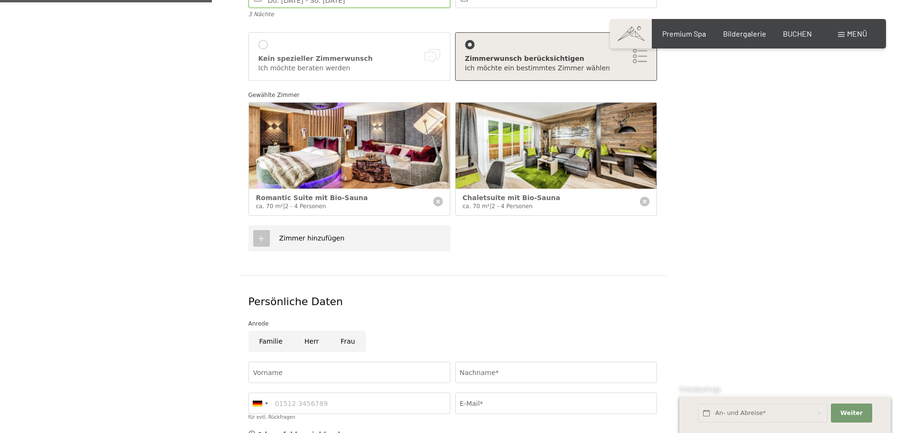
click at [342, 332] on input "Frau" at bounding box center [348, 341] width 36 height 21
radio input "true"
click at [286, 361] on input "Vorname" at bounding box center [349, 371] width 202 height 21
type input "[PERSON_NAME]"
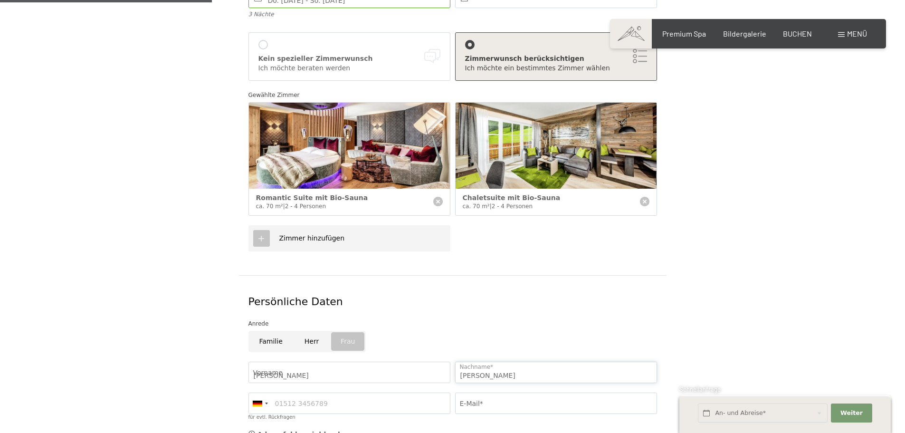
type input "0819252712"
type input "[EMAIL_ADDRESS][DOMAIN_NAME]"
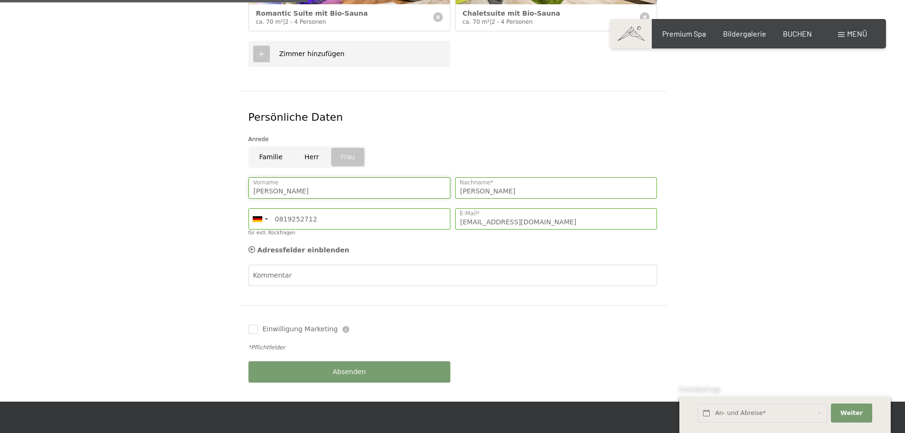
scroll to position [427, 0]
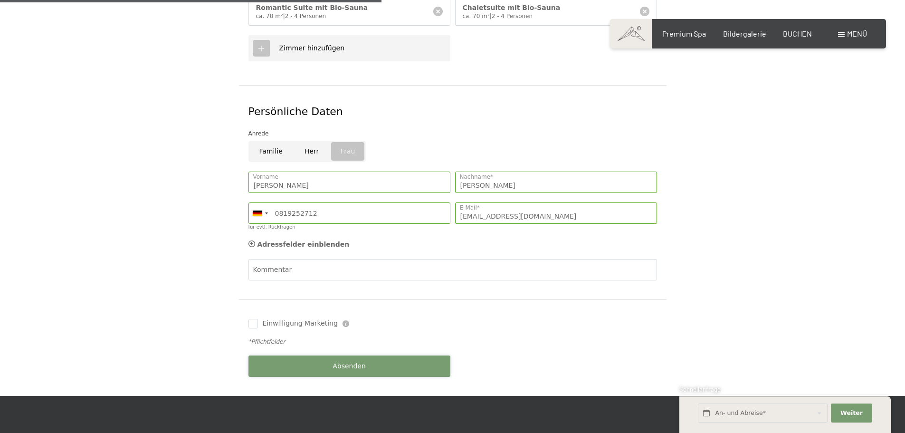
click at [316, 355] on button "Absenden" at bounding box center [349, 365] width 202 height 21
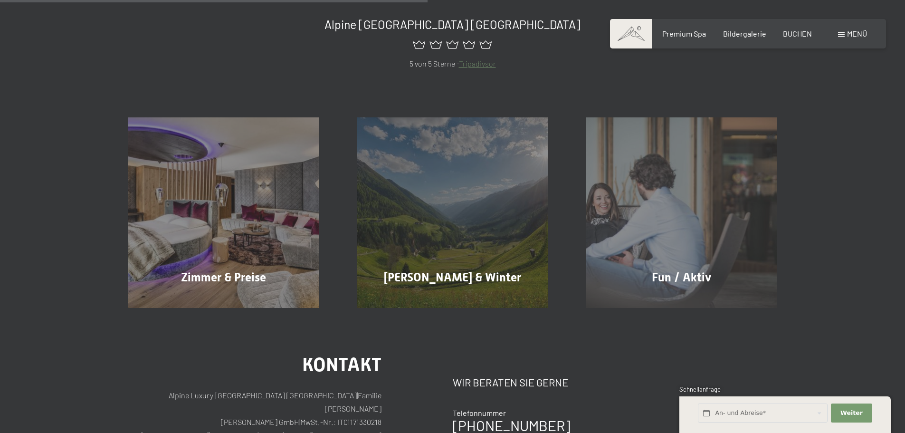
scroll to position [380, 0]
